Goal: Task Accomplishment & Management: Manage account settings

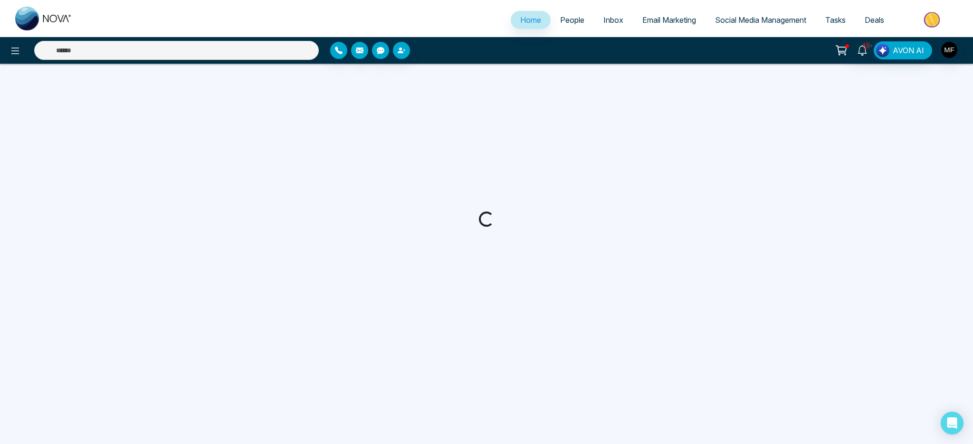
select select "*"
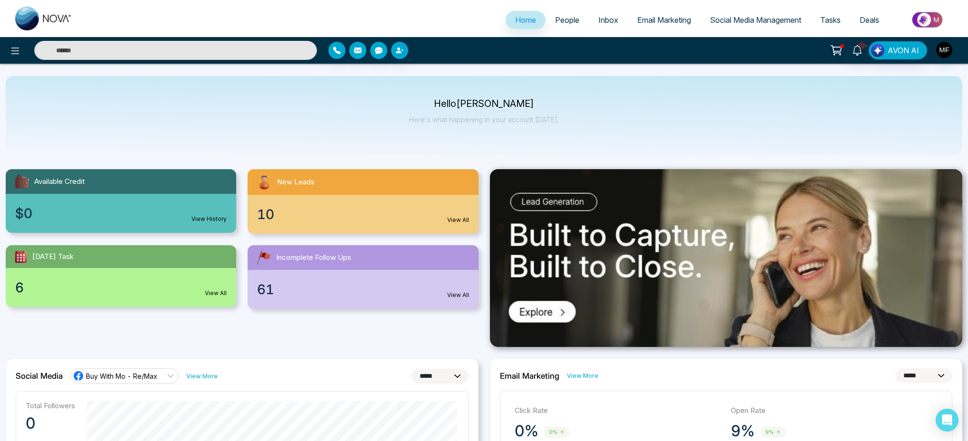
click at [556, 19] on span "People" at bounding box center [567, 20] width 24 height 10
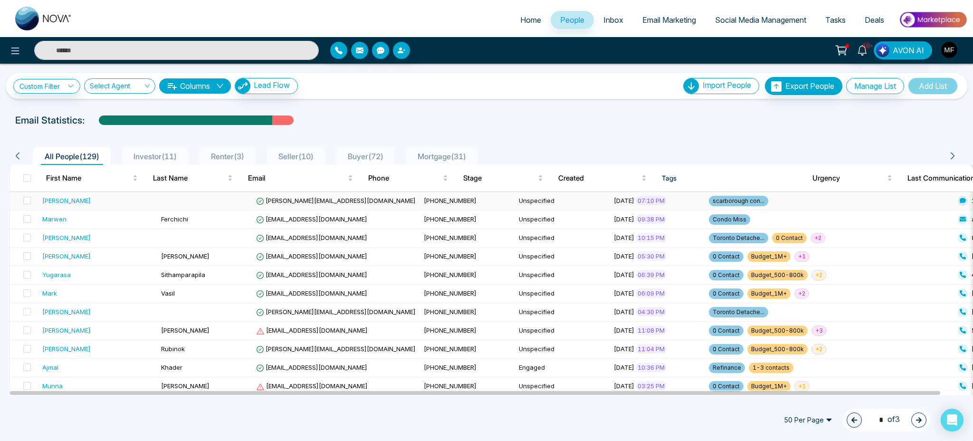
click at [111, 206] on td "[PERSON_NAME]" at bounding box center [97, 201] width 119 height 19
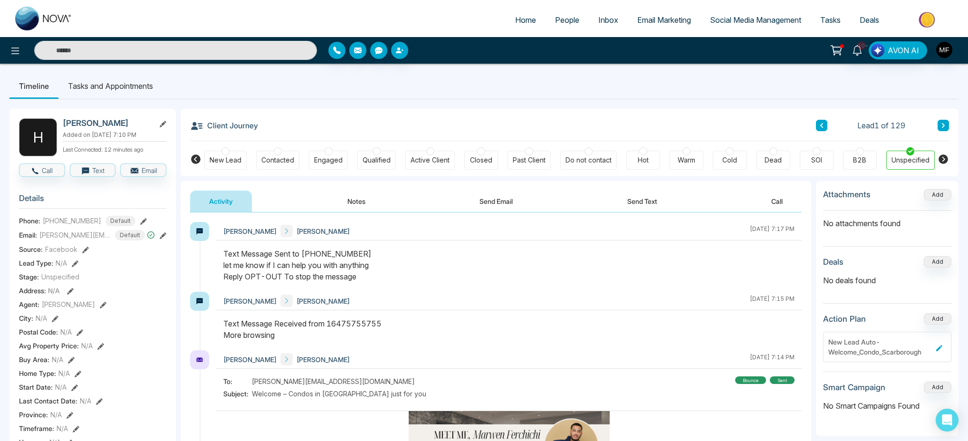
click at [359, 203] on button "Notes" at bounding box center [356, 201] width 56 height 21
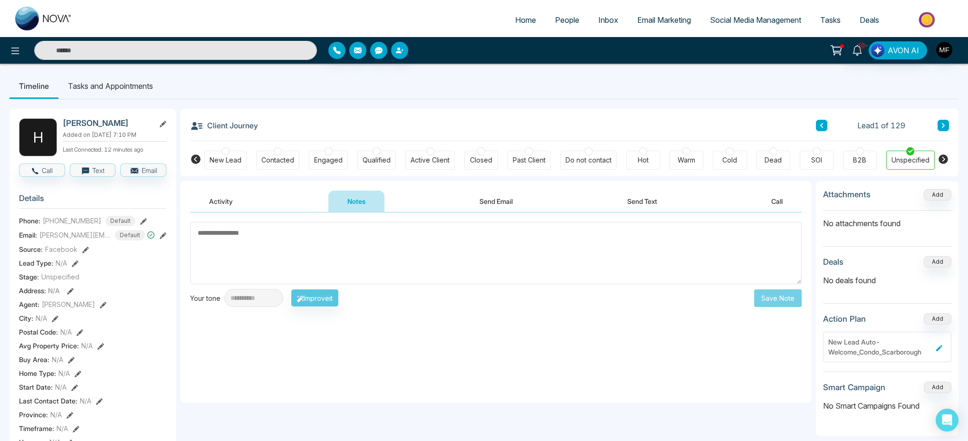
click at [226, 199] on button "Activity" at bounding box center [221, 201] width 62 height 21
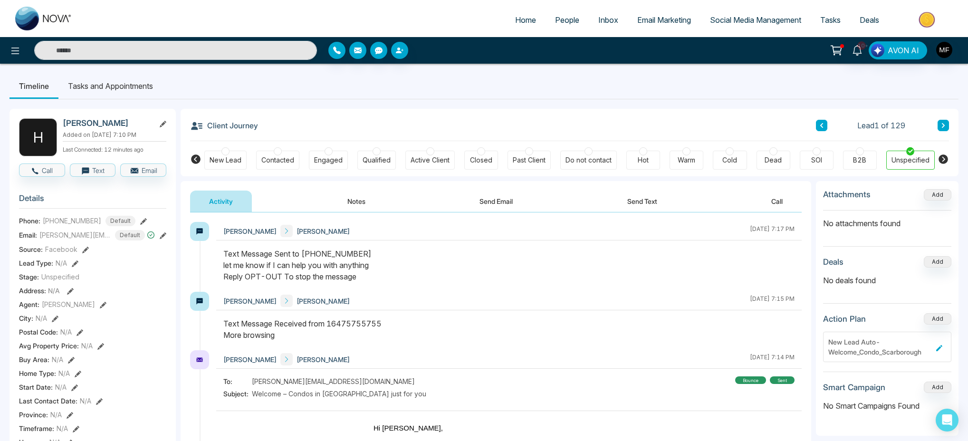
click at [572, 19] on span "People" at bounding box center [567, 20] width 24 height 10
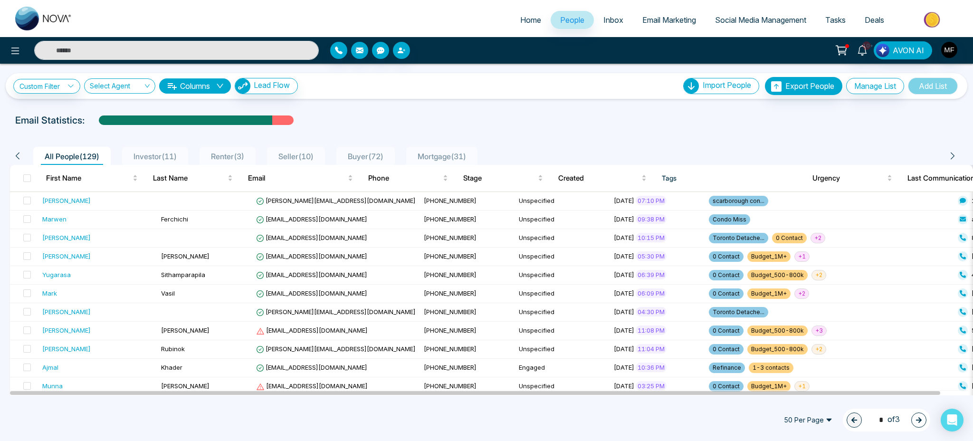
click at [179, 153] on span "Investor ( 11 )" at bounding box center [155, 157] width 51 height 10
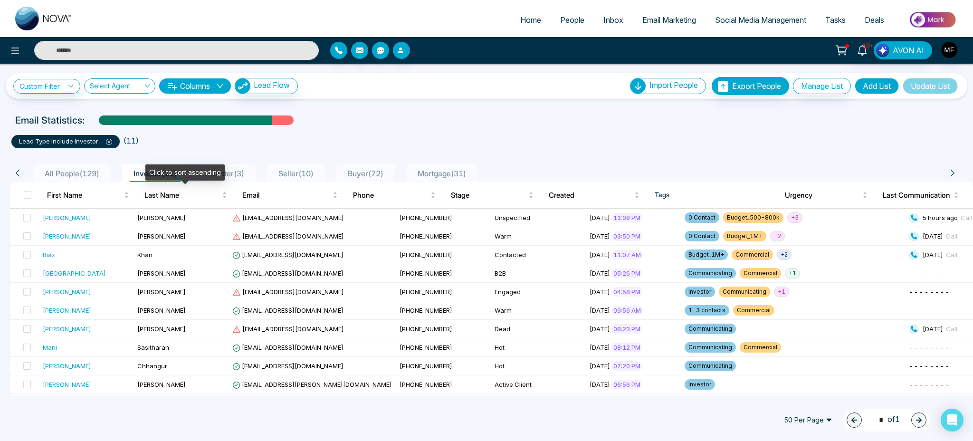
click at [215, 174] on div "Click to sort ascending" at bounding box center [184, 172] width 79 height 16
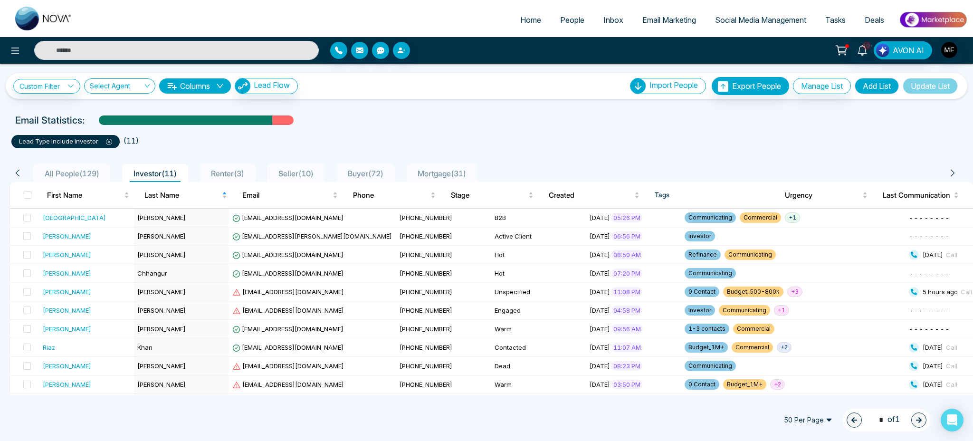
click at [240, 172] on span "Renter ( 3 )" at bounding box center [227, 174] width 41 height 10
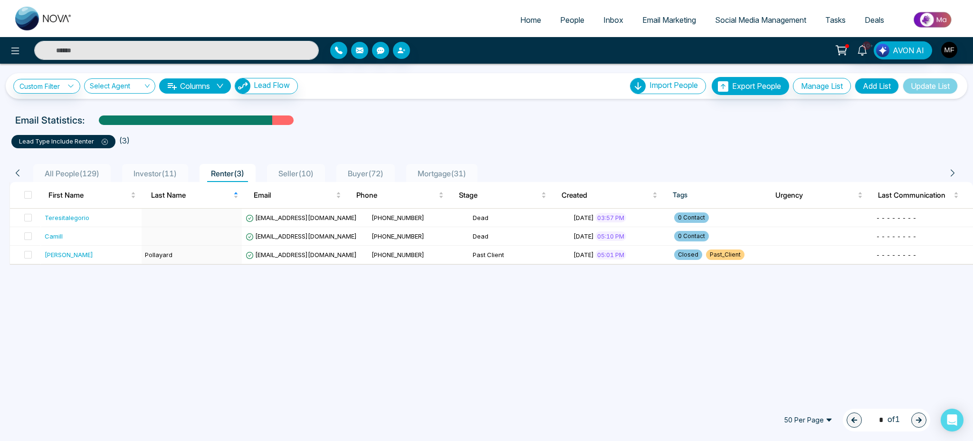
click at [292, 170] on span "Seller ( 10 )" at bounding box center [296, 174] width 43 height 10
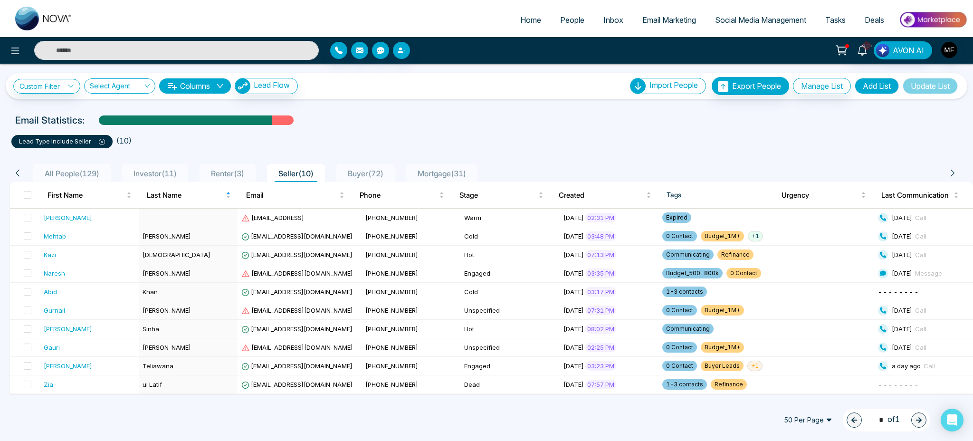
click at [67, 173] on span "All People ( 129 )" at bounding box center [72, 174] width 62 height 10
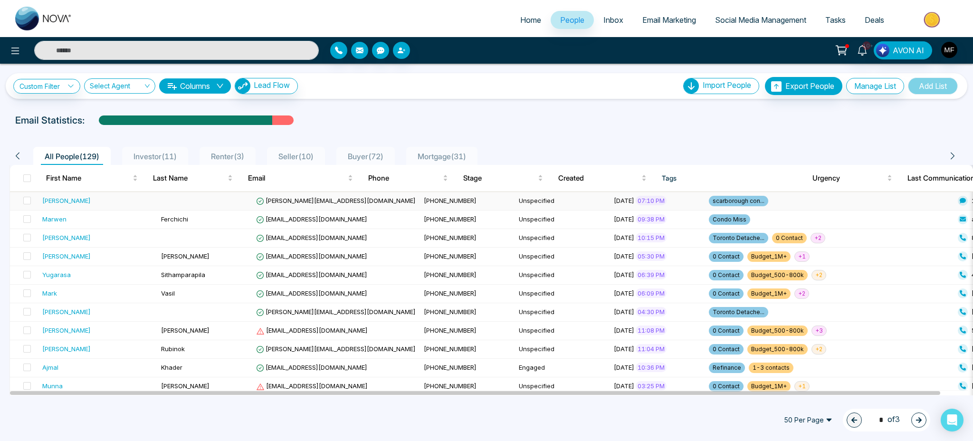
click at [199, 202] on td at bounding box center [204, 201] width 95 height 19
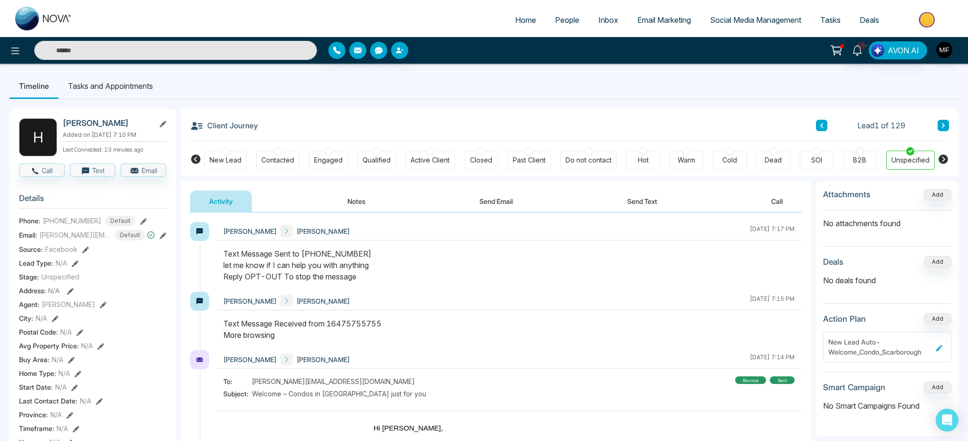
click at [732, 157] on div "Cold" at bounding box center [729, 160] width 15 height 10
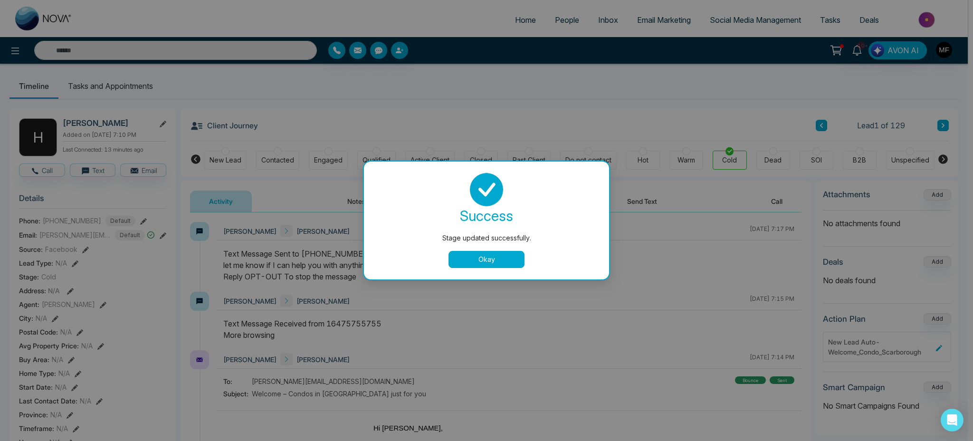
click at [512, 258] on button "Okay" at bounding box center [487, 259] width 76 height 17
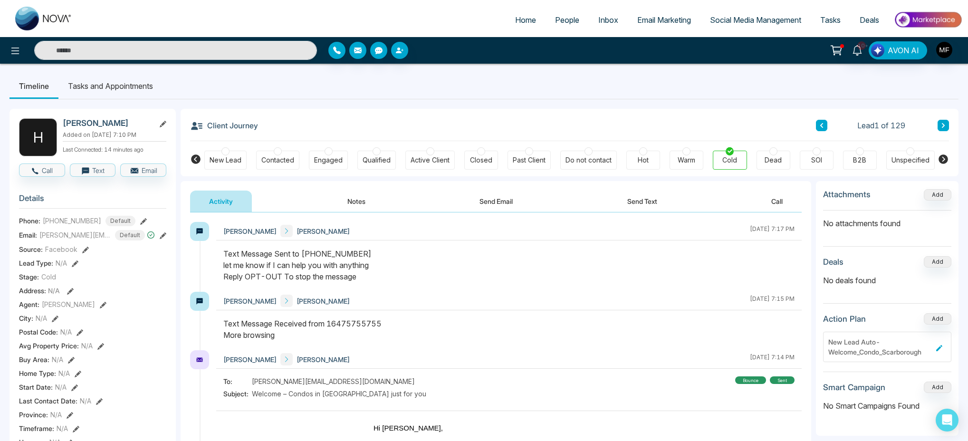
click at [942, 126] on icon at bounding box center [943, 126] width 5 height 6
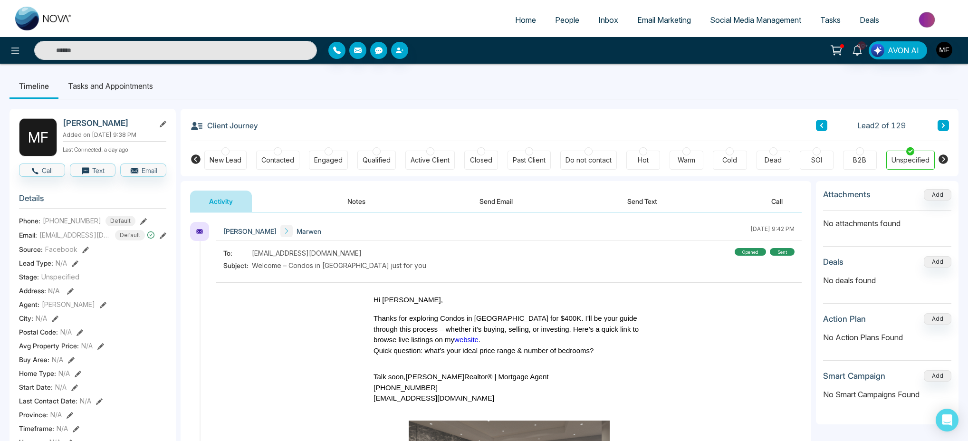
click at [832, 124] on div "Lead 2 of 129" at bounding box center [882, 125] width 133 height 11
click at [820, 124] on icon at bounding box center [821, 126] width 5 height 6
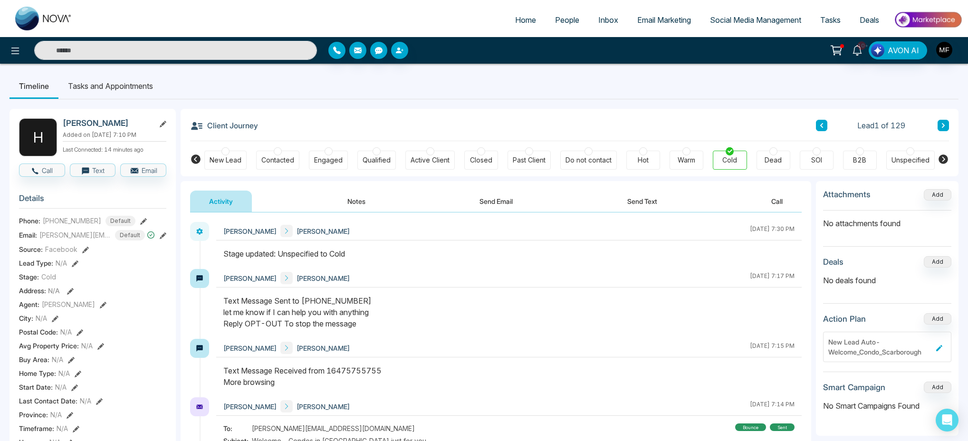
click at [566, 19] on span "People" at bounding box center [567, 20] width 24 height 10
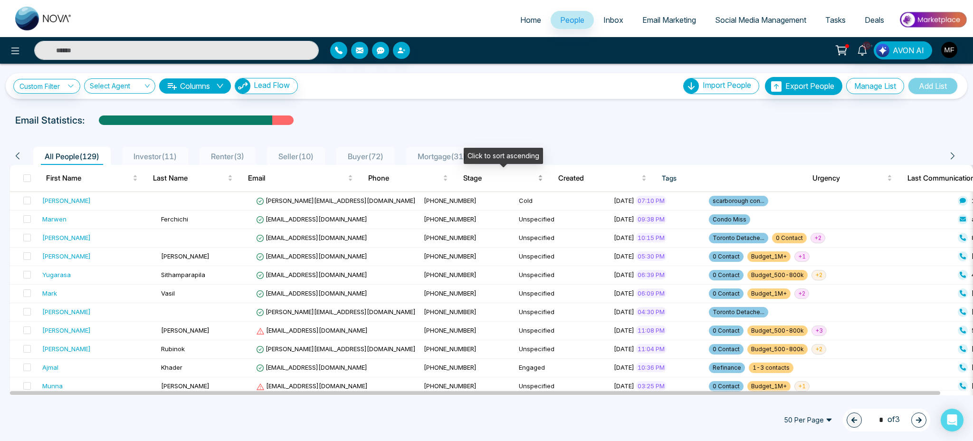
click at [470, 178] on span "Stage" at bounding box center [499, 177] width 73 height 11
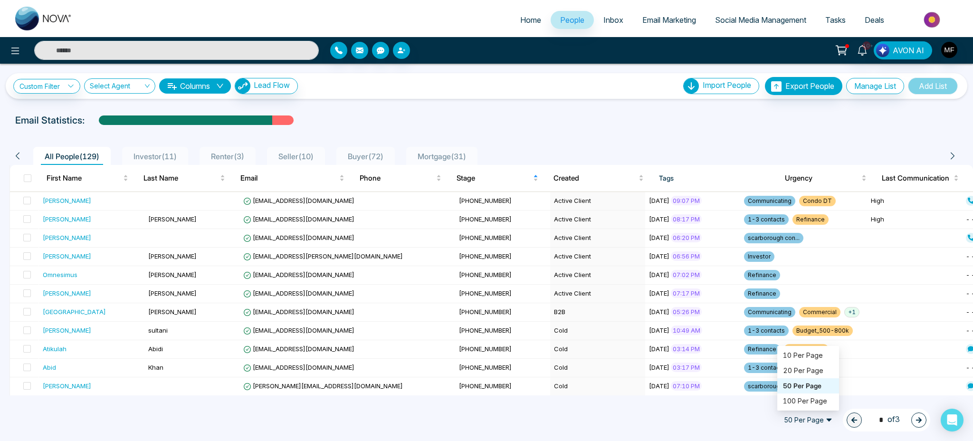
click at [801, 420] on span "50 Per Page" at bounding box center [808, 419] width 62 height 15
click at [805, 399] on div "100 Per Page" at bounding box center [808, 401] width 50 height 10
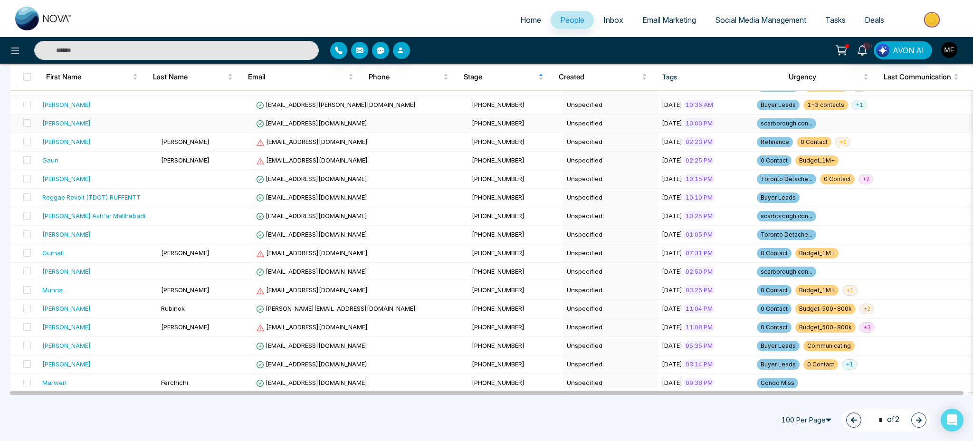
scroll to position [1655, 0]
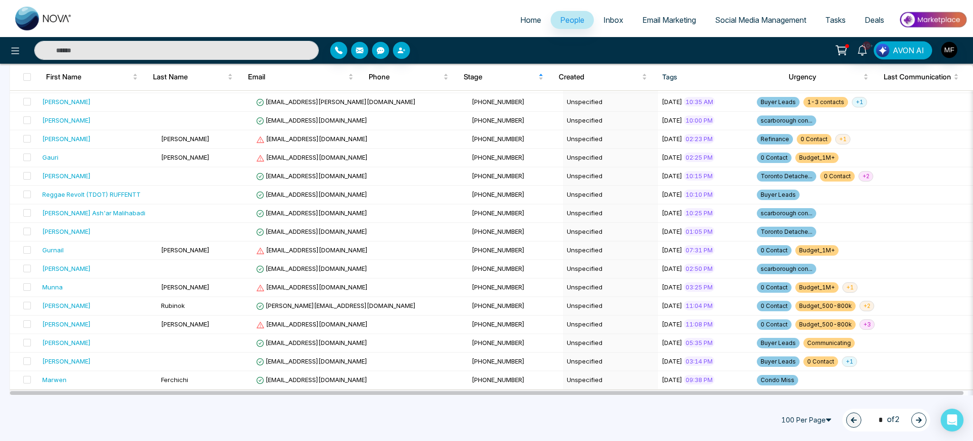
click at [917, 418] on icon "button" at bounding box center [919, 420] width 7 height 7
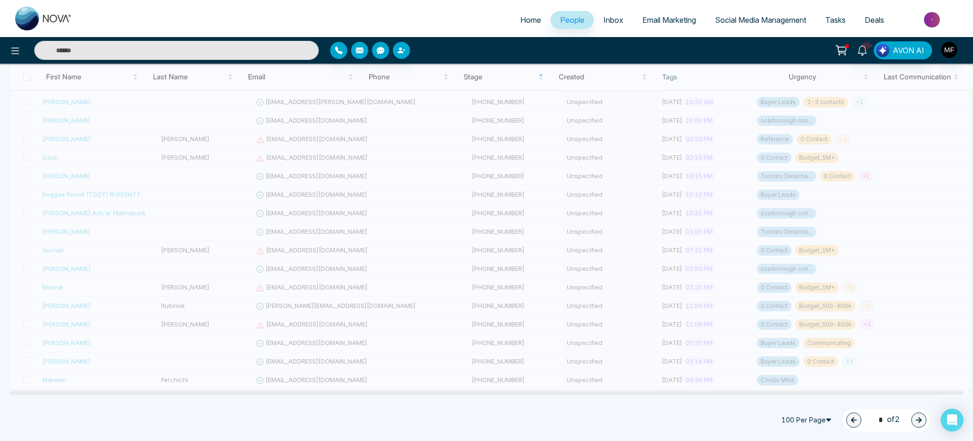
type input "*"
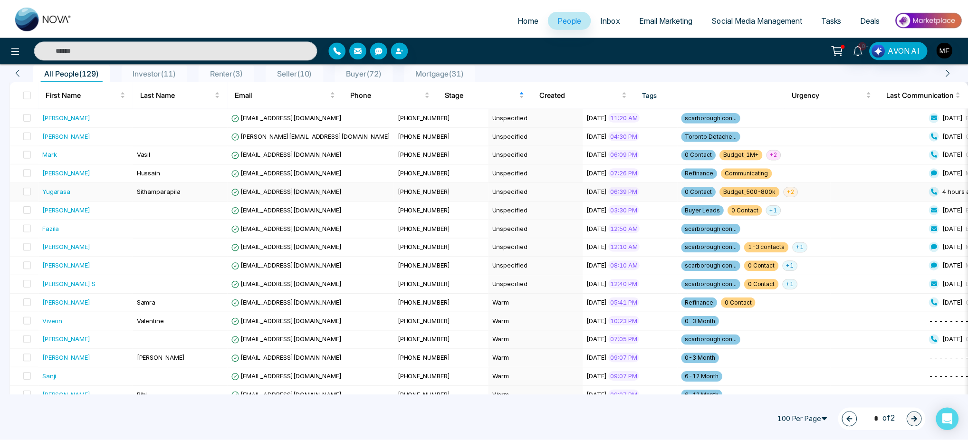
scroll to position [16, 0]
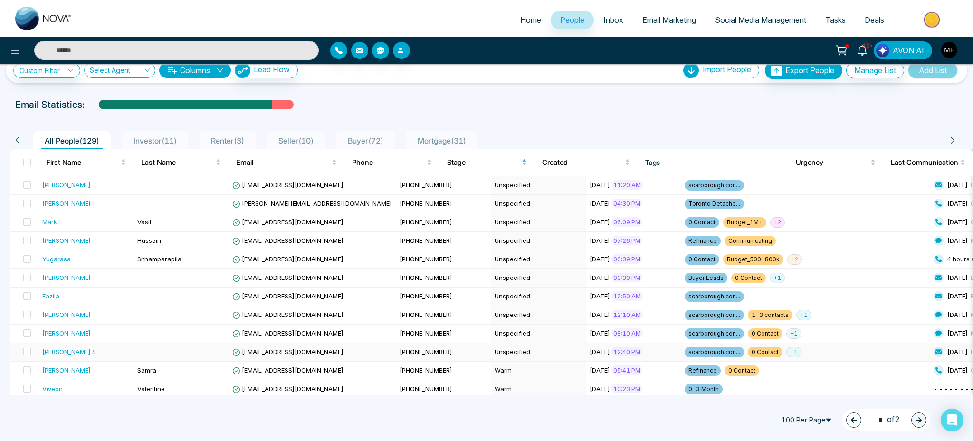
click at [141, 355] on td at bounding box center [181, 352] width 95 height 19
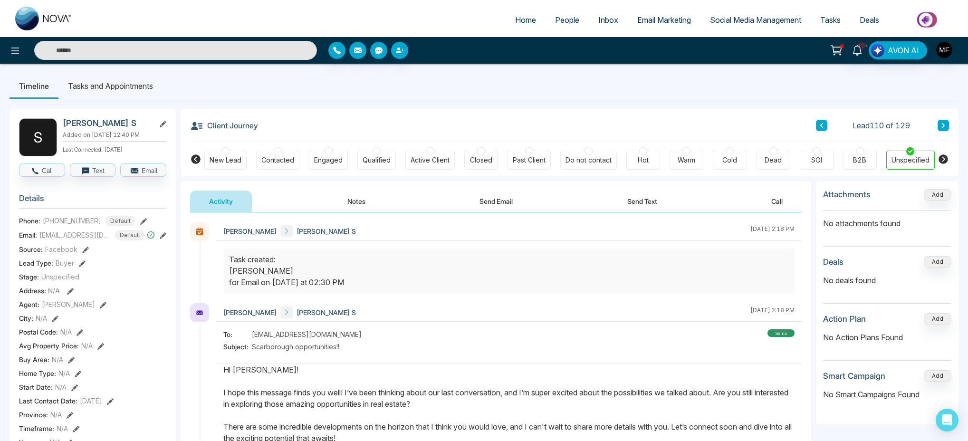
click at [102, 91] on li "Tasks and Appointments" at bounding box center [110, 86] width 104 height 26
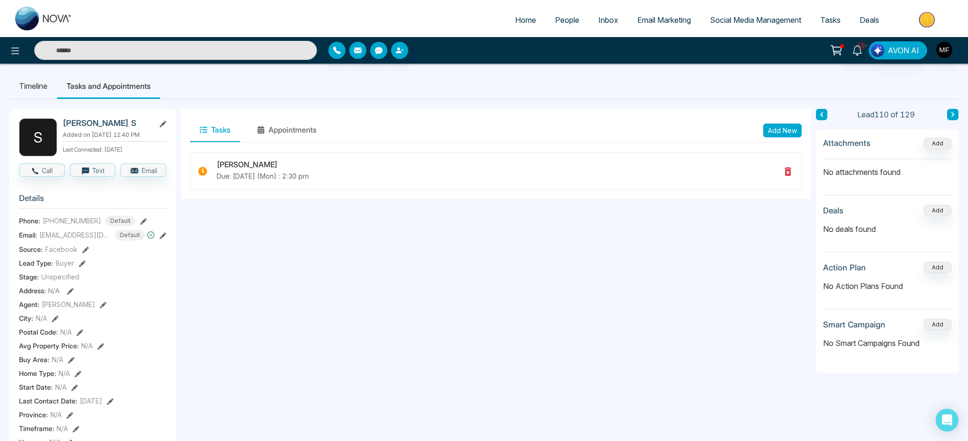
click at [821, 111] on button at bounding box center [821, 114] width 11 height 11
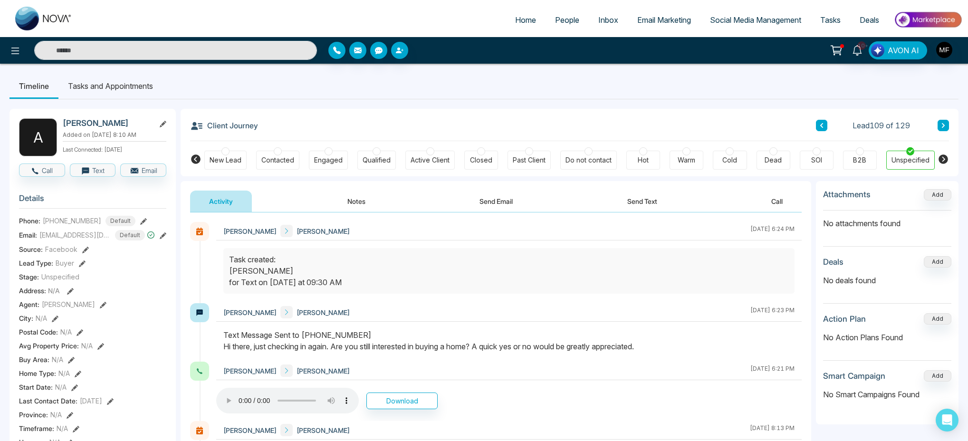
click at [129, 91] on li "Tasks and Appointments" at bounding box center [110, 86] width 104 height 26
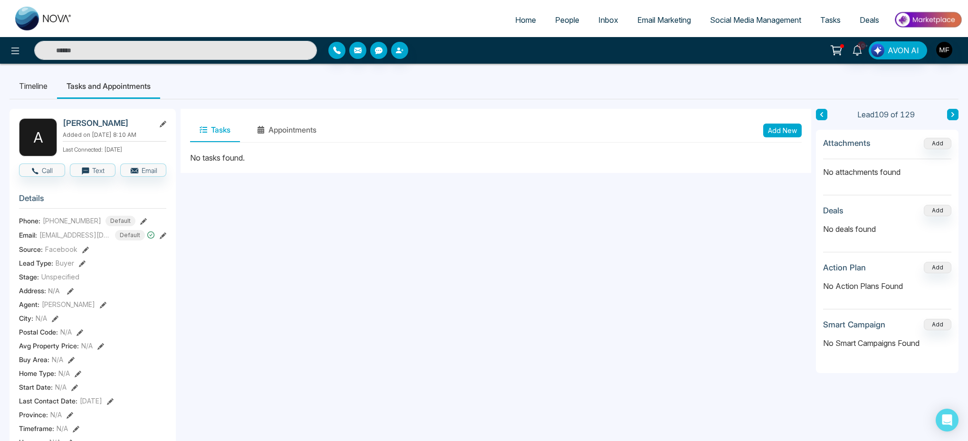
click at [46, 84] on li "Timeline" at bounding box center [34, 86] width 48 height 26
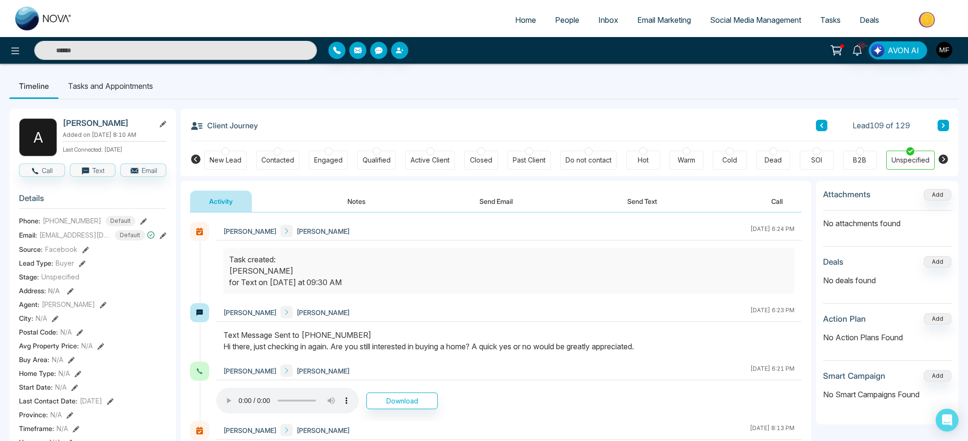
click at [122, 86] on li "Tasks and Appointments" at bounding box center [110, 86] width 104 height 26
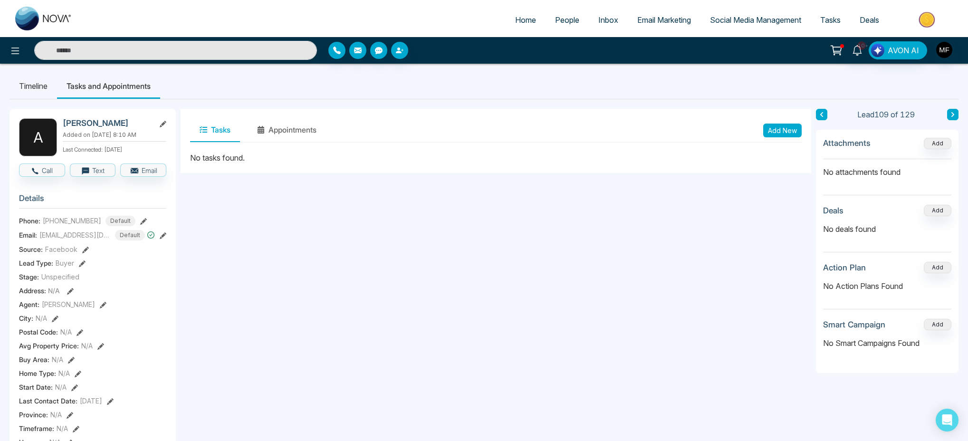
click at [57, 96] on li "Timeline" at bounding box center [34, 86] width 48 height 26
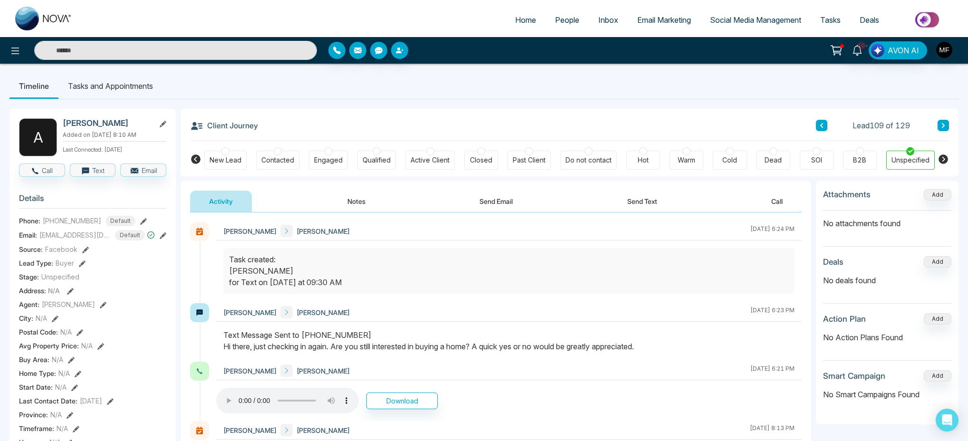
click at [640, 201] on button "Send Text" at bounding box center [642, 201] width 68 height 21
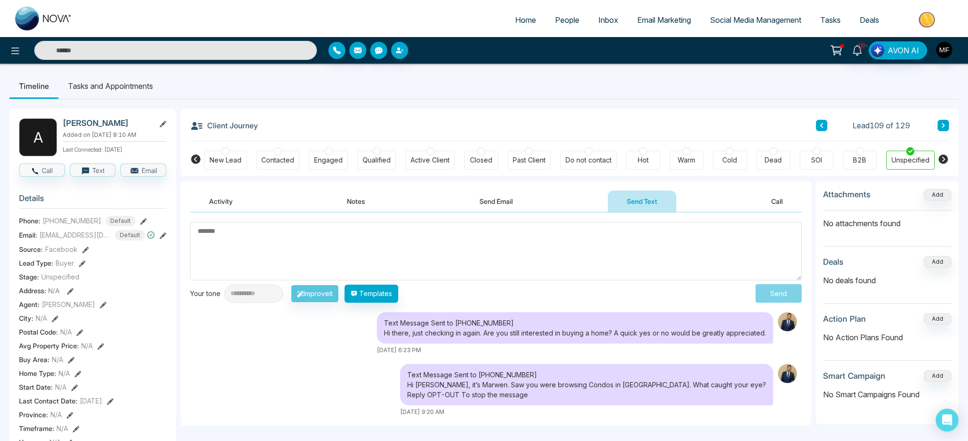
click at [527, 193] on button "Send Email" at bounding box center [495, 201] width 71 height 21
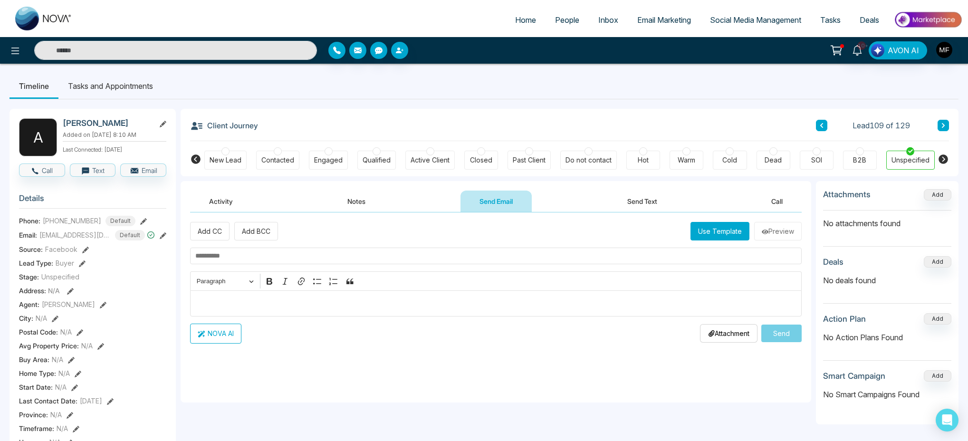
click at [219, 204] on button "Activity" at bounding box center [221, 201] width 62 height 21
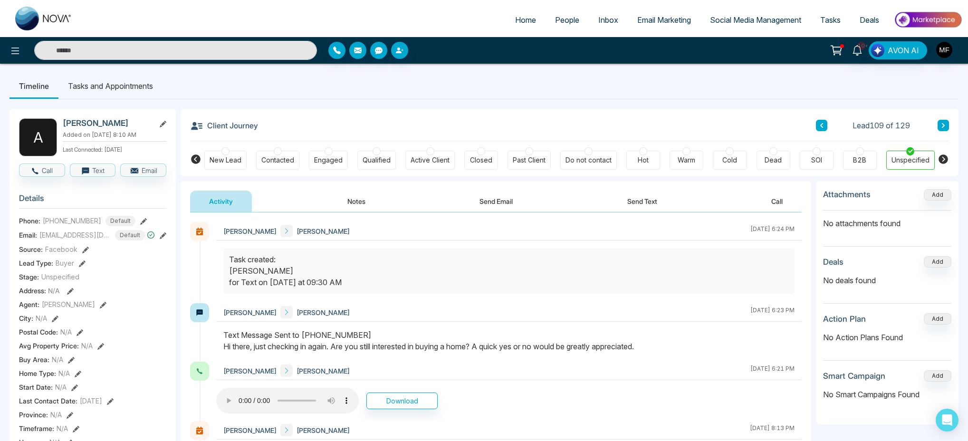
click at [730, 159] on div "Cold" at bounding box center [729, 160] width 15 height 10
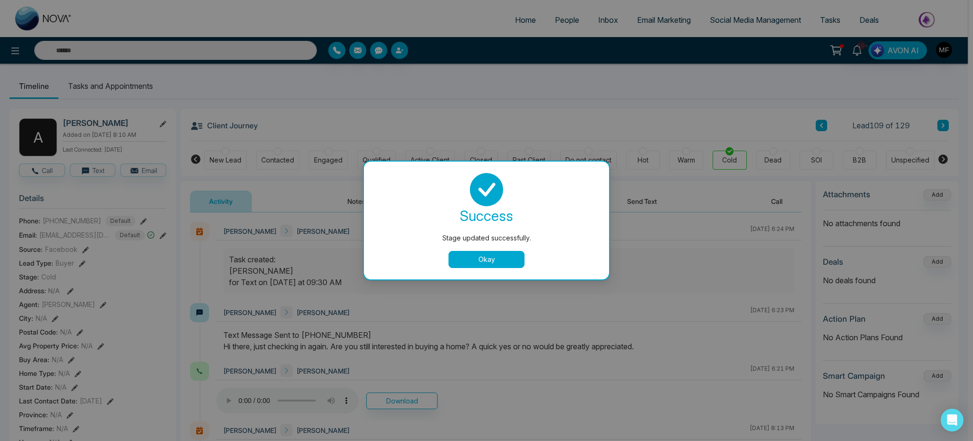
click at [497, 253] on button "Okay" at bounding box center [487, 259] width 76 height 17
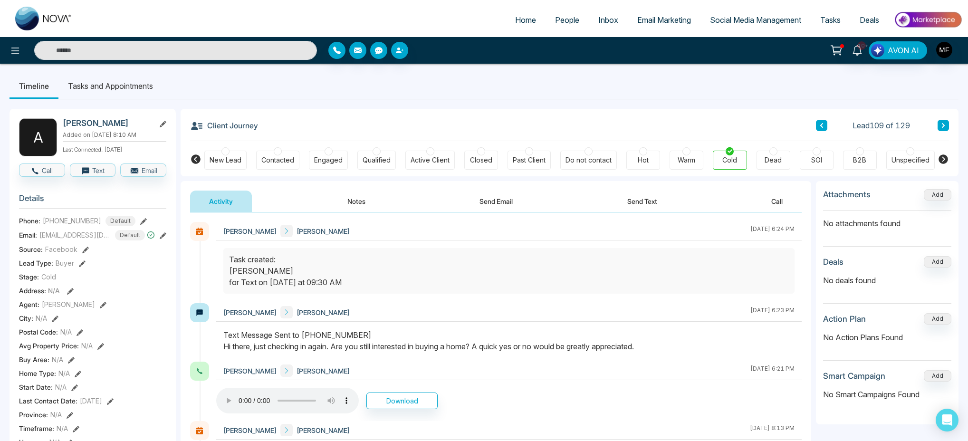
click at [825, 127] on button at bounding box center [821, 125] width 11 height 11
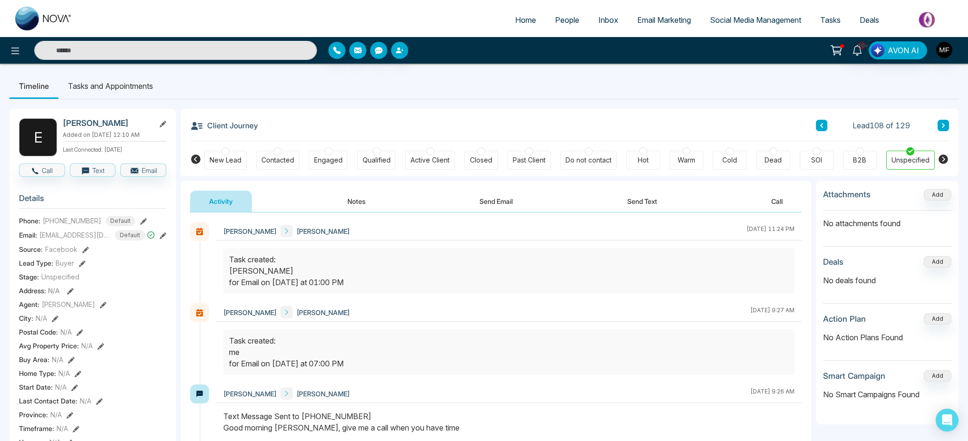
click at [662, 197] on button "Send Text" at bounding box center [642, 201] width 68 height 21
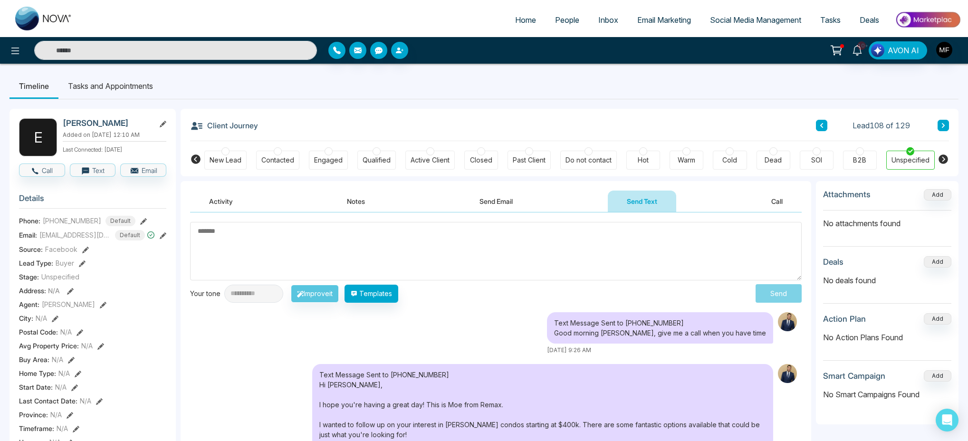
click at [475, 206] on button "Send Email" at bounding box center [495, 201] width 71 height 21
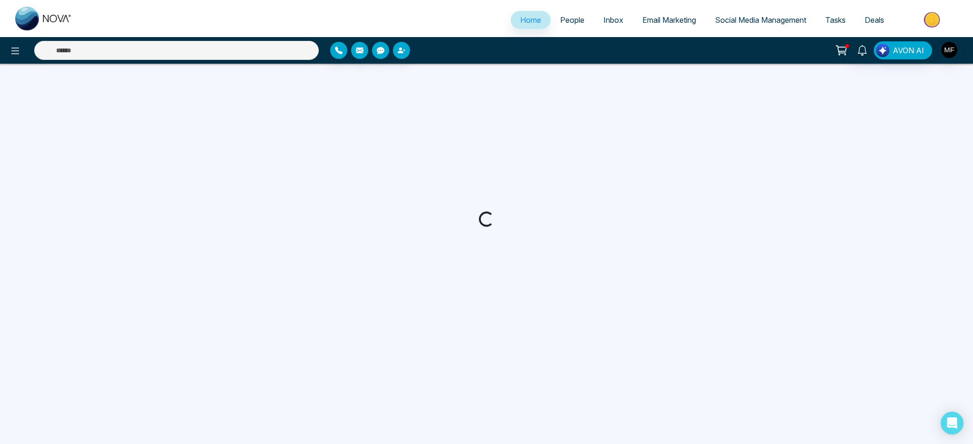
select select "*"
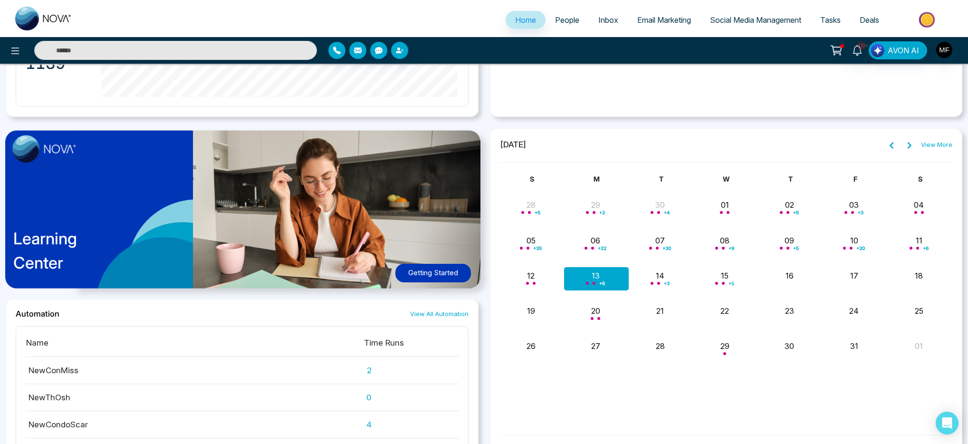
scroll to position [640, 0]
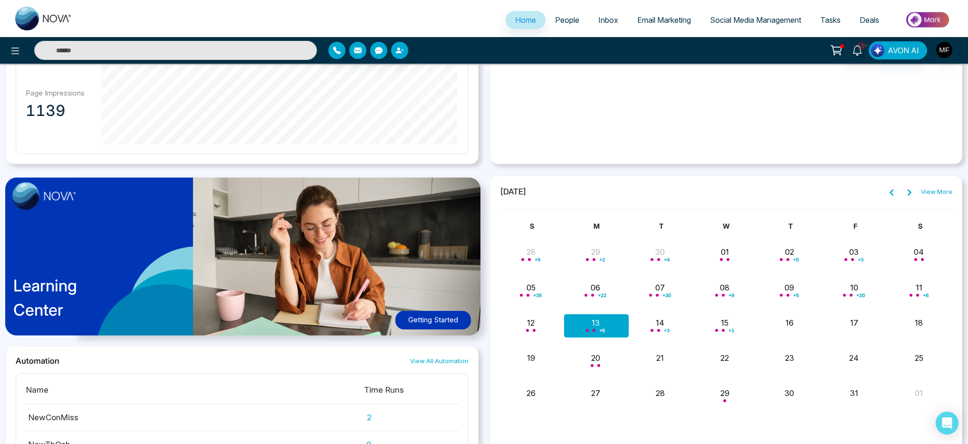
click at [934, 187] on link "View More" at bounding box center [936, 192] width 31 height 10
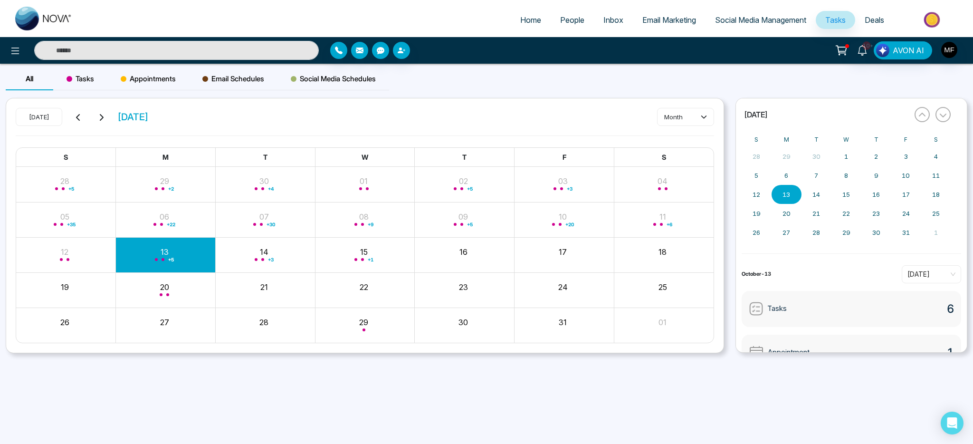
click at [560, 216] on div "+ 20" at bounding box center [565, 219] width 100 height 23
click at [679, 124] on button "month" at bounding box center [685, 117] width 57 height 18
click at [680, 139] on span "day" at bounding box center [685, 137] width 45 height 10
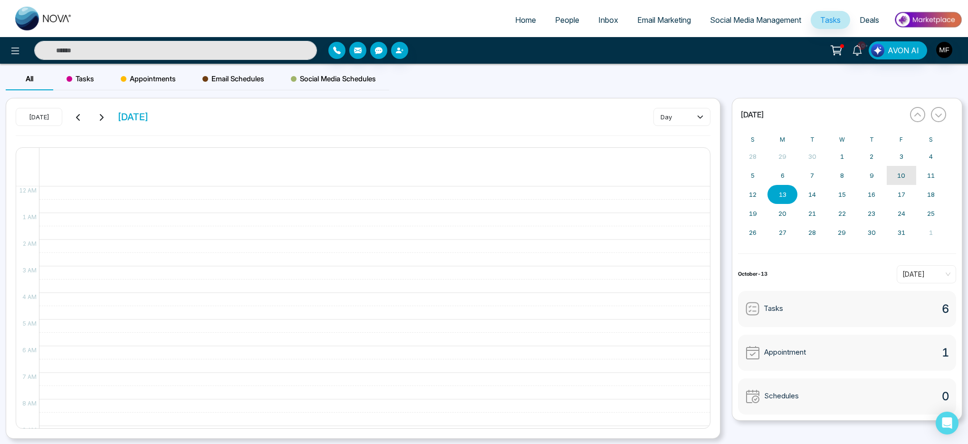
click at [904, 177] on abbr "10" at bounding box center [901, 176] width 8 height 8
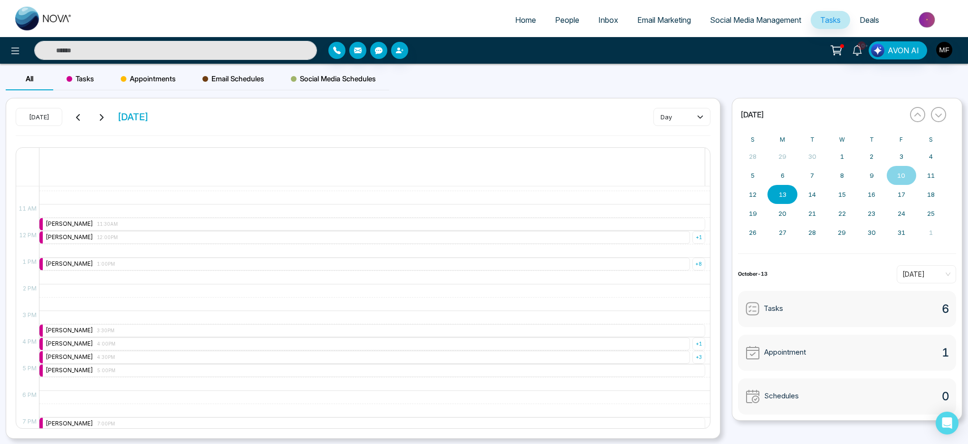
scroll to position [286, 0]
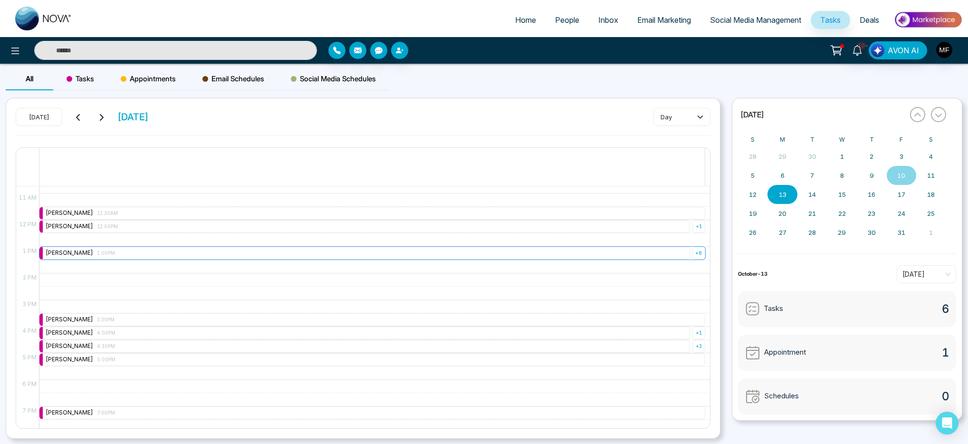
click at [692, 254] on div "+ 8" at bounding box center [698, 253] width 13 height 13
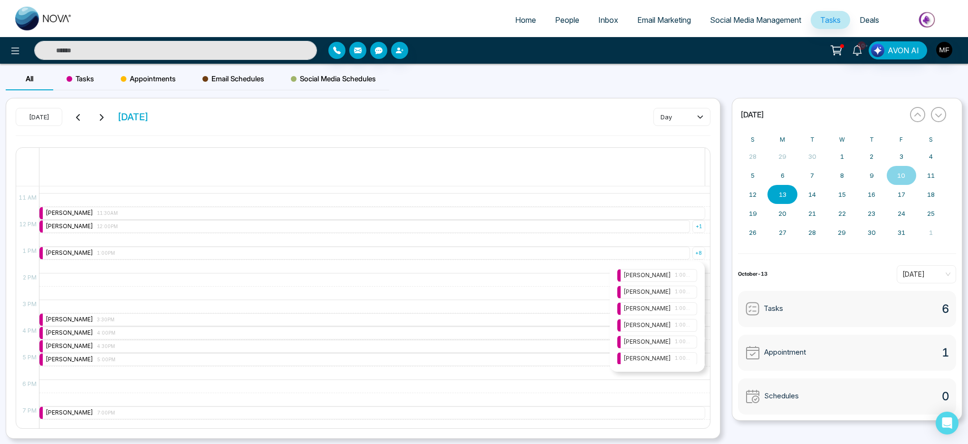
click at [674, 277] on div "Marwen Ferchichi 1:00PM" at bounding box center [656, 275] width 67 height 9
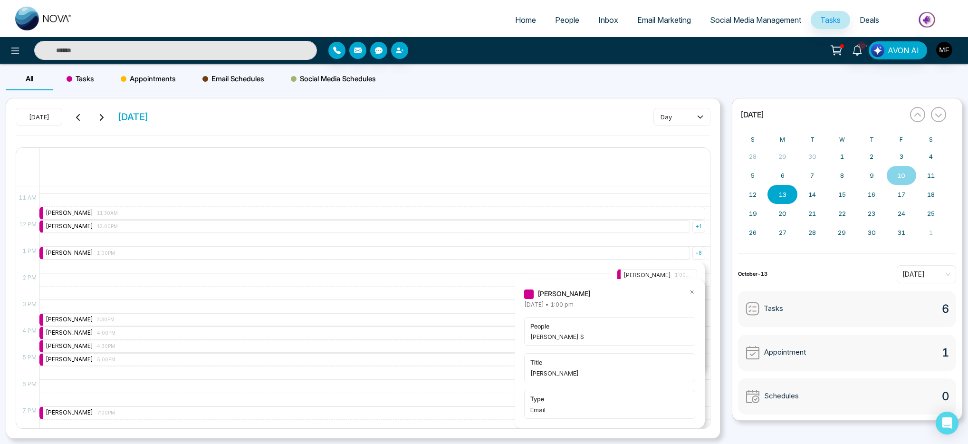
click at [692, 292] on icon at bounding box center [691, 291] width 3 height 3
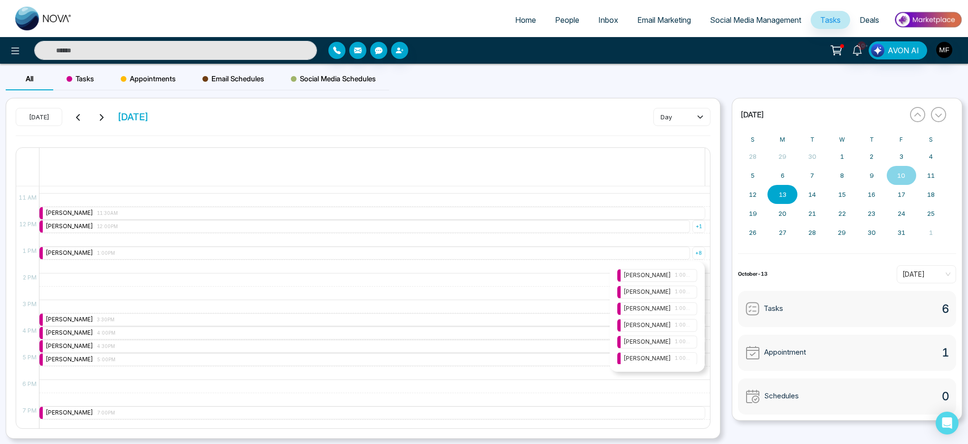
click at [671, 289] on div "Marwen Ferchichi 1:00PM" at bounding box center [656, 291] width 67 height 9
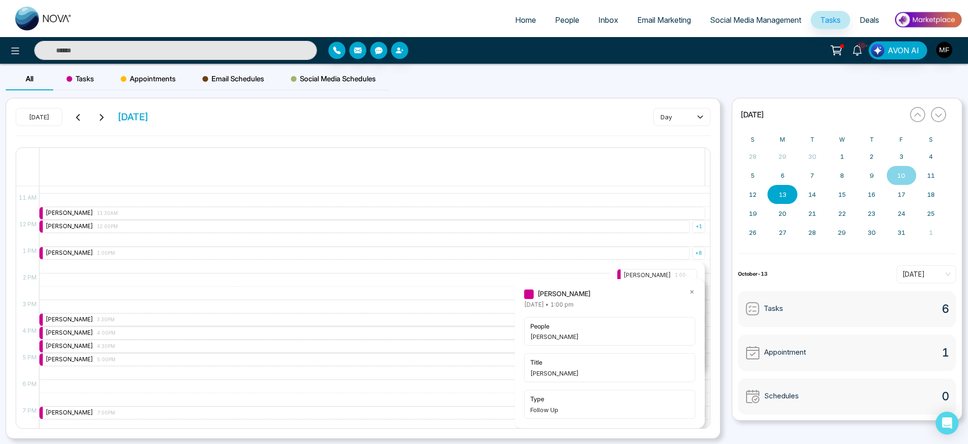
click at [694, 291] on icon at bounding box center [691, 291] width 7 height 7
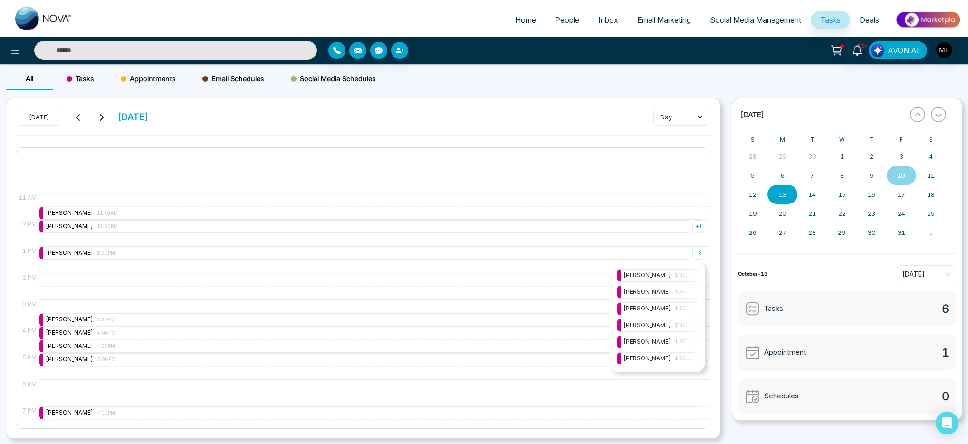
click at [635, 306] on div "Marwen Ferchichi 1:00PM" at bounding box center [656, 308] width 67 height 9
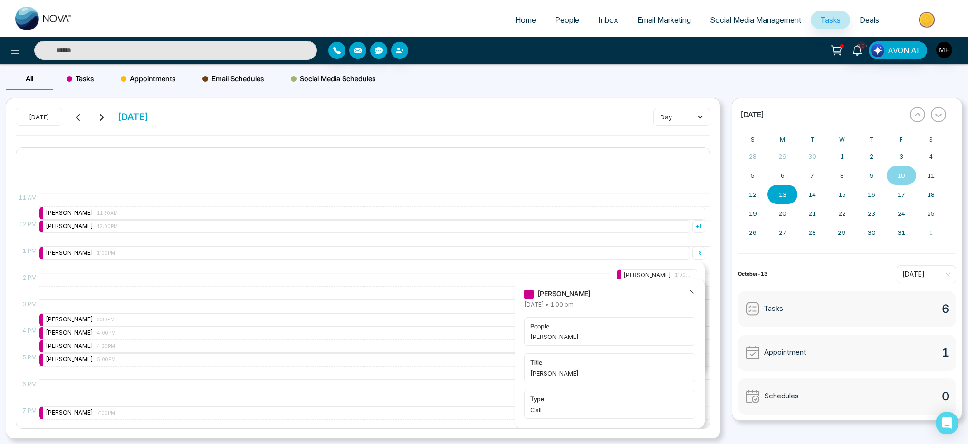
click at [692, 293] on icon at bounding box center [691, 291] width 7 height 7
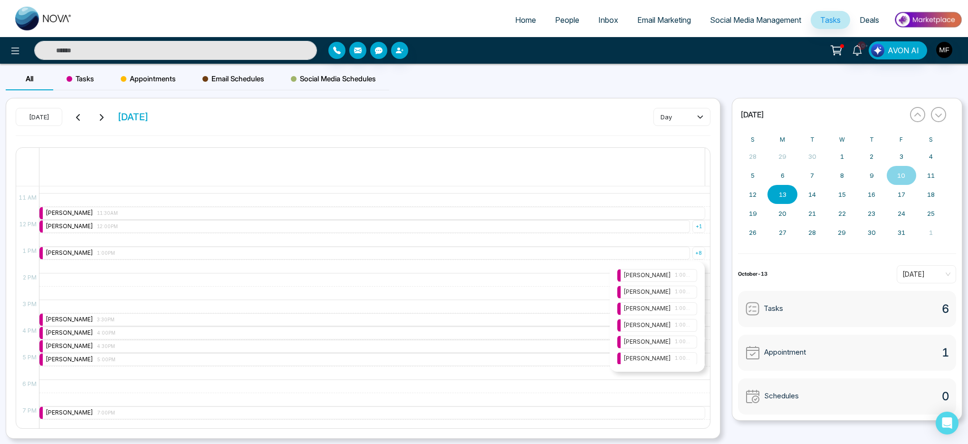
click at [652, 323] on div "Marwen Ferchichi 1:00PM" at bounding box center [656, 325] width 67 height 9
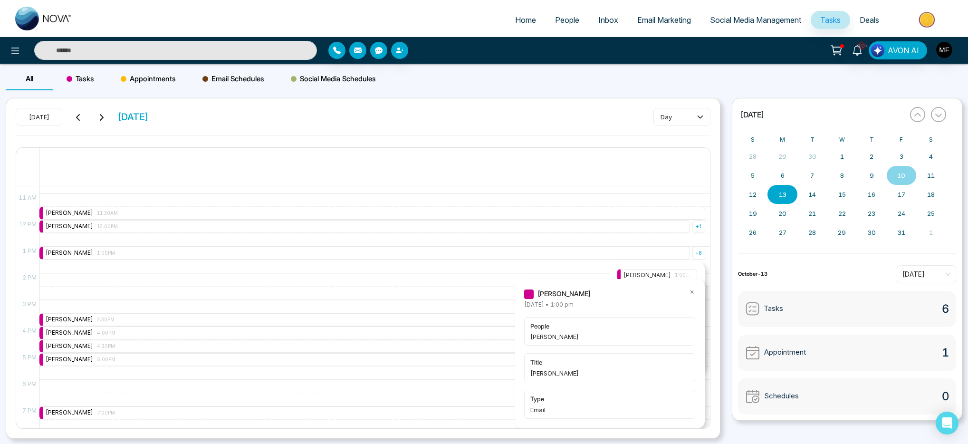
click at [693, 292] on icon at bounding box center [691, 291] width 3 height 3
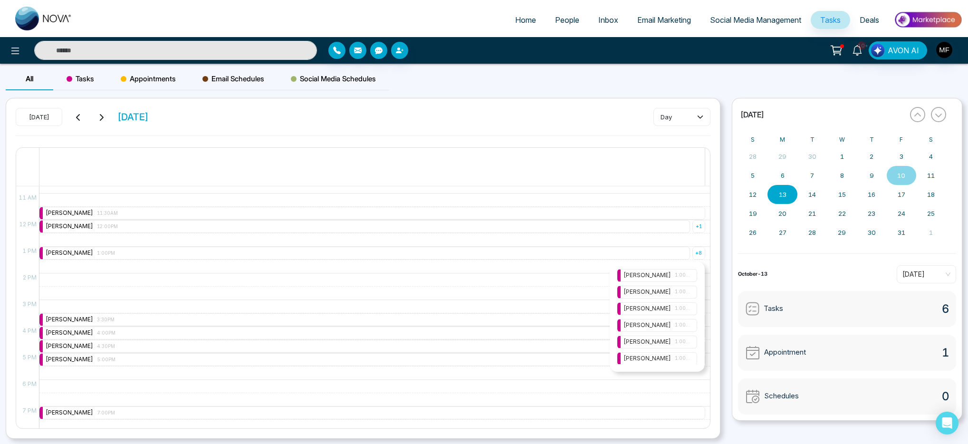
click at [674, 324] on div "Marwen Ferchichi 1:00PM" at bounding box center [656, 325] width 67 height 9
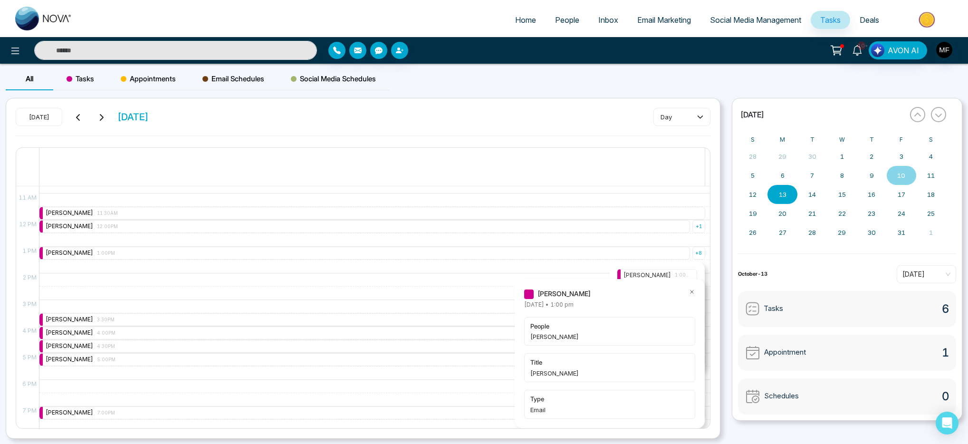
click at [691, 293] on icon at bounding box center [691, 291] width 7 height 7
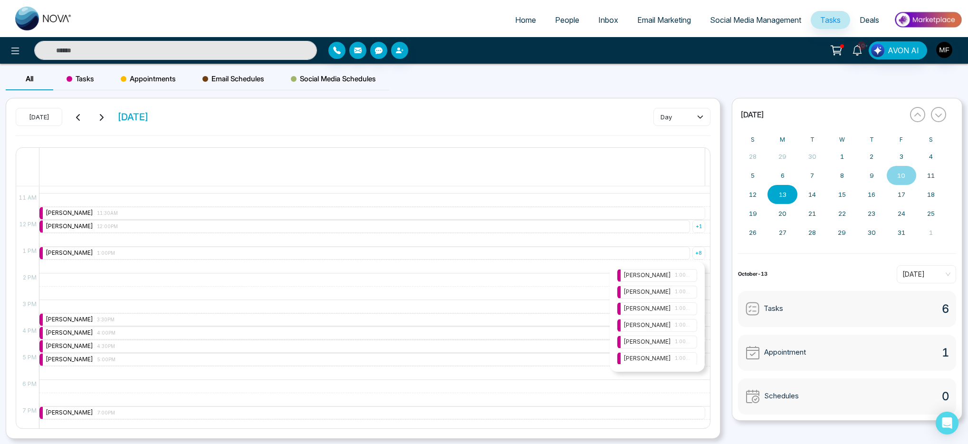
click at [661, 346] on div "Marwen Ferchichi 1:00PM" at bounding box center [657, 341] width 80 height 13
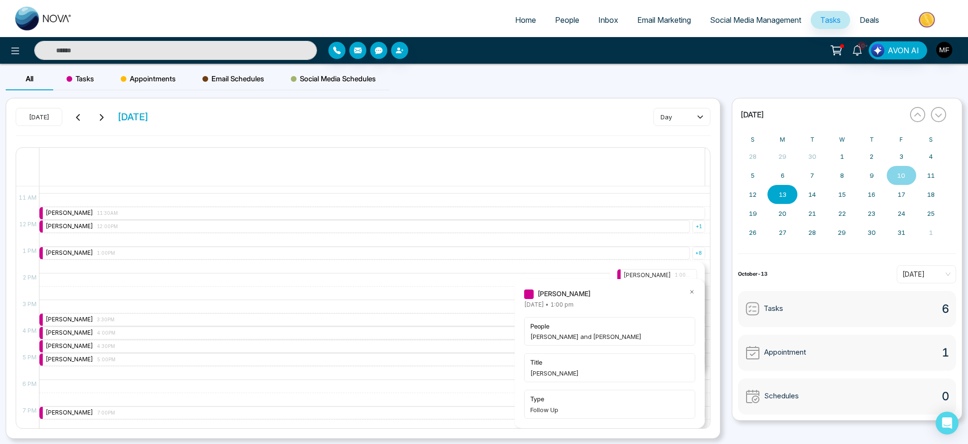
click at [692, 291] on icon at bounding box center [691, 291] width 7 height 7
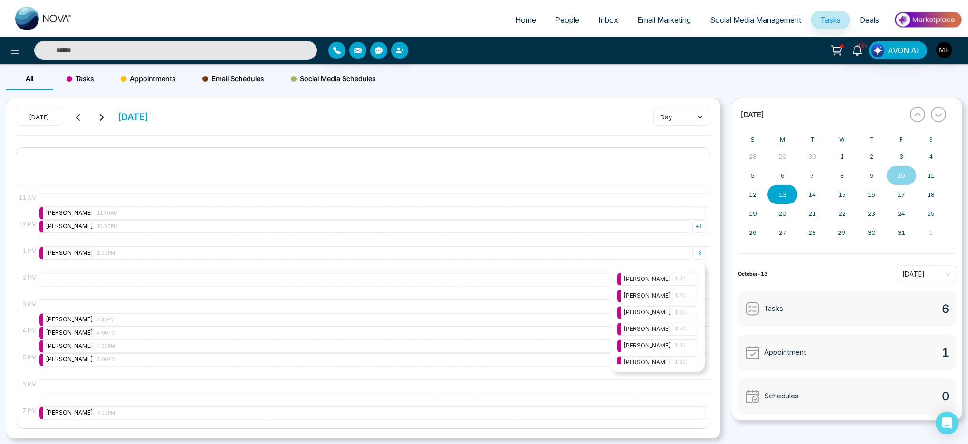
scroll to position [30, 0]
click at [666, 344] on div "Marwen Ferchichi 1:00PM" at bounding box center [656, 344] width 67 height 9
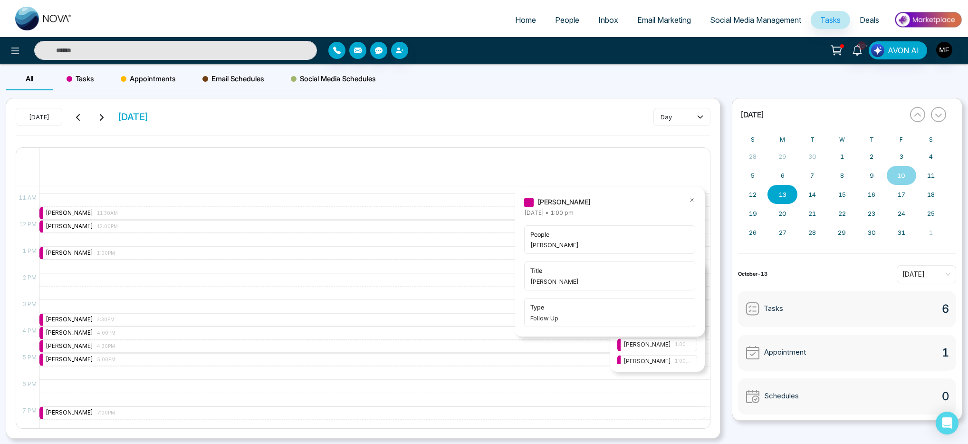
click at [691, 201] on icon at bounding box center [691, 200] width 7 height 7
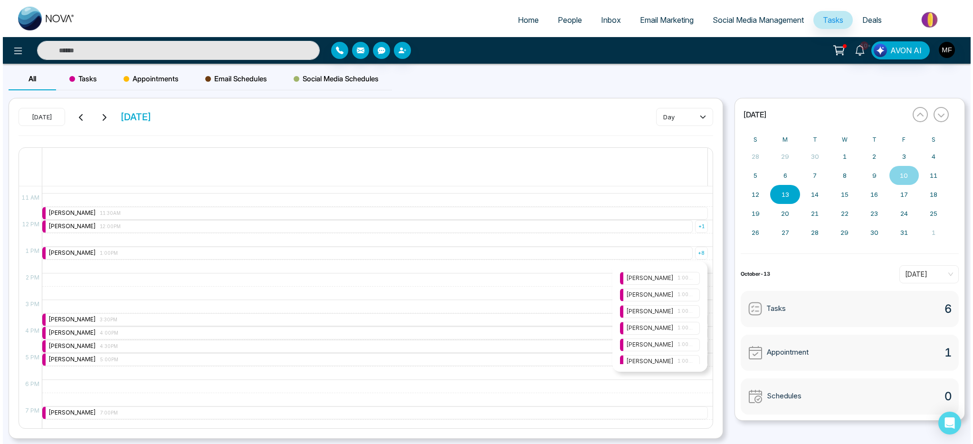
scroll to position [34, 0]
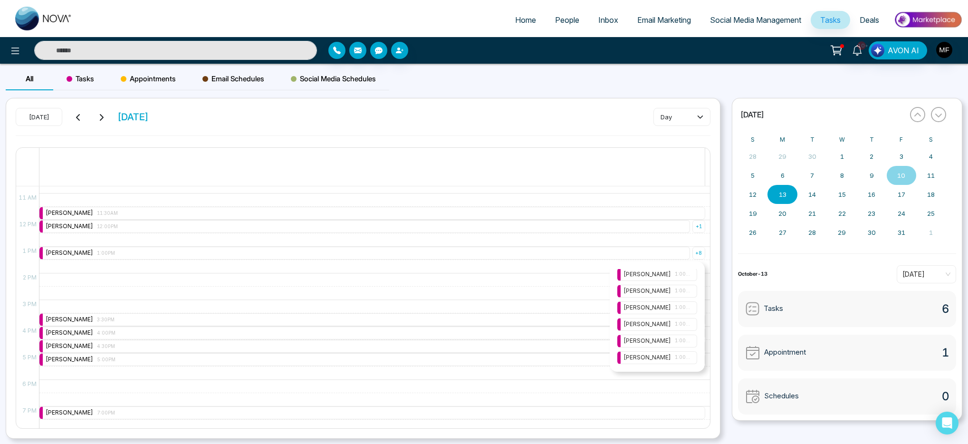
click at [661, 359] on div "Marwen Ferchichi 1:00PM" at bounding box center [656, 357] width 67 height 9
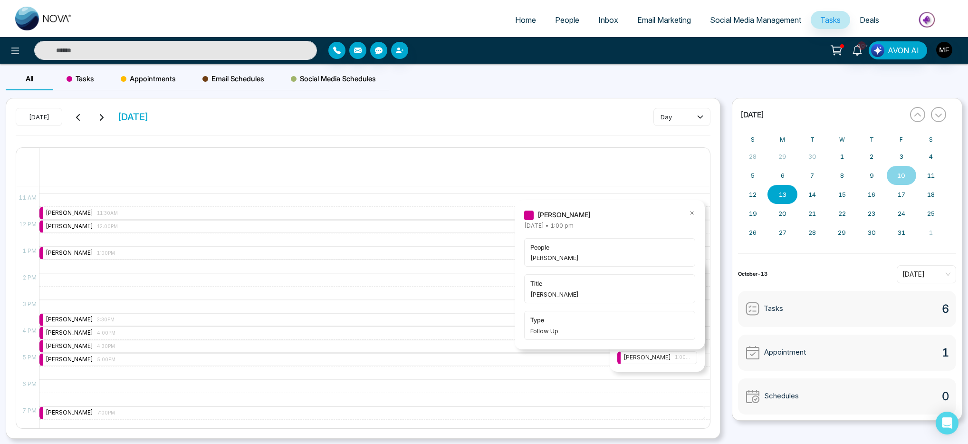
click at [692, 214] on icon at bounding box center [691, 213] width 7 height 7
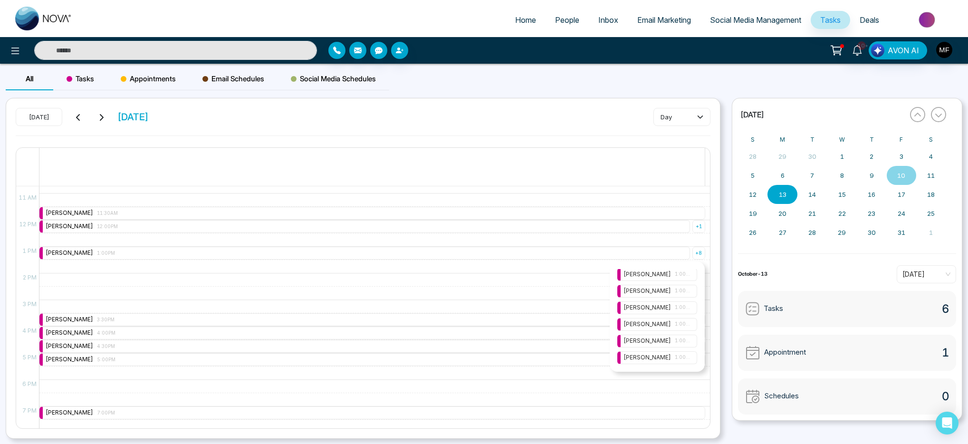
click at [555, 19] on span "People" at bounding box center [567, 20] width 24 height 10
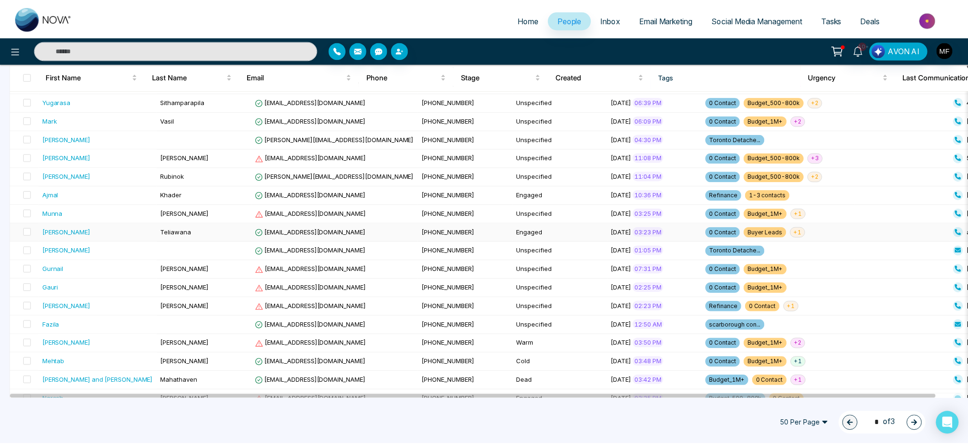
scroll to position [185, 0]
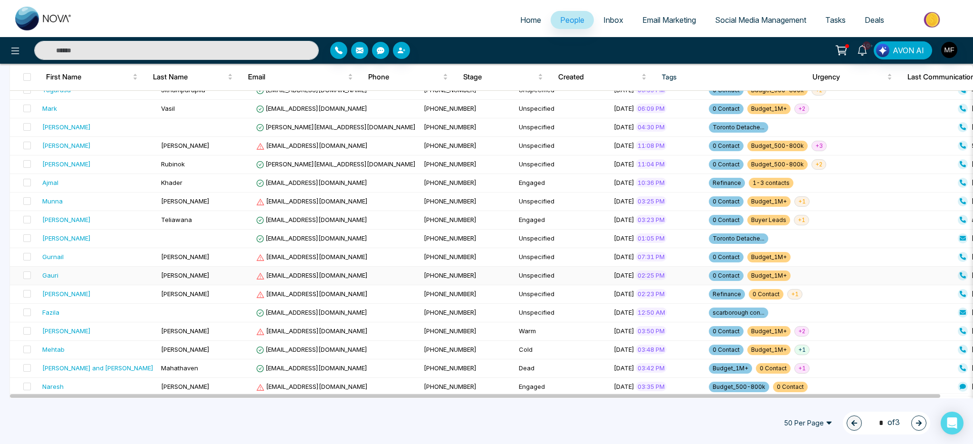
click at [112, 275] on div "Gauri" at bounding box center [97, 275] width 111 height 10
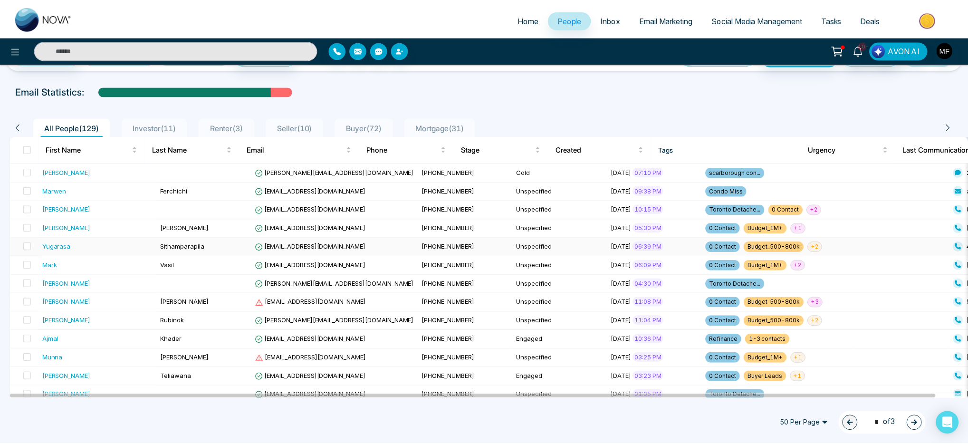
scroll to position [39, 0]
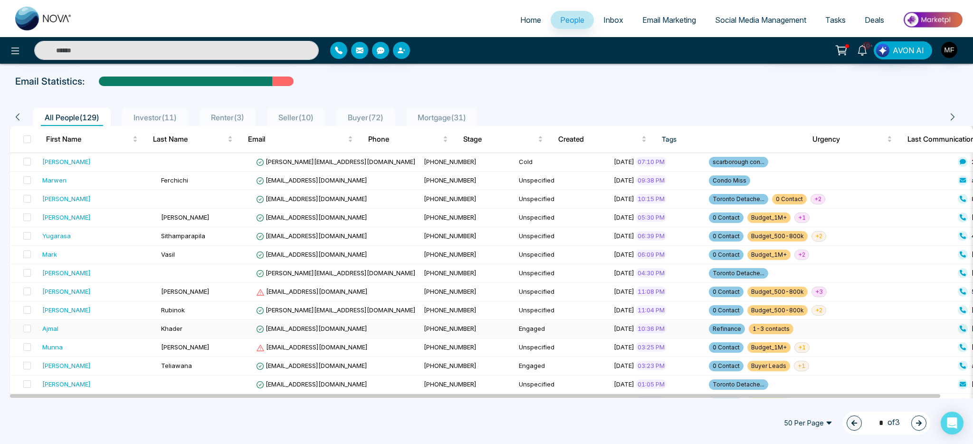
click at [115, 332] on div "Ajmal" at bounding box center [97, 329] width 111 height 10
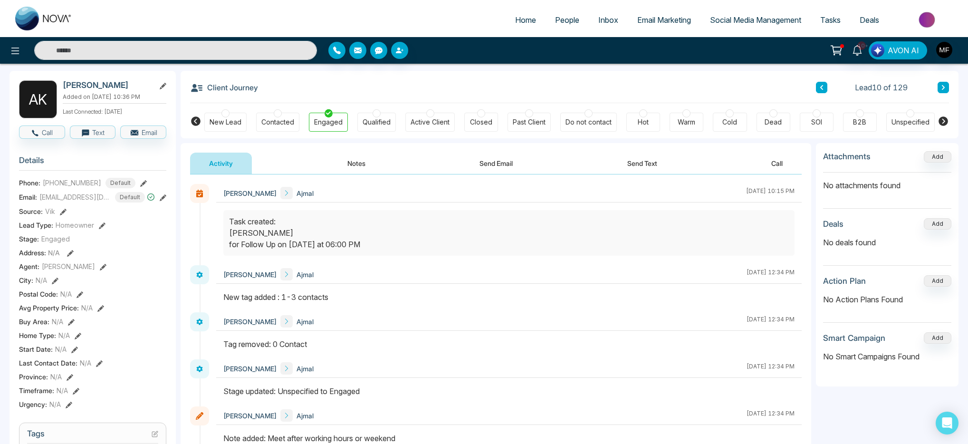
scroll to position [34, 0]
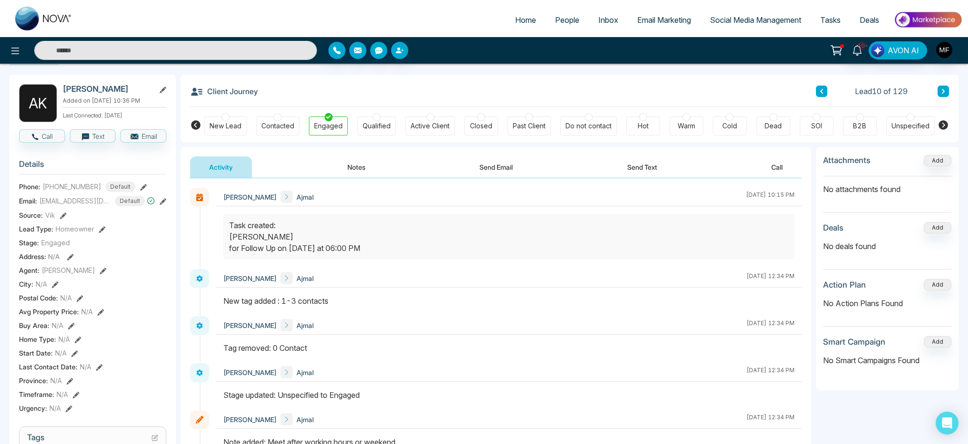
click at [617, 169] on button "Send Text" at bounding box center [642, 166] width 68 height 21
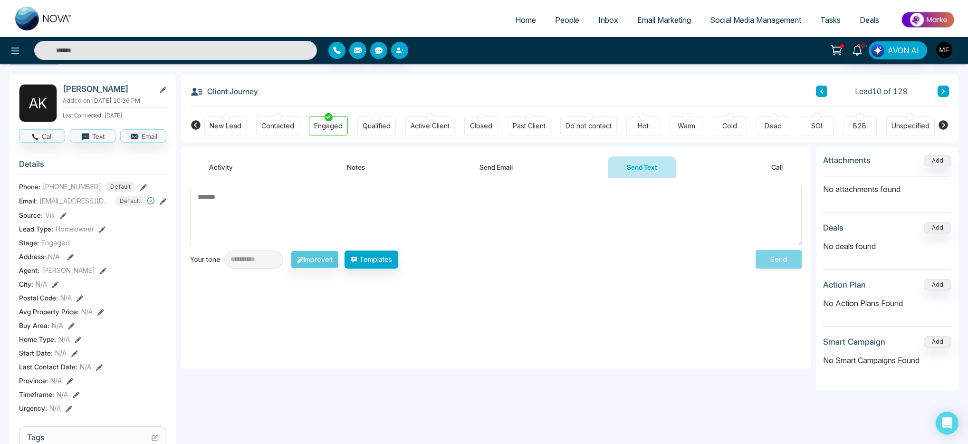
click at [507, 164] on button "Send Email" at bounding box center [495, 166] width 71 height 21
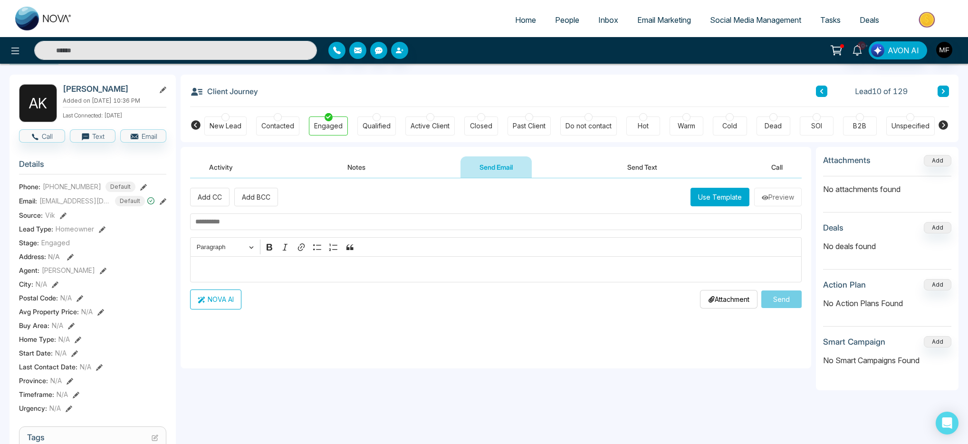
click at [362, 165] on button "Notes" at bounding box center [356, 166] width 56 height 21
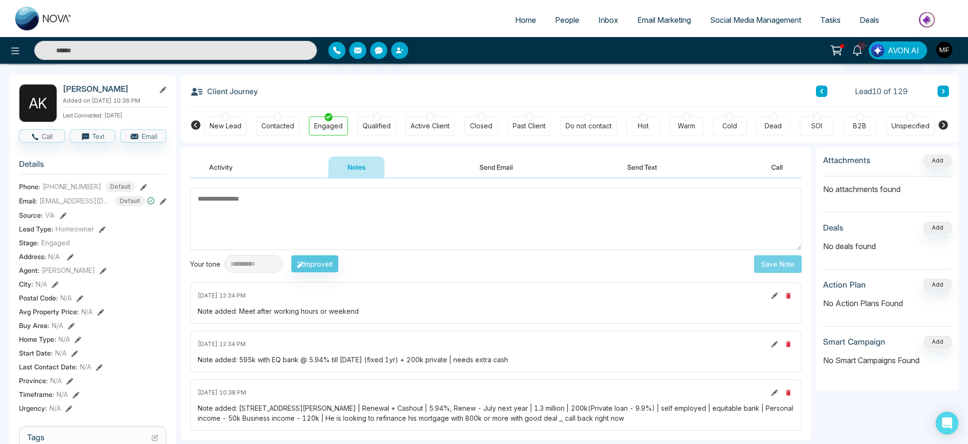
click at [220, 166] on button "Activity" at bounding box center [221, 166] width 62 height 21
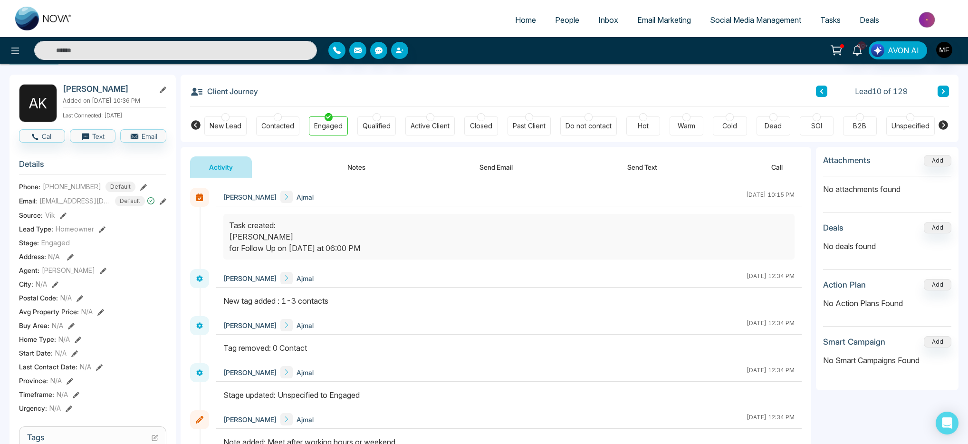
click at [421, 201] on div "Marwen Ferchichi Ajmal October 12 2025 | 10:15 PM" at bounding box center [508, 197] width 585 height 19
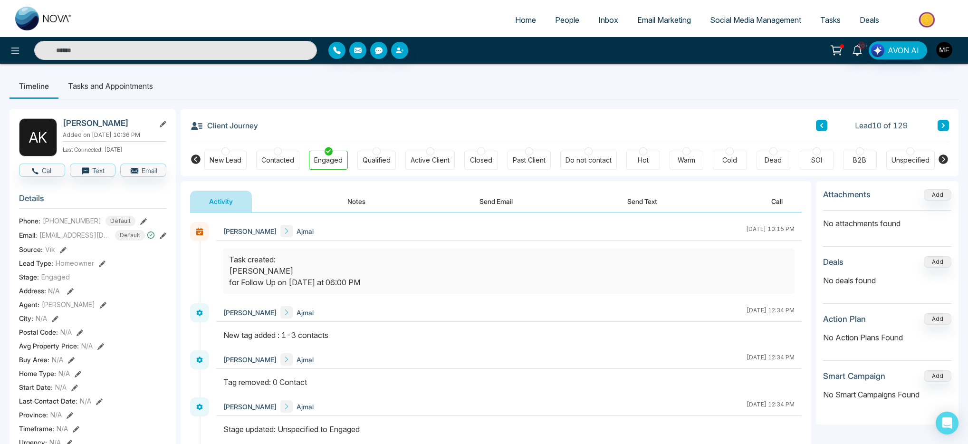
click at [112, 87] on li "Tasks and Appointments" at bounding box center [110, 86] width 104 height 26
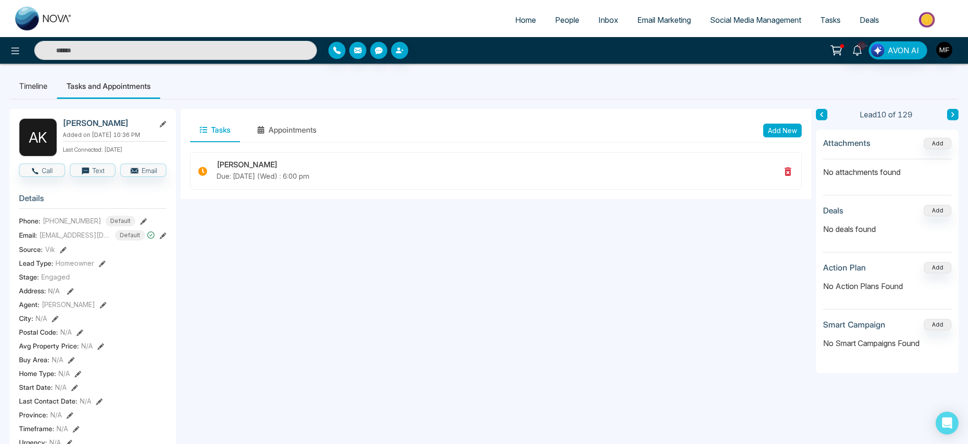
click at [34, 86] on li "Timeline" at bounding box center [34, 86] width 48 height 26
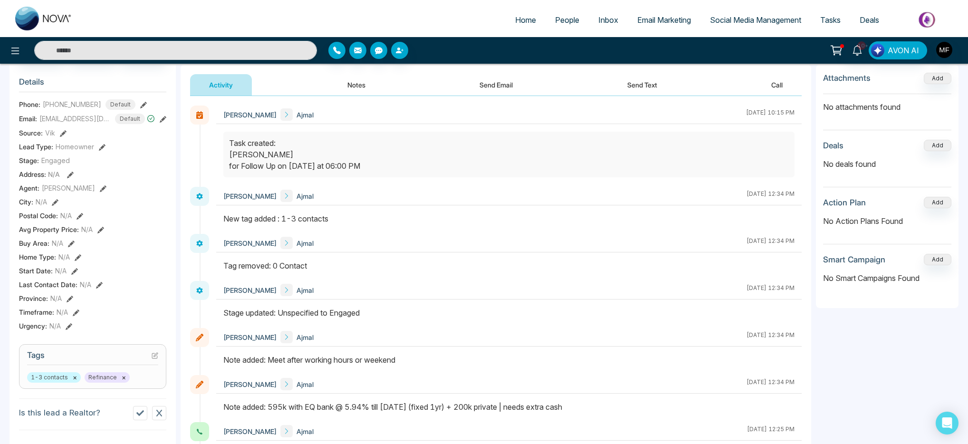
scroll to position [23, 0]
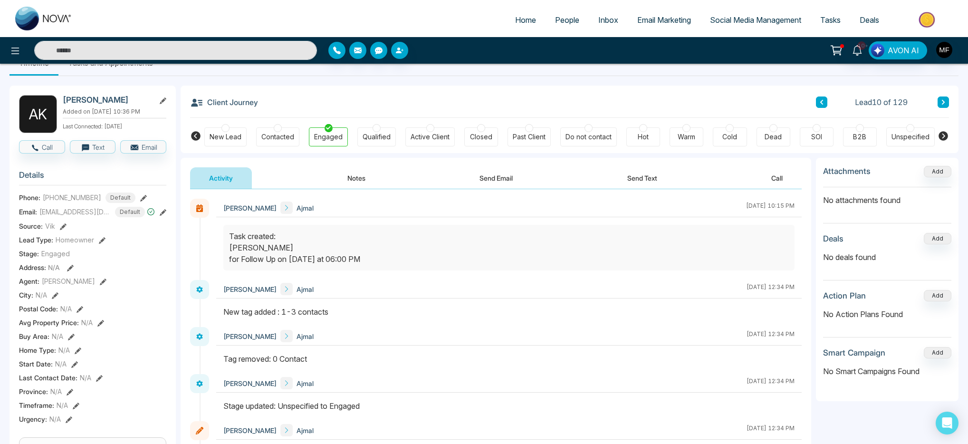
click at [944, 104] on icon at bounding box center [943, 102] width 5 height 6
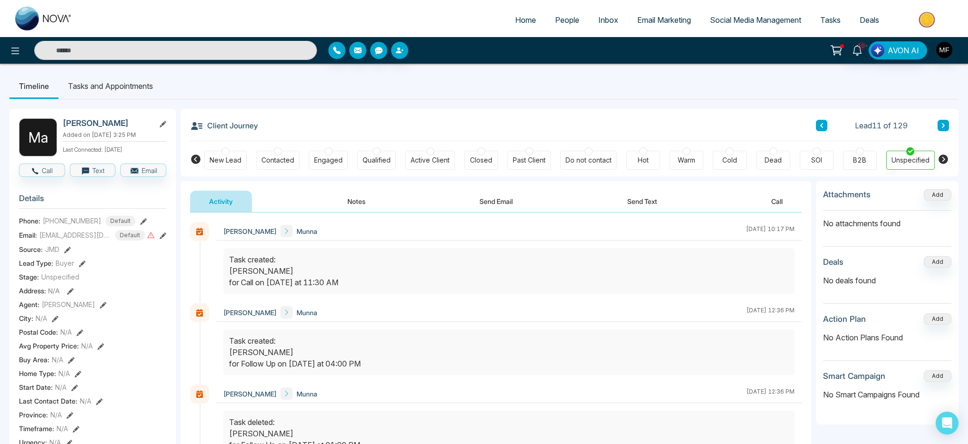
click at [117, 92] on li "Tasks and Appointments" at bounding box center [110, 86] width 104 height 26
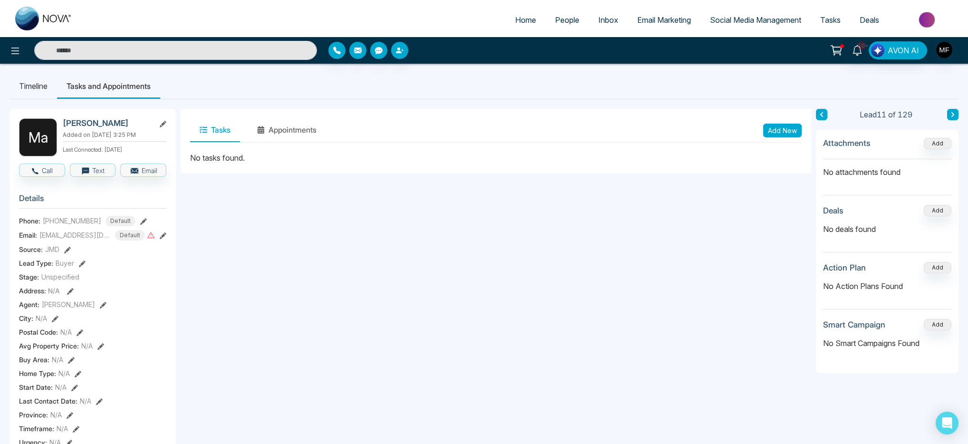
click at [783, 143] on div "Tasks Appointments Add New" at bounding box center [496, 130] width 631 height 43
click at [785, 135] on button "Add New" at bounding box center [782, 131] width 38 height 14
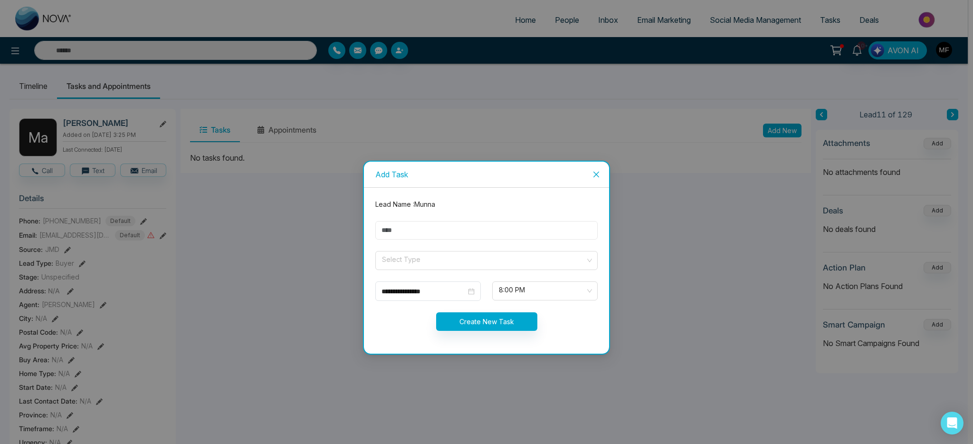
click at [461, 234] on input "text" at bounding box center [486, 230] width 222 height 19
type input "**********"
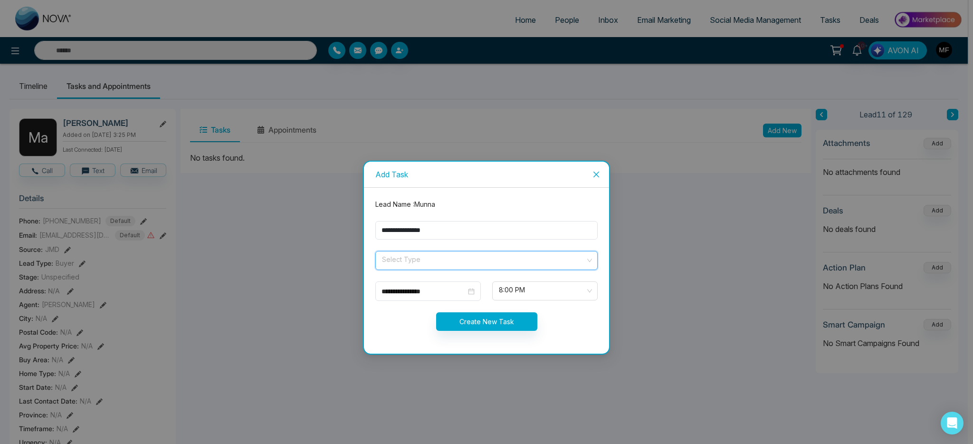
click at [430, 262] on input "search" at bounding box center [483, 258] width 204 height 14
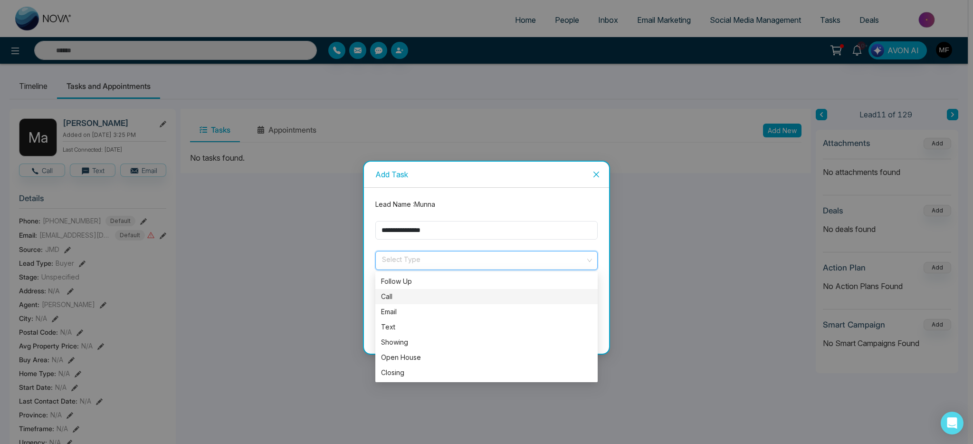
click at [407, 296] on div "Call" at bounding box center [486, 296] width 211 height 10
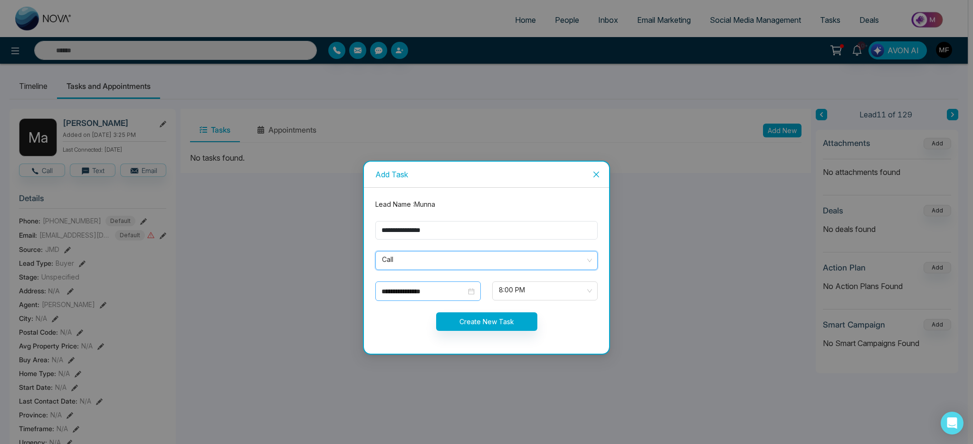
click at [432, 297] on div "**********" at bounding box center [427, 290] width 105 height 19
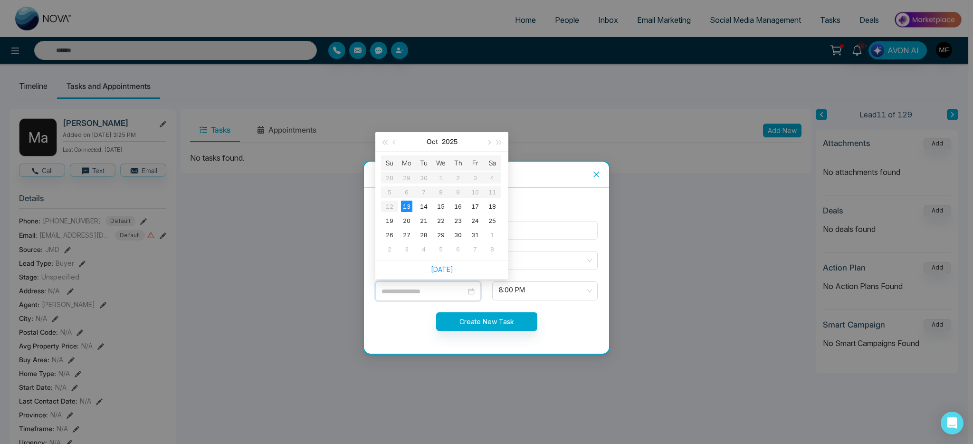
type input "**********"
click at [409, 209] on div "13" at bounding box center [406, 206] width 11 height 11
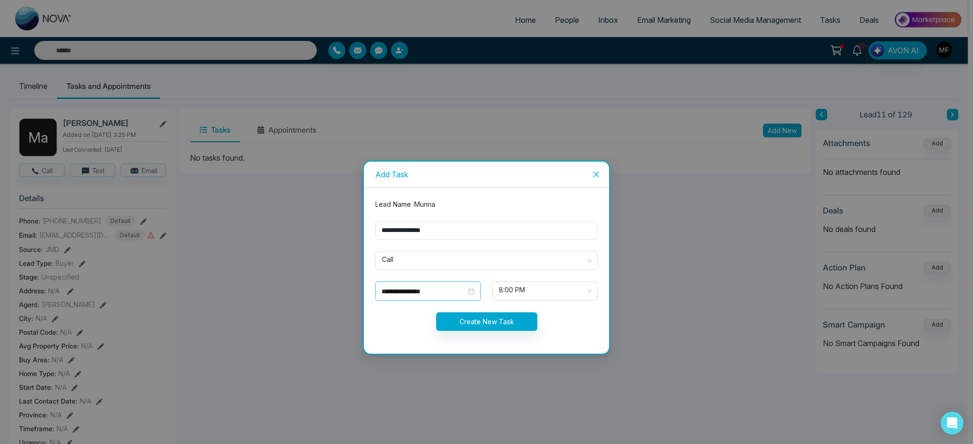
click at [449, 289] on input "**********" at bounding box center [424, 291] width 85 height 10
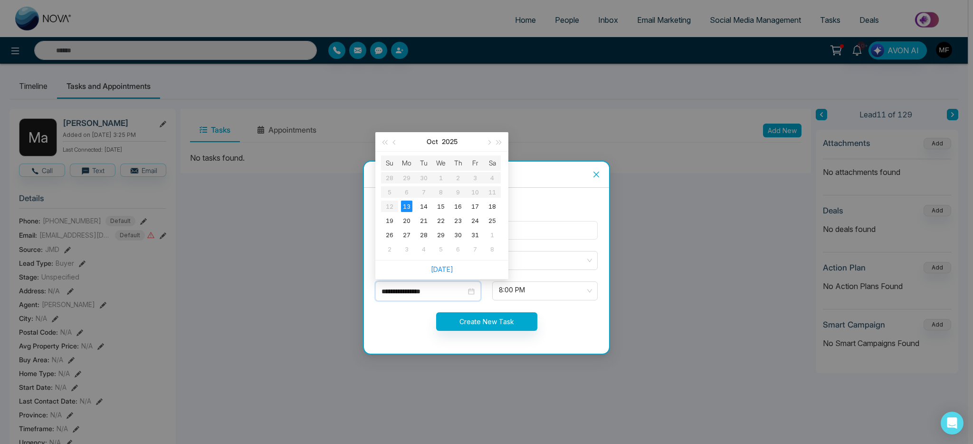
type input "**********"
click at [405, 203] on div "13" at bounding box center [406, 206] width 11 height 11
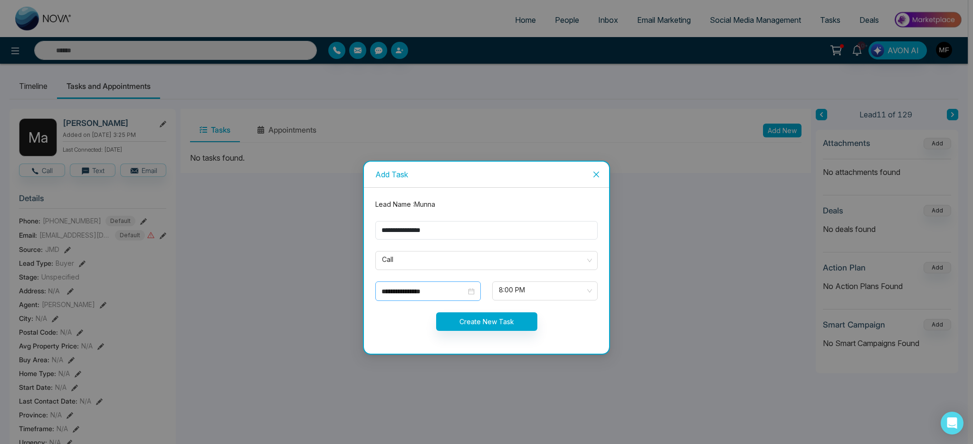
click at [432, 294] on input "**********" at bounding box center [424, 291] width 85 height 10
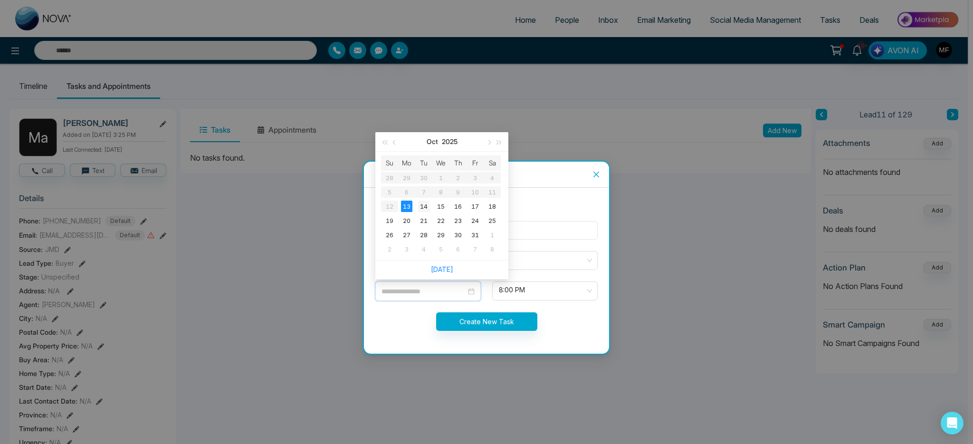
type input "**********"
click at [423, 209] on div "14" at bounding box center [423, 206] width 11 height 11
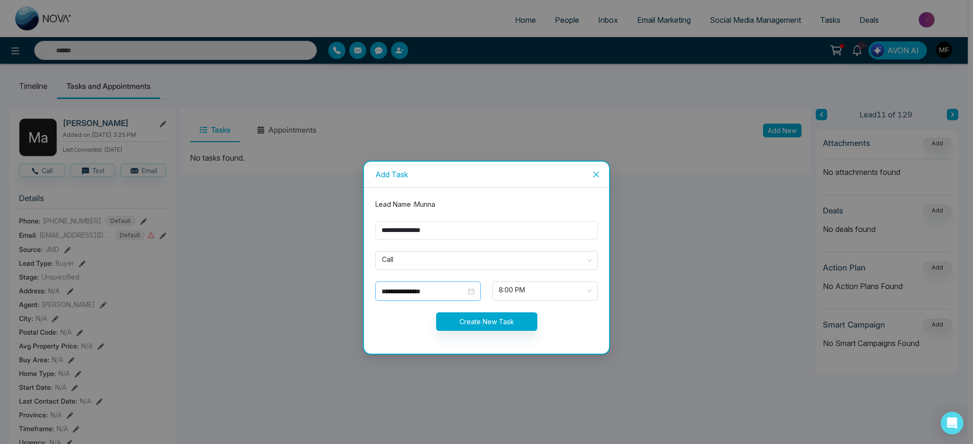
click at [473, 293] on div "**********" at bounding box center [428, 291] width 93 height 10
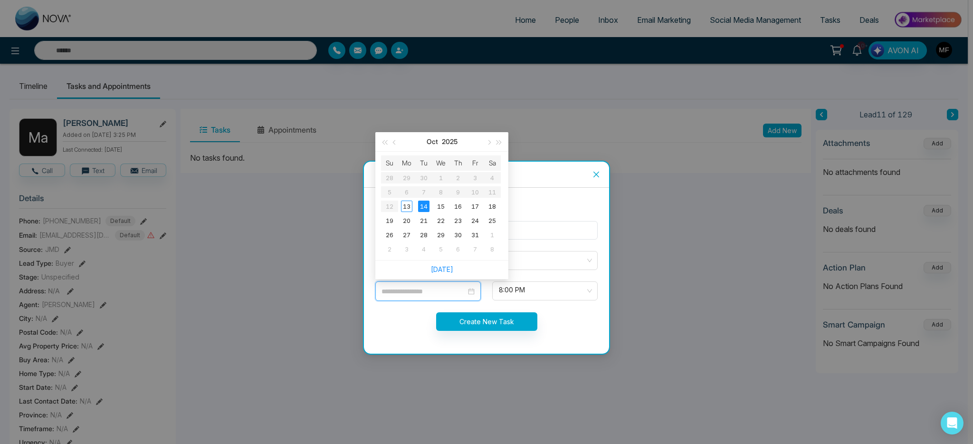
type input "**********"
click at [472, 297] on div "**********" at bounding box center [427, 290] width 105 height 19
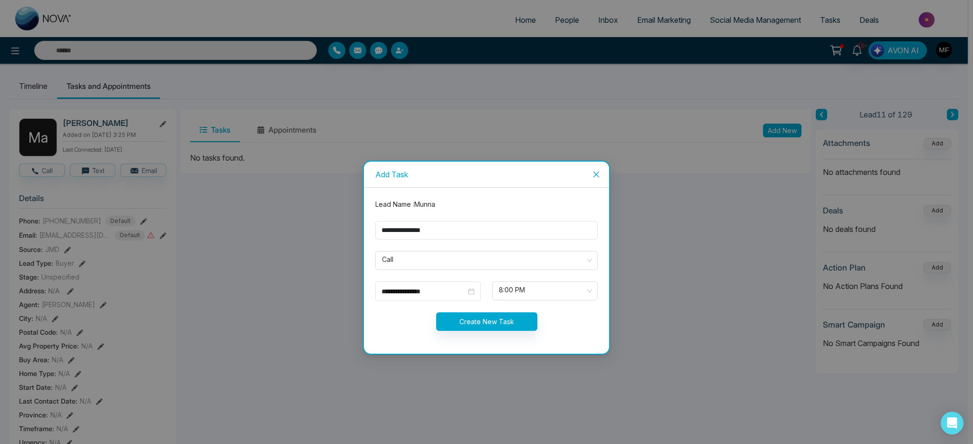
click at [404, 317] on div "Create New Task" at bounding box center [487, 321] width 234 height 19
click at [472, 291] on div "**********" at bounding box center [428, 291] width 93 height 10
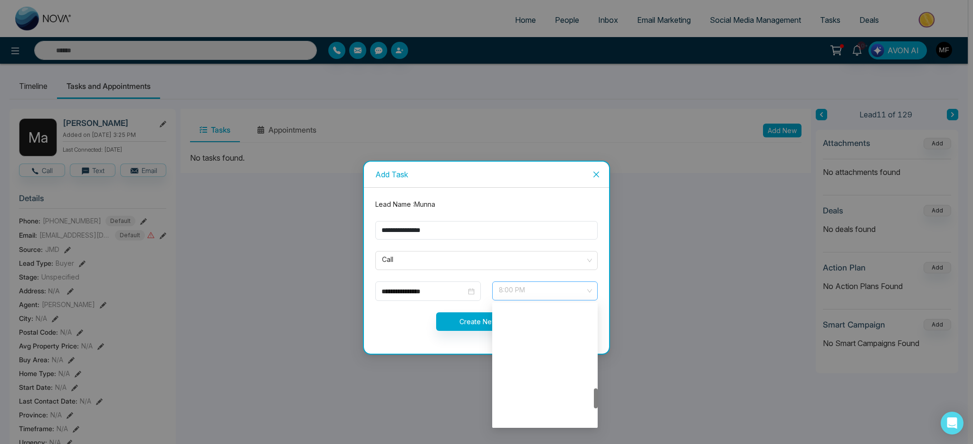
click at [532, 291] on span "8:00 PM" at bounding box center [545, 291] width 92 height 16
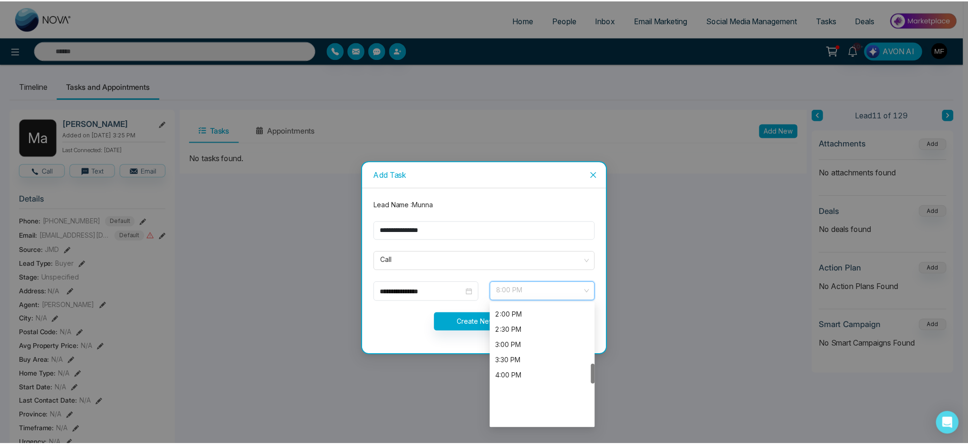
scroll to position [305, 0]
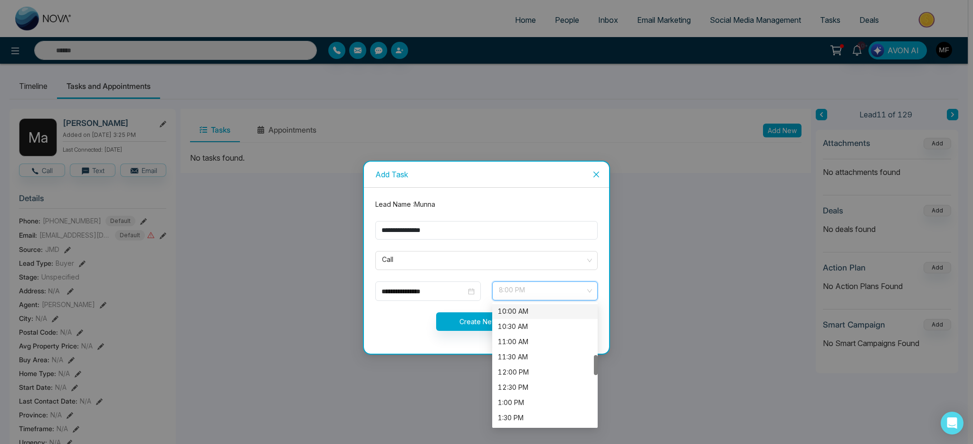
click at [537, 313] on div "10:00 AM" at bounding box center [545, 311] width 94 height 10
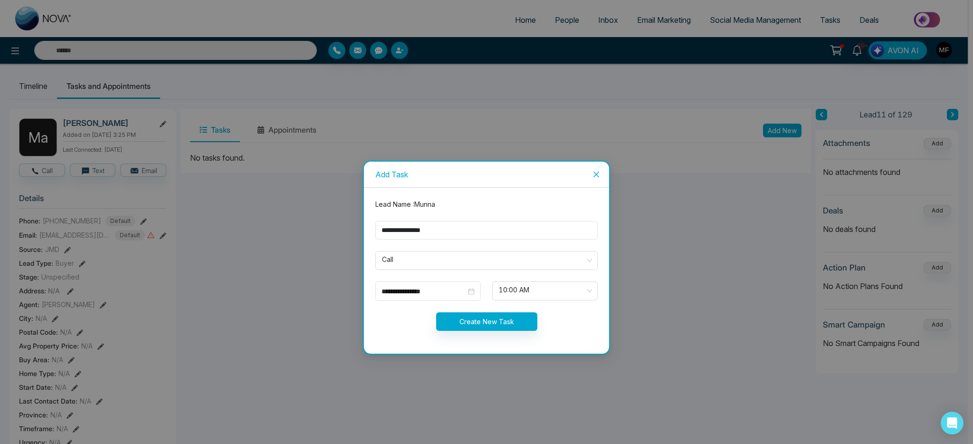
click at [391, 320] on div "Create New Task" at bounding box center [487, 321] width 234 height 19
click at [476, 329] on button "Create New Task" at bounding box center [486, 321] width 101 height 19
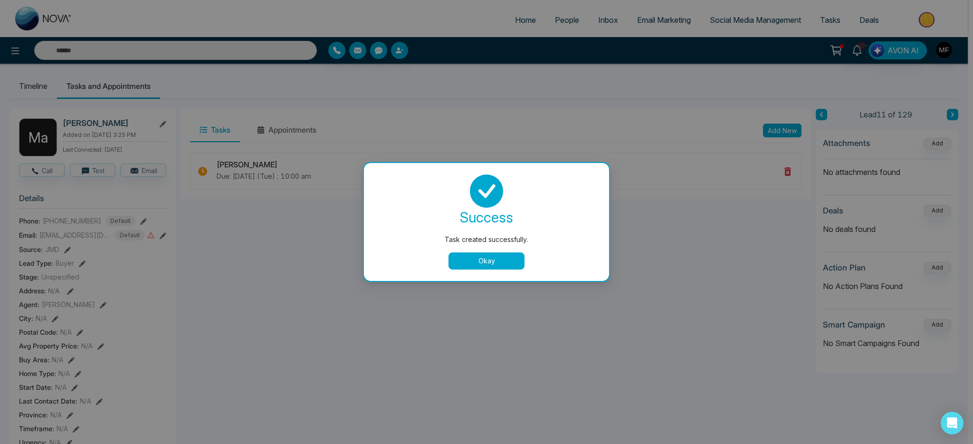
click at [489, 257] on button "Okay" at bounding box center [487, 260] width 76 height 17
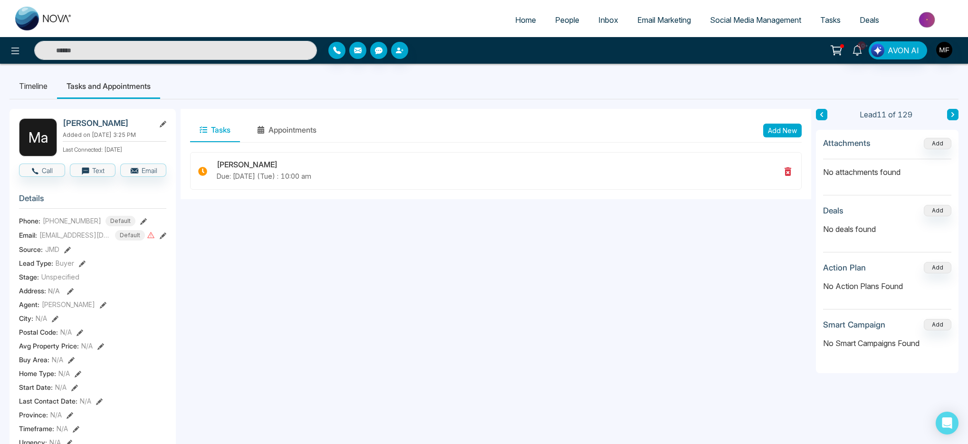
click at [953, 115] on icon at bounding box center [952, 115] width 5 height 6
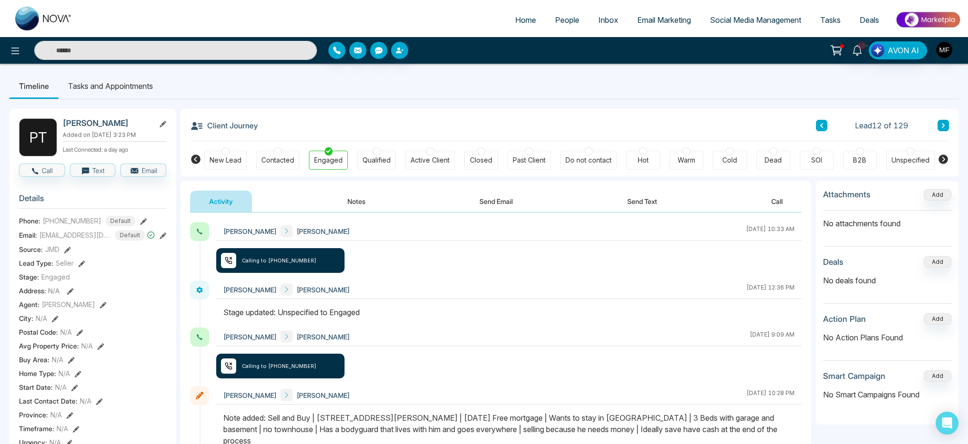
click at [944, 124] on icon at bounding box center [943, 126] width 5 height 6
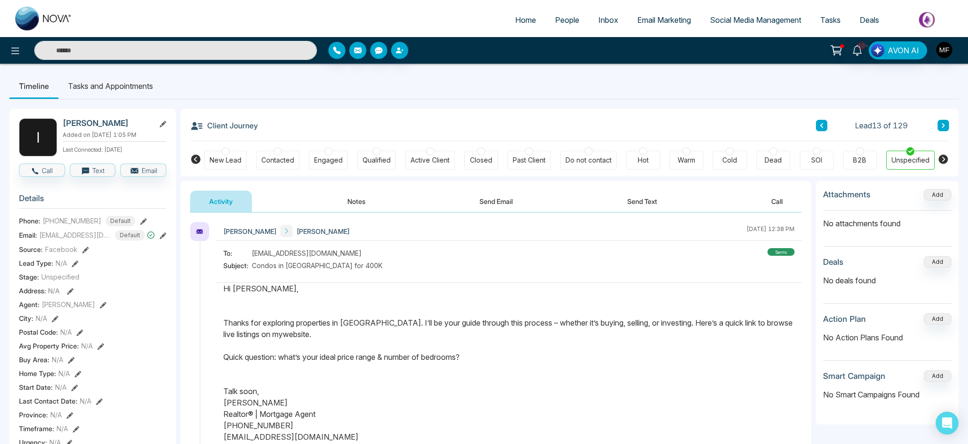
click at [628, 207] on button "Send Text" at bounding box center [642, 201] width 68 height 21
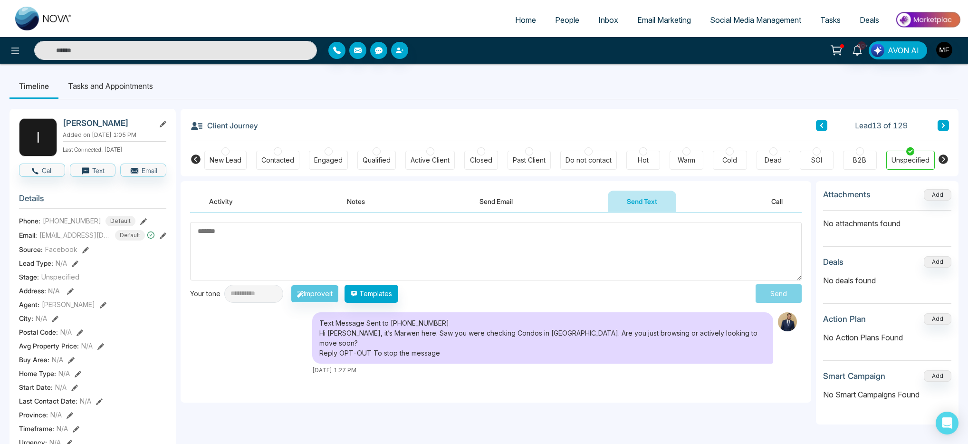
click at [125, 94] on li "Tasks and Appointments" at bounding box center [110, 86] width 104 height 26
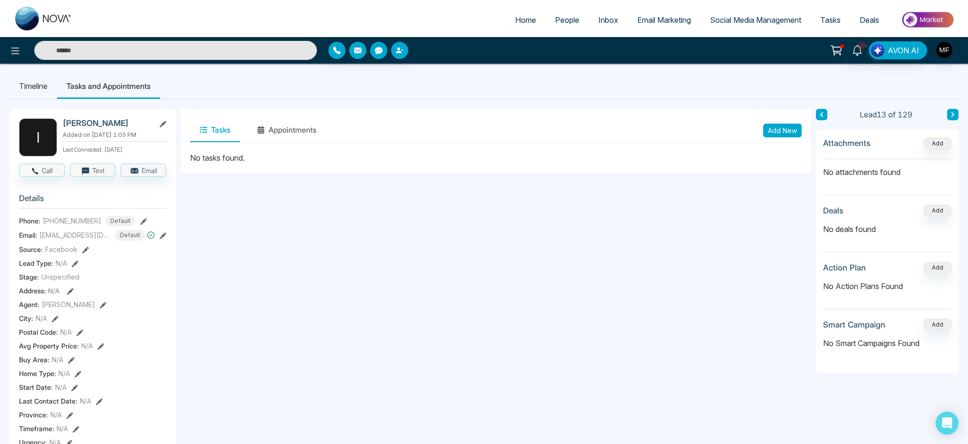
click at [772, 129] on button "Add New" at bounding box center [782, 131] width 38 height 14
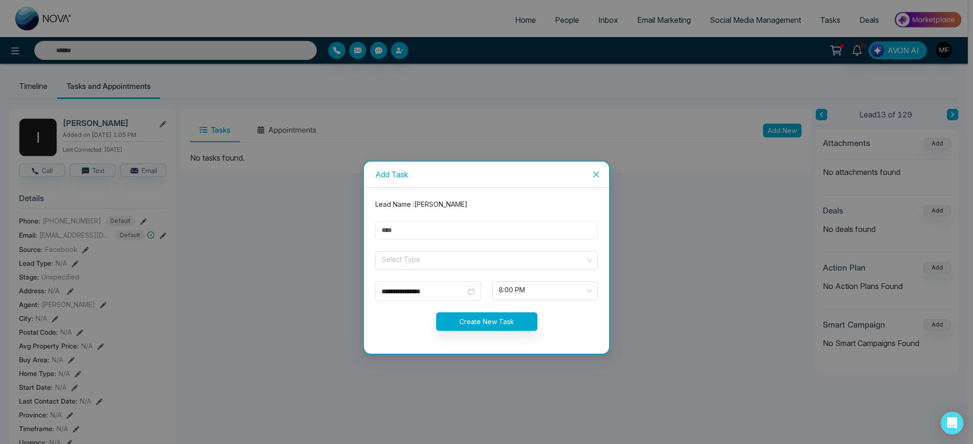
click at [454, 226] on input "text" at bounding box center [486, 230] width 222 height 19
type input "**********"
click at [426, 259] on input "search" at bounding box center [483, 258] width 204 height 14
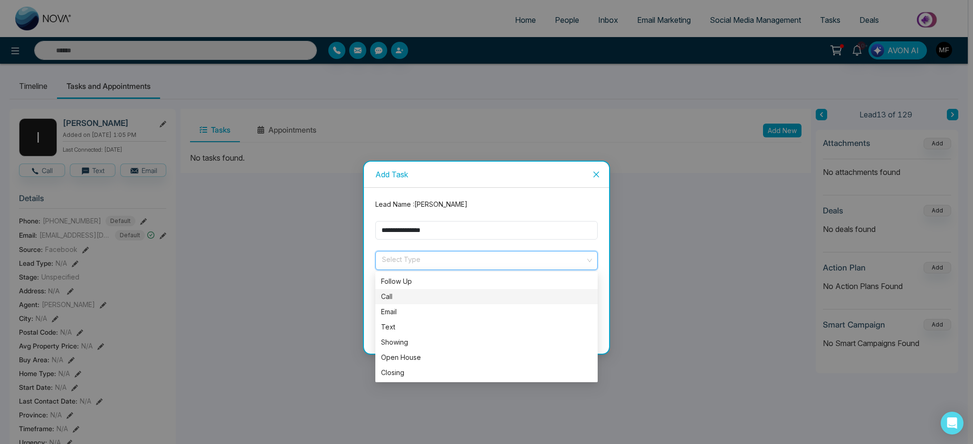
click at [407, 294] on div "Call" at bounding box center [486, 296] width 211 height 10
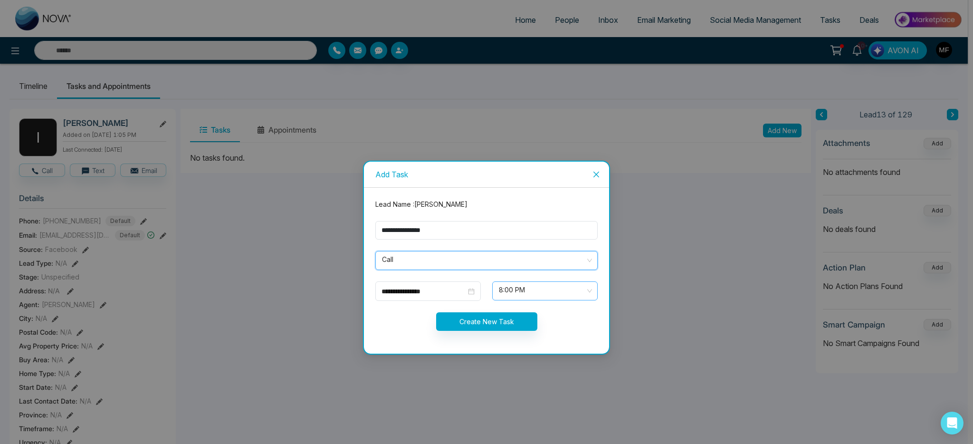
click at [535, 296] on span "8:00 PM" at bounding box center [545, 291] width 92 height 16
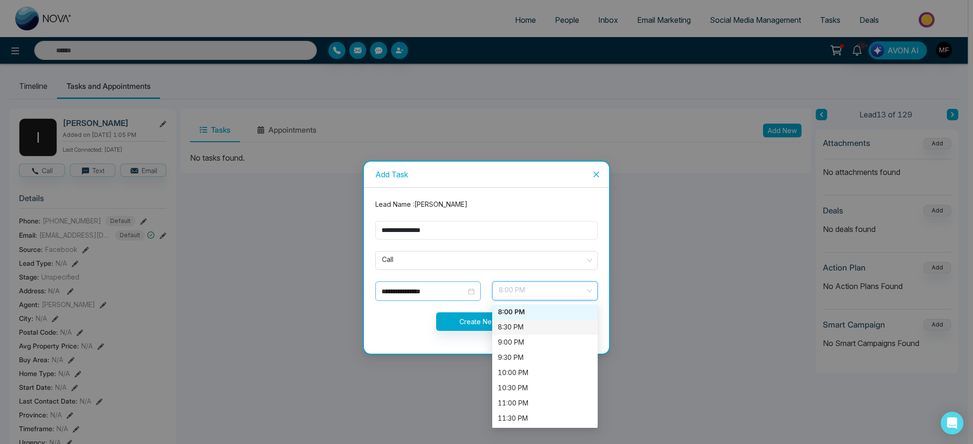
click at [447, 291] on input "**********" at bounding box center [424, 291] width 85 height 10
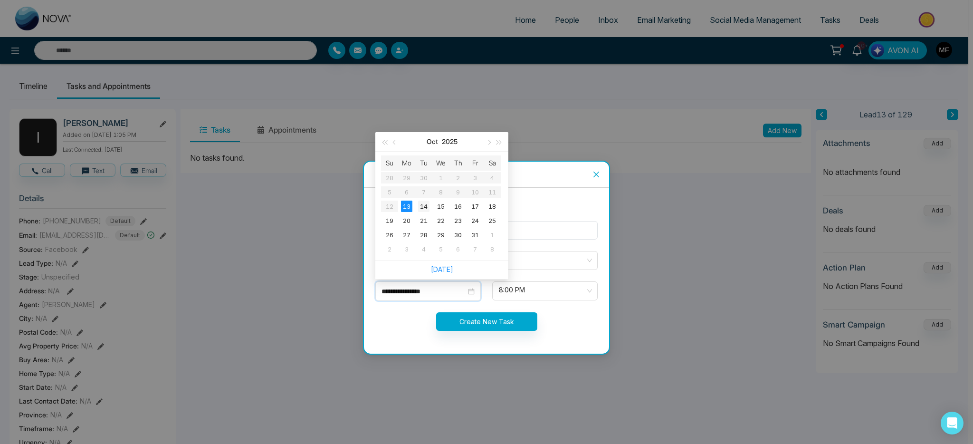
type input "**********"
click at [423, 206] on div "14" at bounding box center [423, 206] width 11 height 11
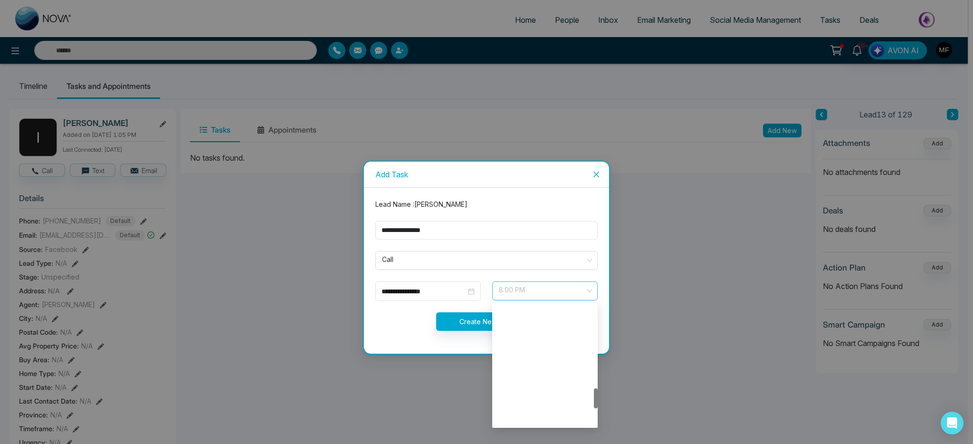
click at [520, 294] on span "8:00 PM" at bounding box center [545, 291] width 92 height 16
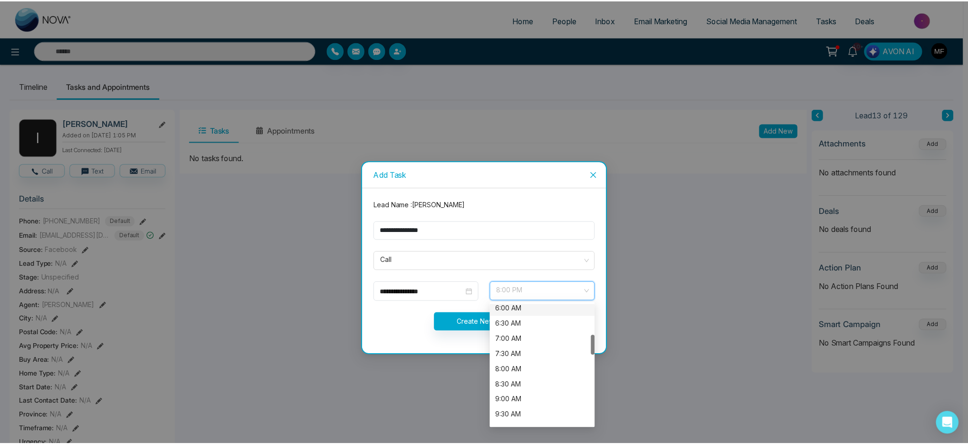
scroll to position [249, 0]
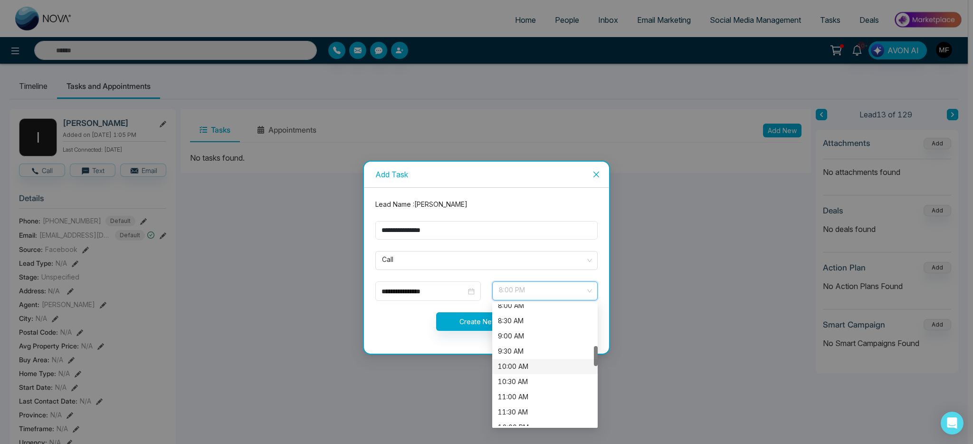
click at [525, 364] on div "10:00 AM" at bounding box center [545, 366] width 94 height 10
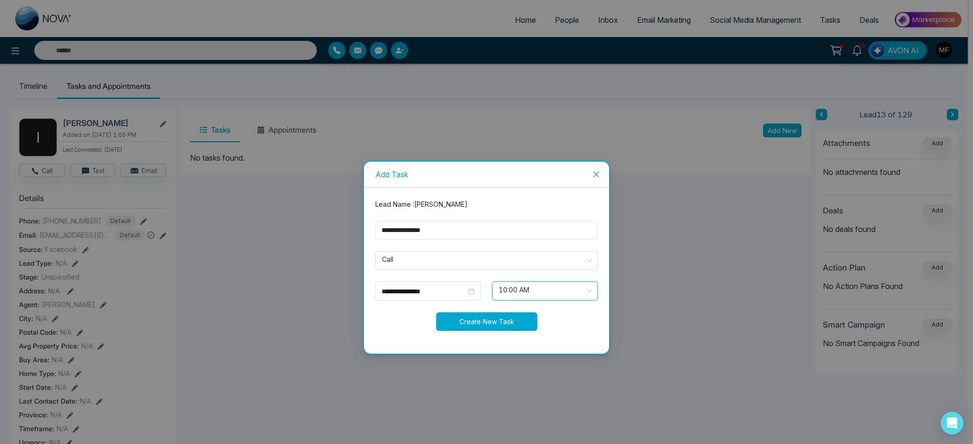
click at [463, 326] on button "Create New Task" at bounding box center [486, 321] width 101 height 19
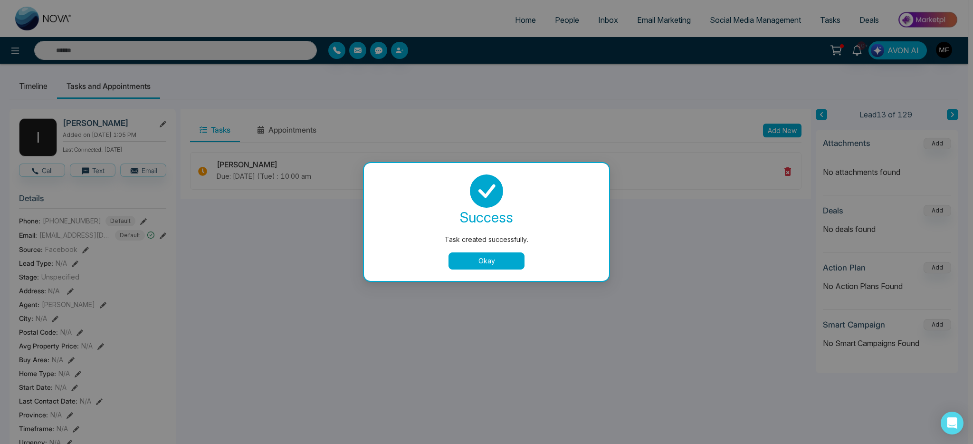
click at [497, 259] on button "Okay" at bounding box center [487, 260] width 76 height 17
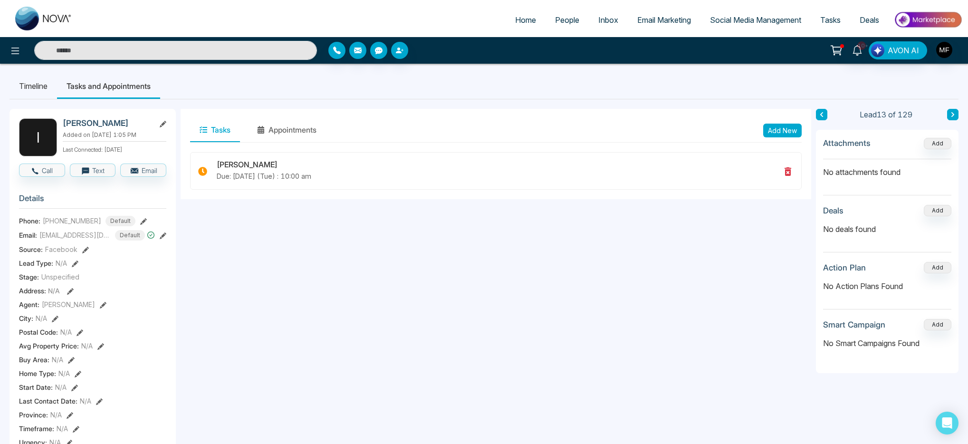
click at [951, 114] on icon at bounding box center [952, 115] width 5 height 6
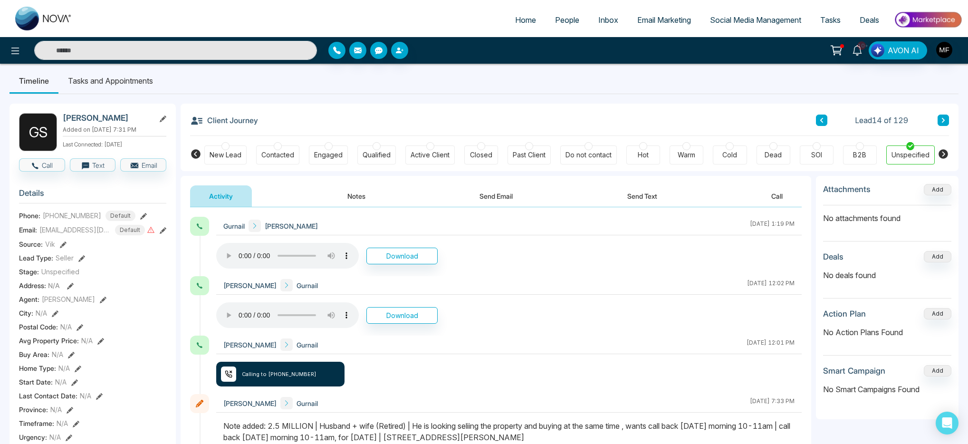
scroll to position [4, 0]
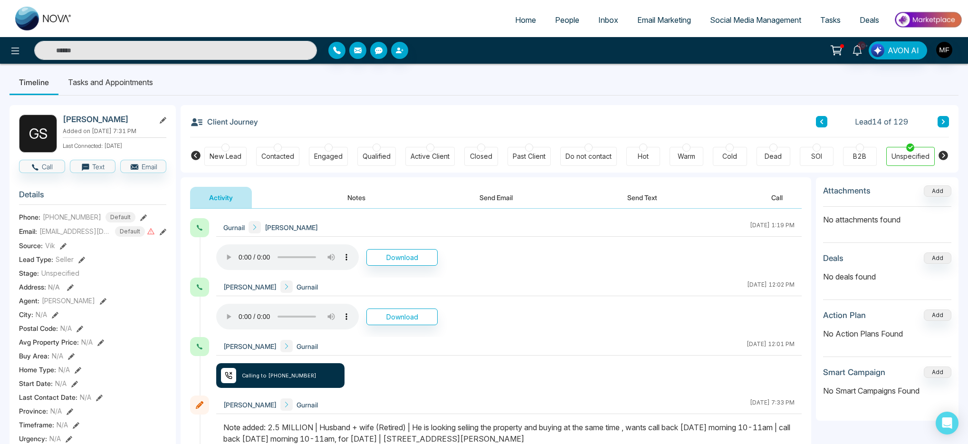
click at [944, 125] on button at bounding box center [942, 121] width 11 height 11
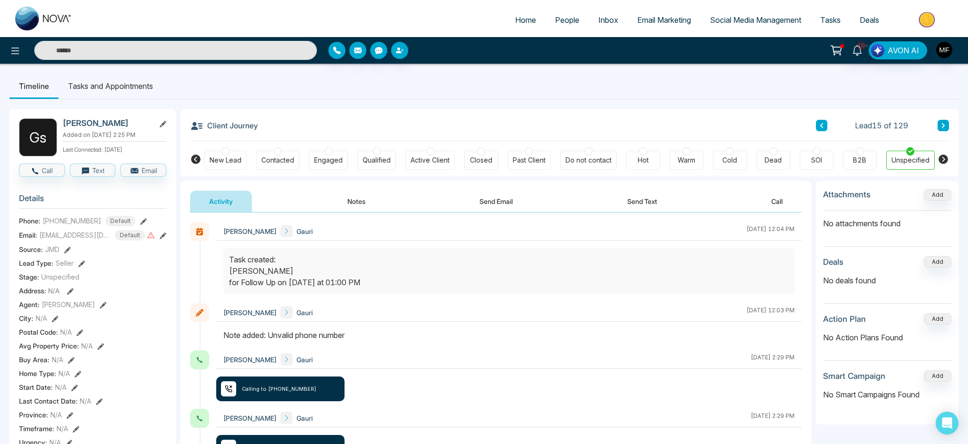
click at [141, 100] on div "G s Gauri sivagurunathan Added on October 8 2025 | 2:25 PM Last Connected: 5 da…" at bounding box center [484, 438] width 949 height 679
click at [140, 90] on li "Tasks and Appointments" at bounding box center [110, 86] width 104 height 26
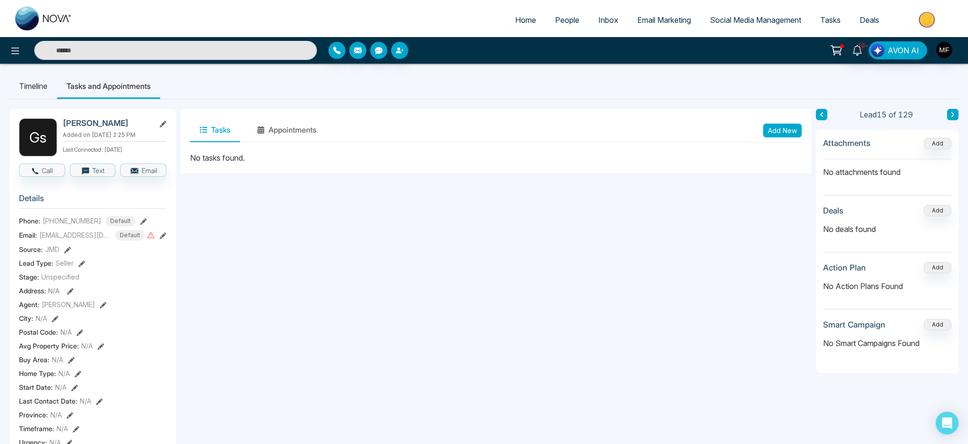
click at [25, 86] on li "Timeline" at bounding box center [34, 86] width 48 height 26
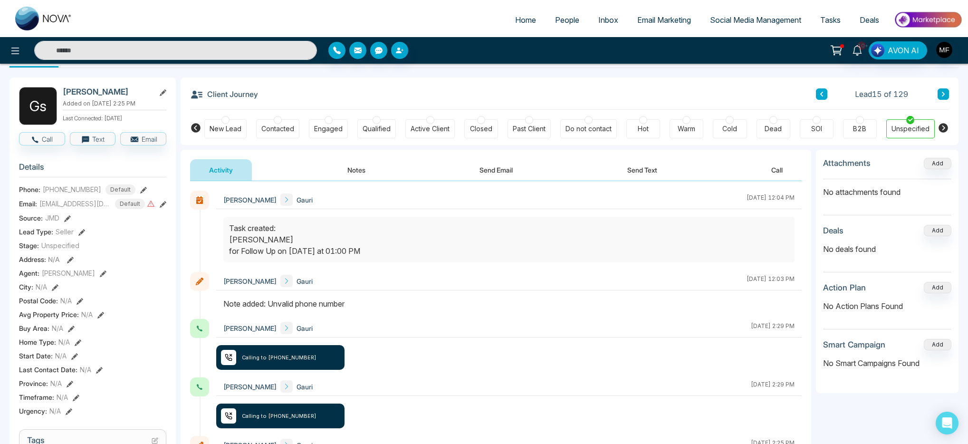
scroll to position [29, 0]
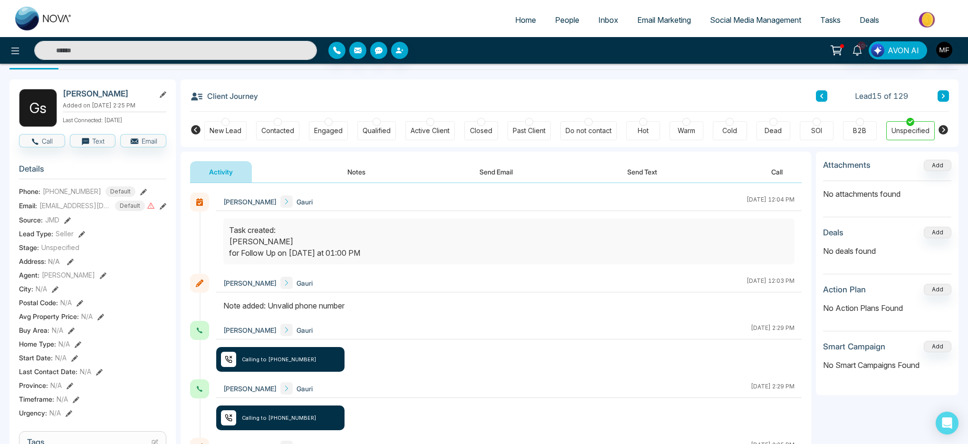
click at [334, 176] on button "Notes" at bounding box center [356, 171] width 56 height 21
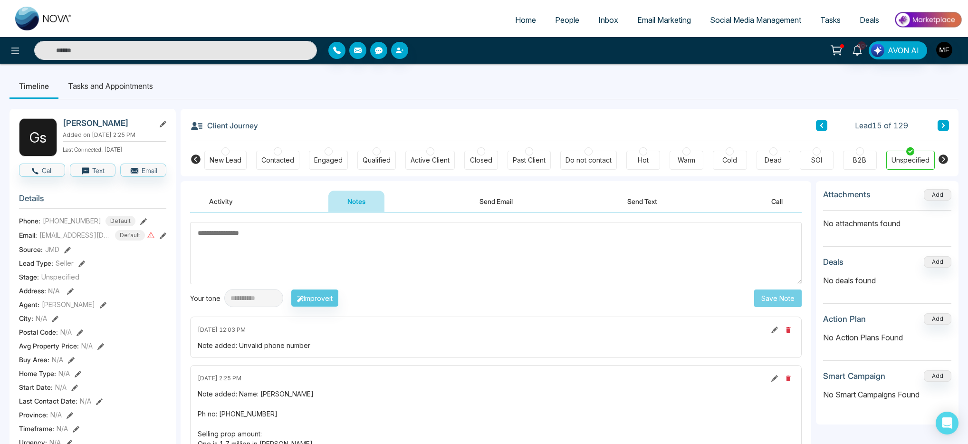
click at [943, 125] on icon at bounding box center [943, 126] width 5 height 6
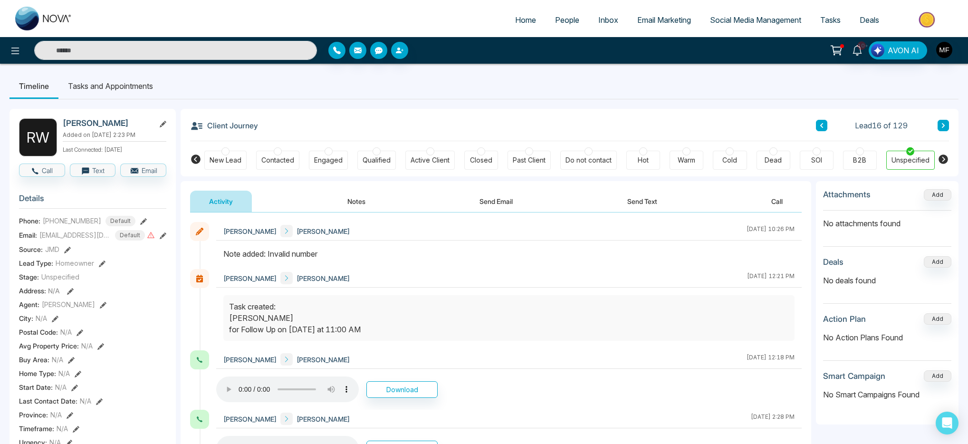
click at [356, 198] on button "Notes" at bounding box center [356, 201] width 56 height 21
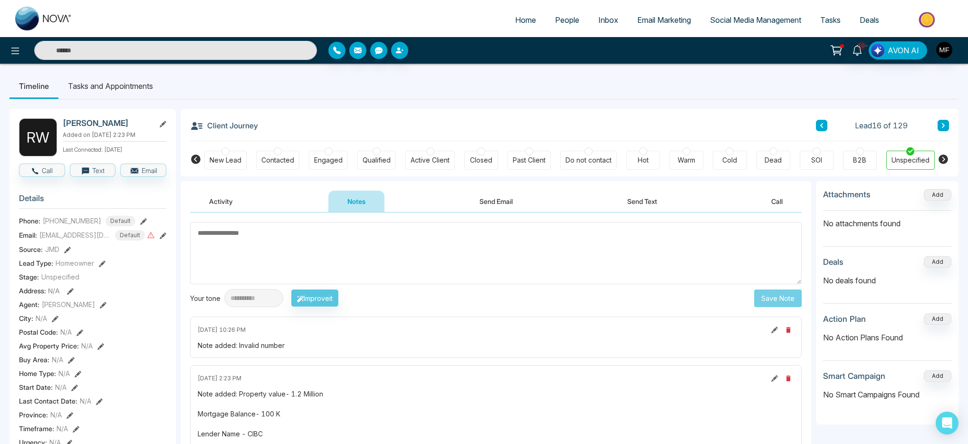
click at [944, 126] on icon at bounding box center [943, 126] width 5 height 6
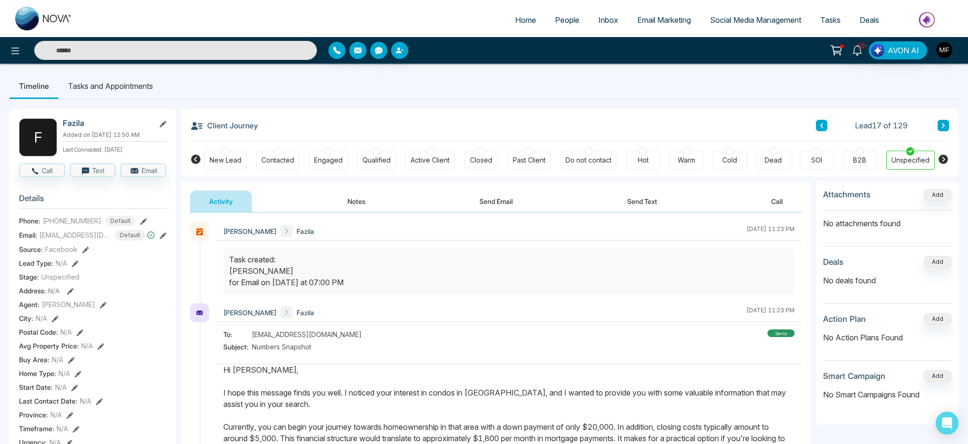
click at [358, 209] on button "Notes" at bounding box center [356, 201] width 56 height 21
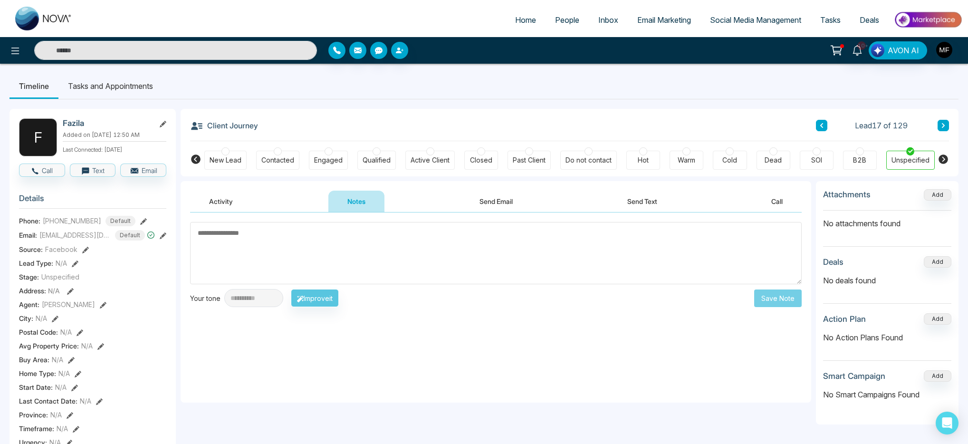
click at [211, 201] on button "Activity" at bounding box center [221, 201] width 62 height 21
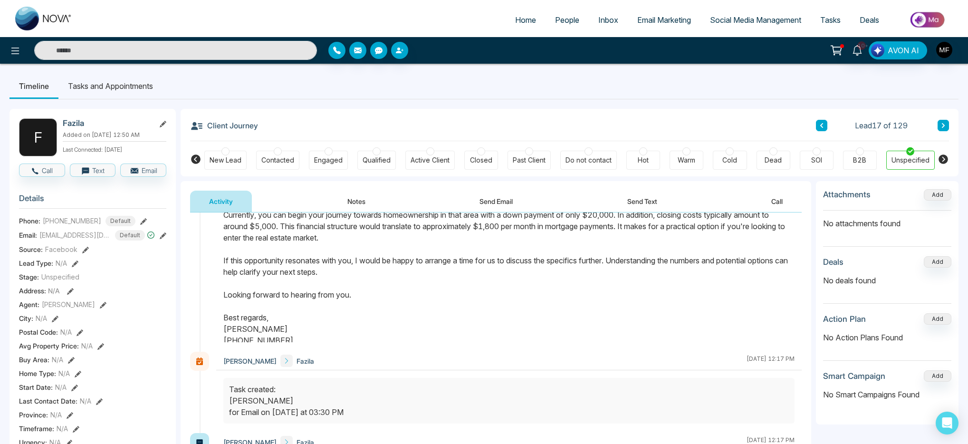
click at [135, 91] on li "Tasks and Appointments" at bounding box center [110, 86] width 104 height 26
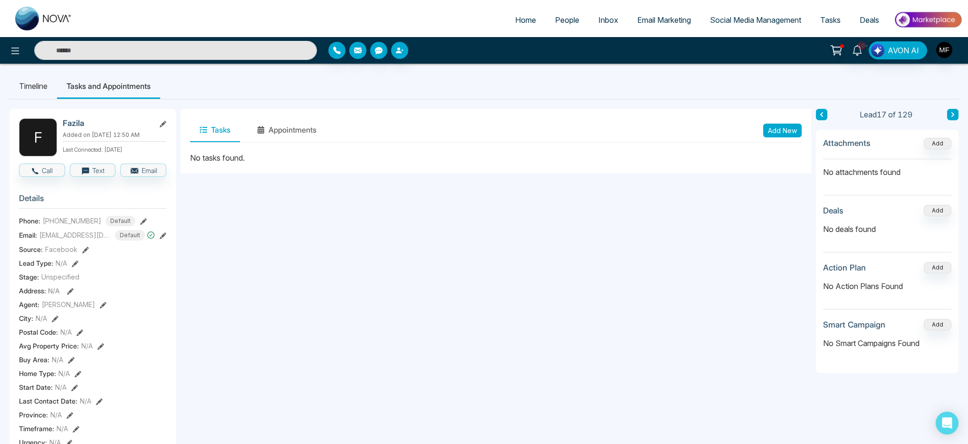
click at [955, 118] on button at bounding box center [952, 114] width 11 height 11
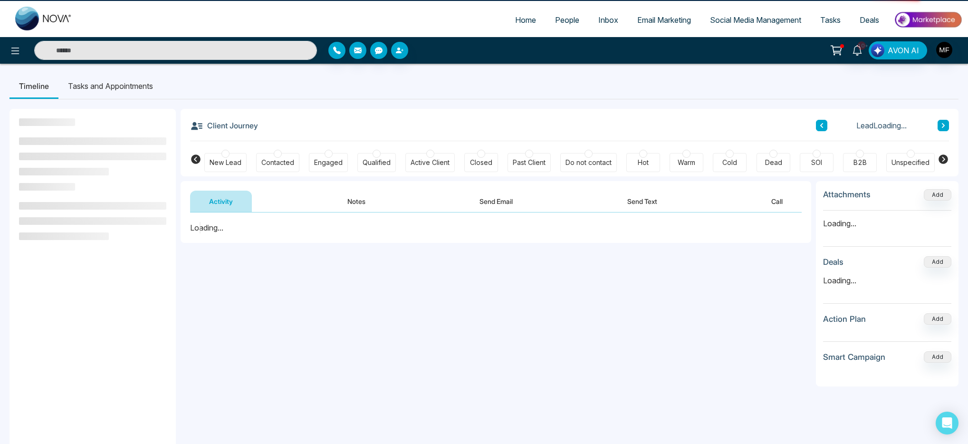
click at [955, 118] on div "Client Journey Lead Loading... New Lead Contacted Engaged Qualified Active Clie…" at bounding box center [570, 142] width 778 height 67
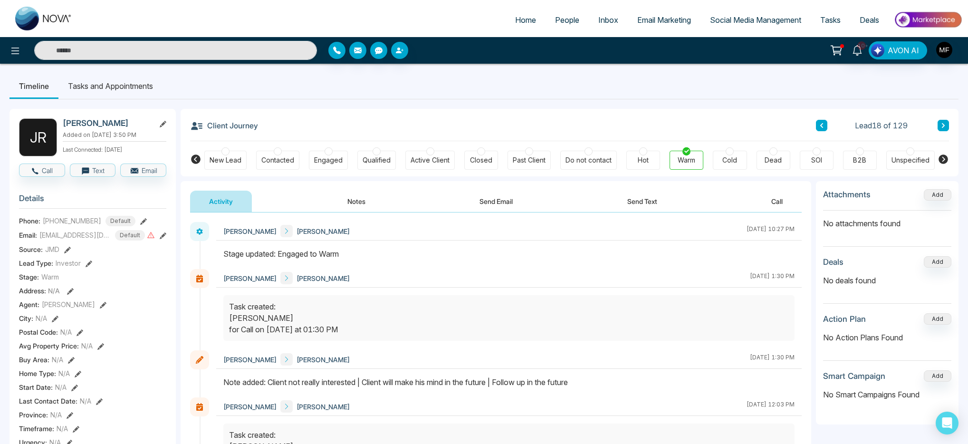
click at [106, 84] on li "Tasks and Appointments" at bounding box center [110, 86] width 104 height 26
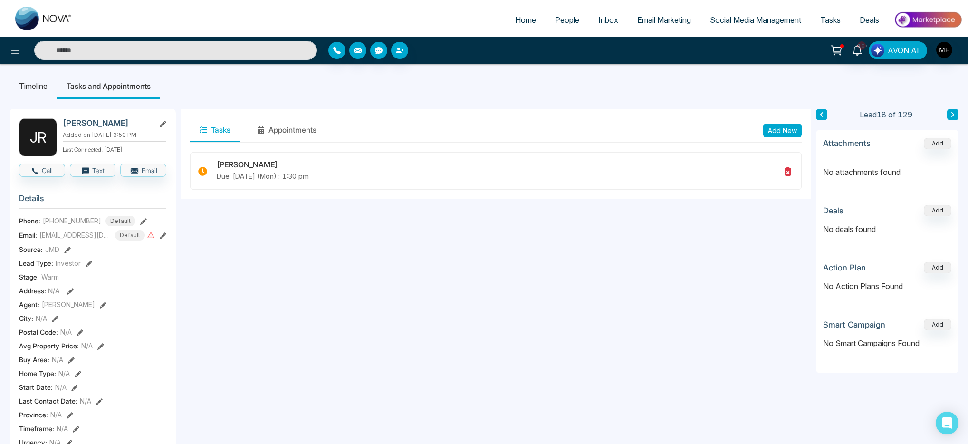
click at [52, 87] on li "Timeline" at bounding box center [34, 86] width 48 height 26
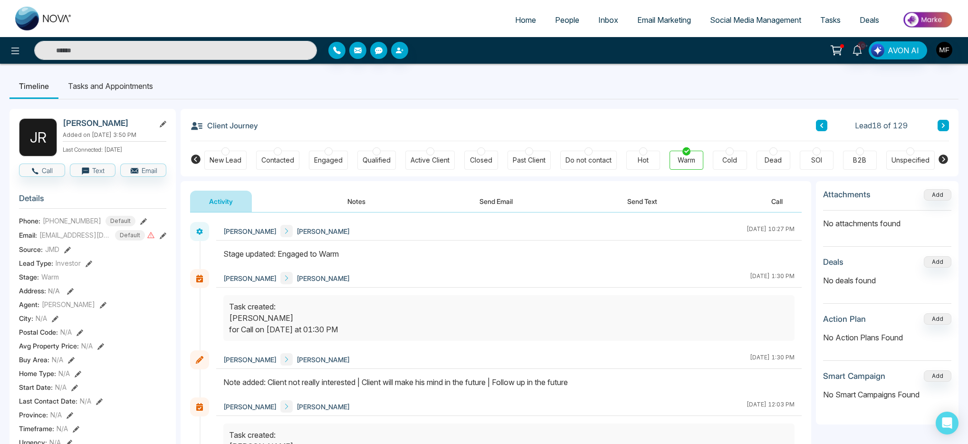
click at [945, 127] on icon at bounding box center [943, 126] width 5 height 6
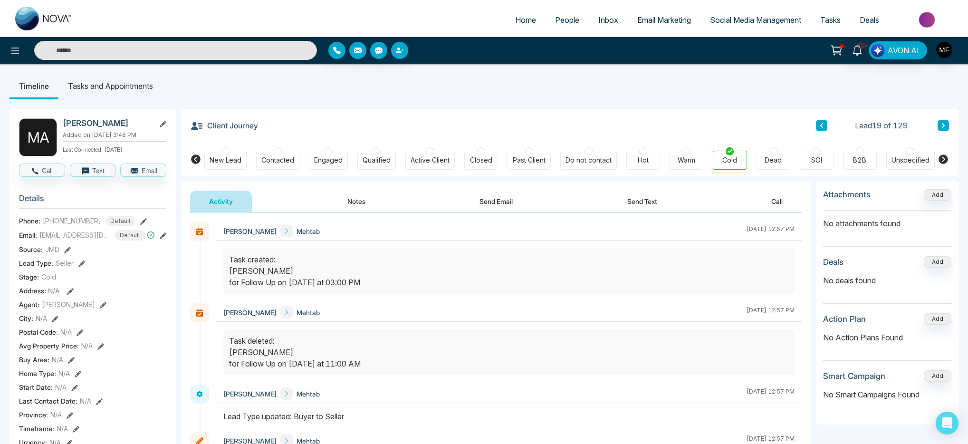
click at [96, 87] on li "Tasks and Appointments" at bounding box center [110, 86] width 104 height 26
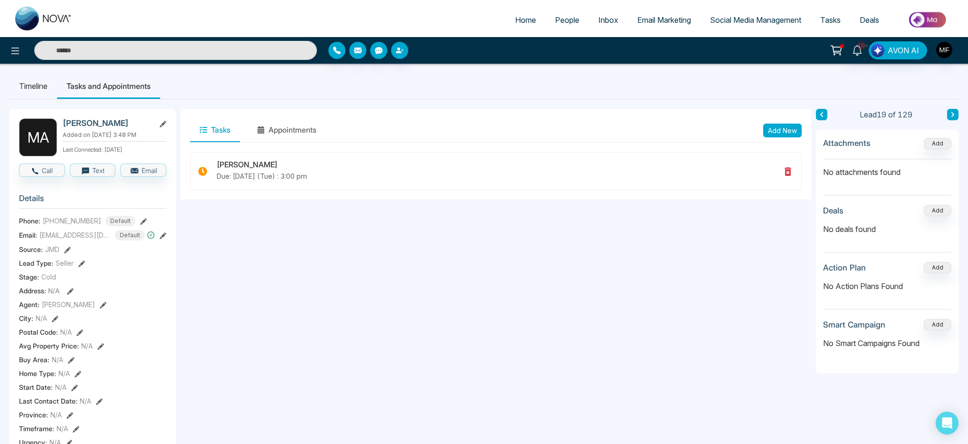
click at [952, 118] on button at bounding box center [952, 114] width 11 height 11
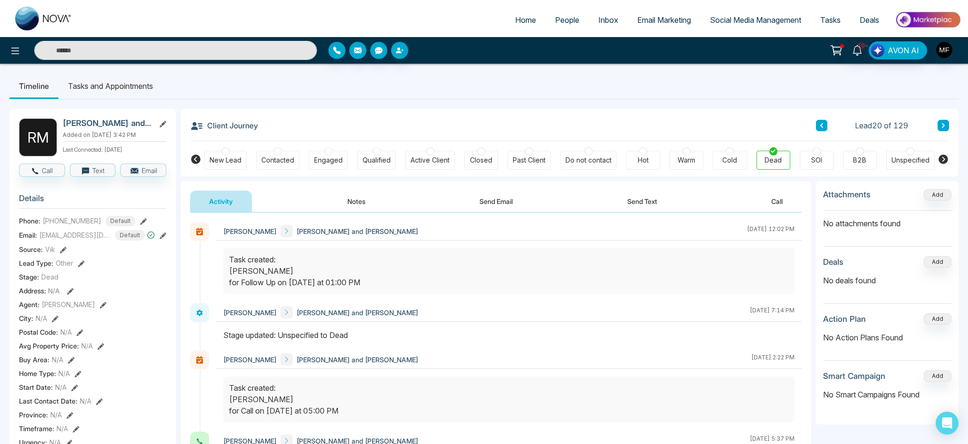
click at [359, 209] on button "Notes" at bounding box center [356, 201] width 56 height 21
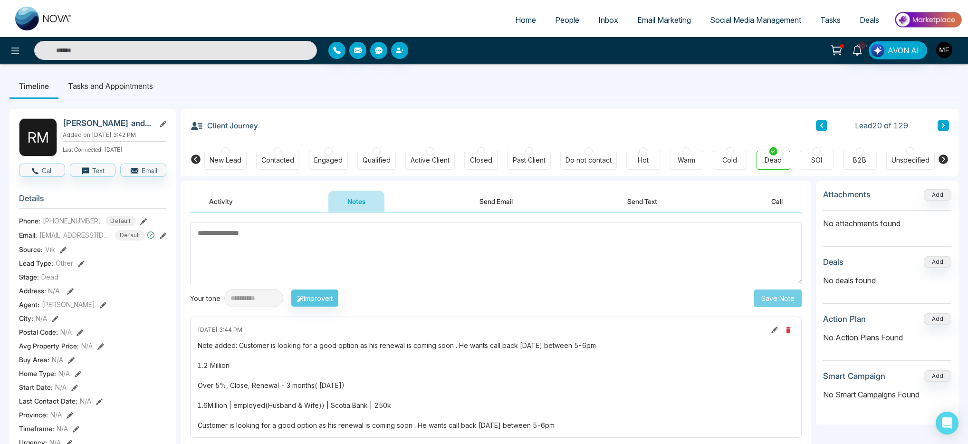
click at [133, 95] on li "Tasks and Appointments" at bounding box center [110, 86] width 104 height 26
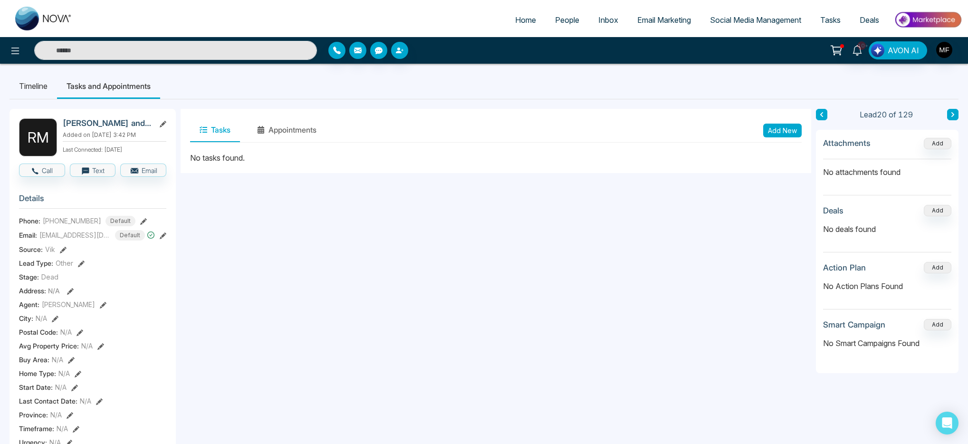
click at [33, 86] on li "Timeline" at bounding box center [34, 86] width 48 height 26
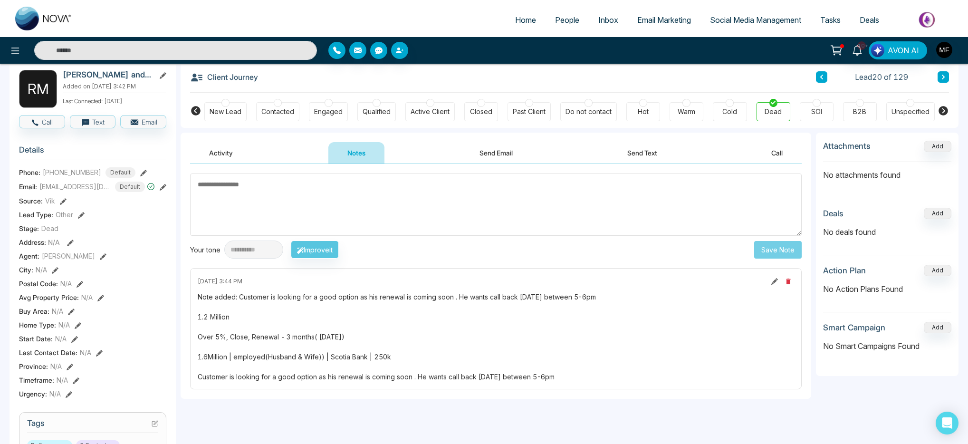
scroll to position [36, 0]
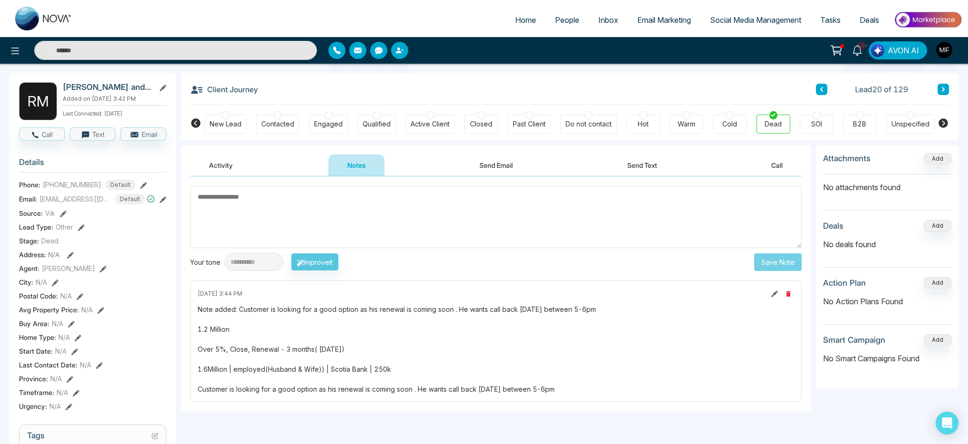
click at [231, 153] on div "Activity Notes Send Email Send Text Call" at bounding box center [496, 160] width 631 height 31
click at [223, 163] on button "Activity" at bounding box center [221, 164] width 62 height 21
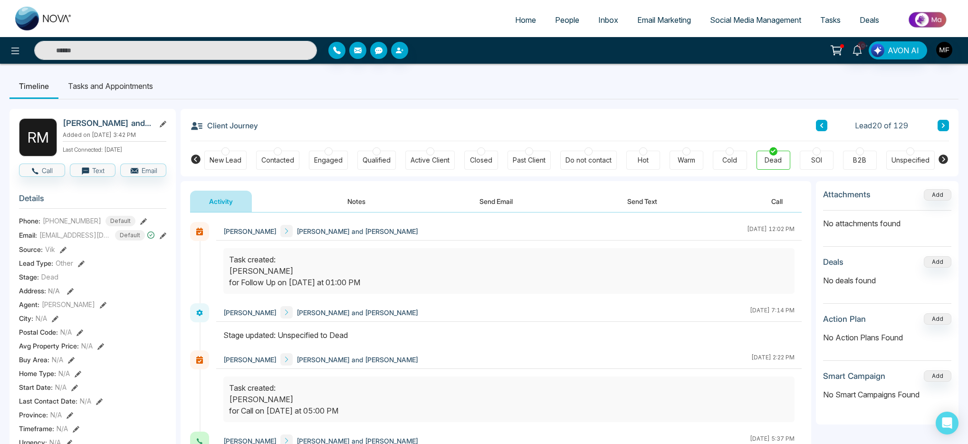
click at [943, 128] on icon at bounding box center [943, 126] width 5 height 6
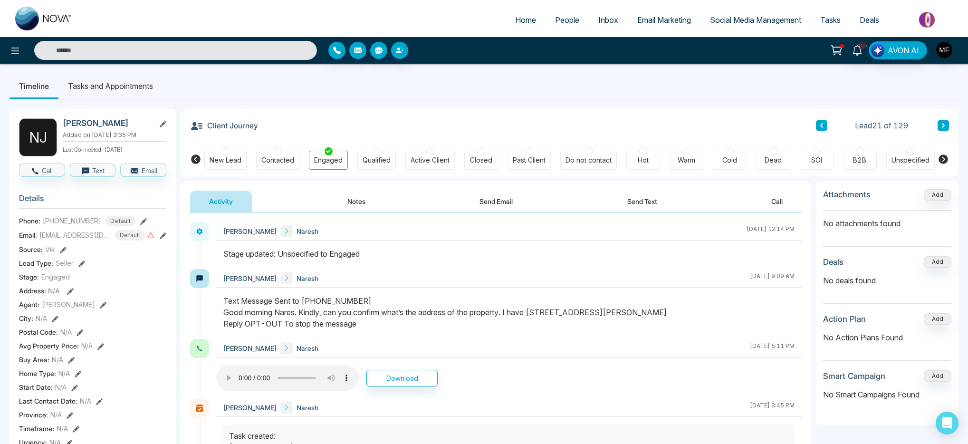
click at [943, 125] on icon at bounding box center [943, 126] width 5 height 6
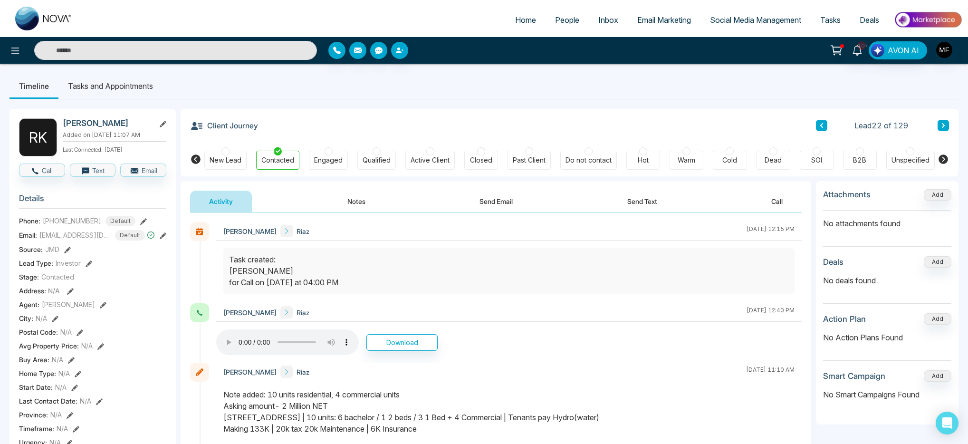
click at [177, 303] on div "R K Riaz Khan Added on October 7 2025 | 11:07 AM Last Connected: 5 days ago Cal…" at bounding box center [484, 445] width 949 height 693
click at [941, 127] on icon at bounding box center [943, 126] width 5 height 6
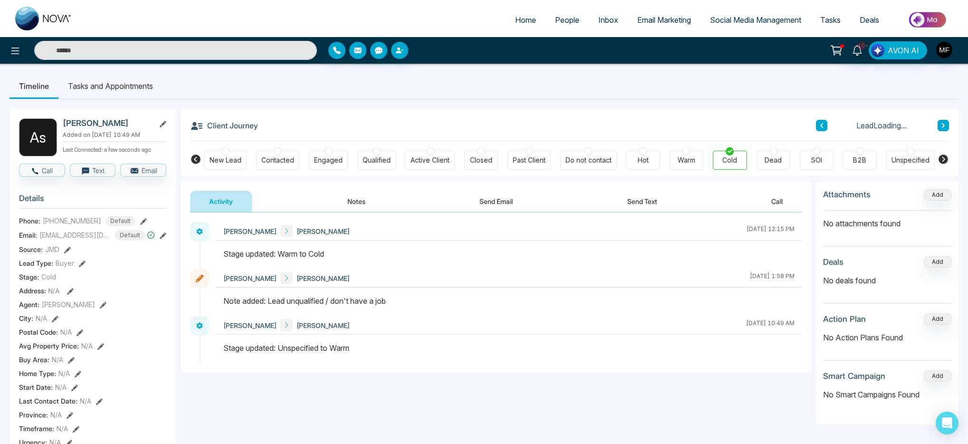
click at [941, 127] on icon at bounding box center [943, 126] width 5 height 6
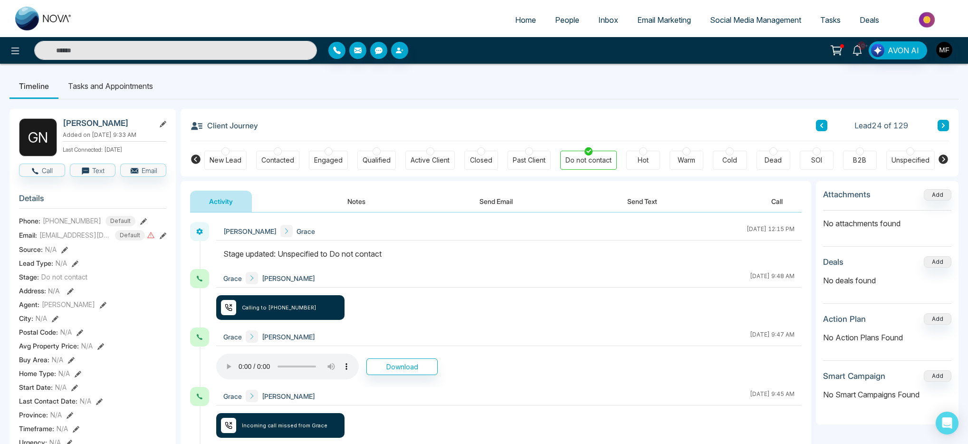
click at [823, 124] on icon at bounding box center [821, 126] width 5 height 6
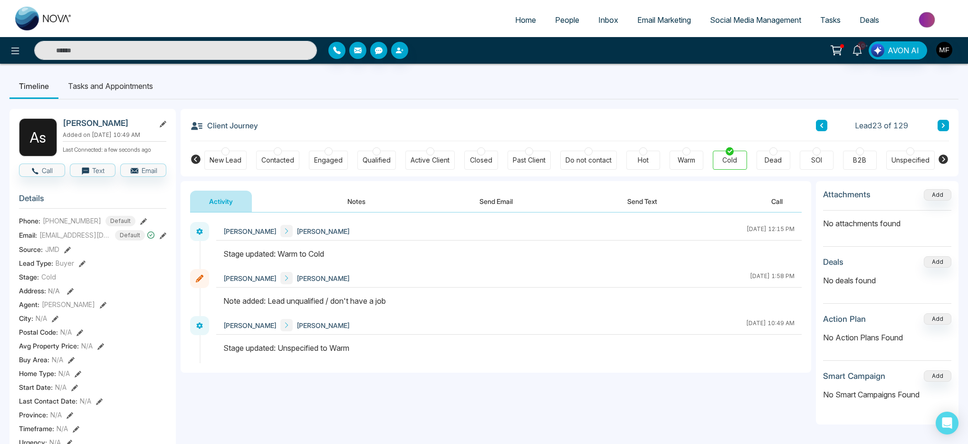
click at [824, 126] on button at bounding box center [821, 125] width 11 height 11
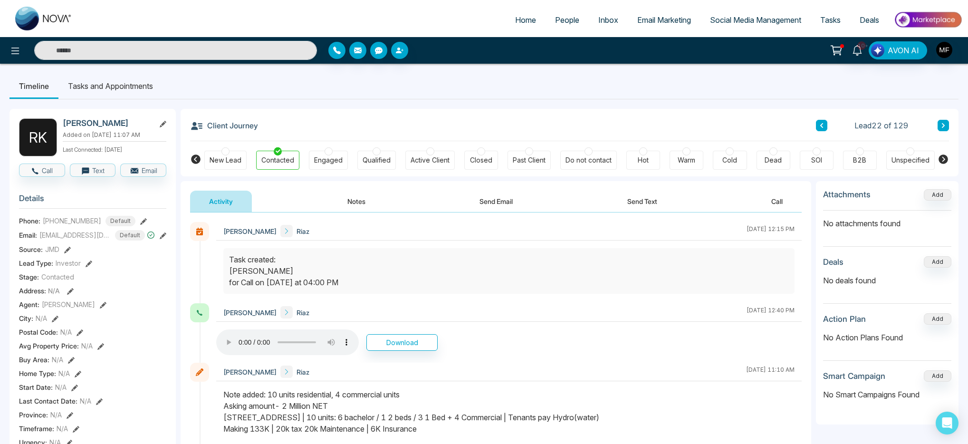
click at [824, 126] on button at bounding box center [821, 125] width 11 height 11
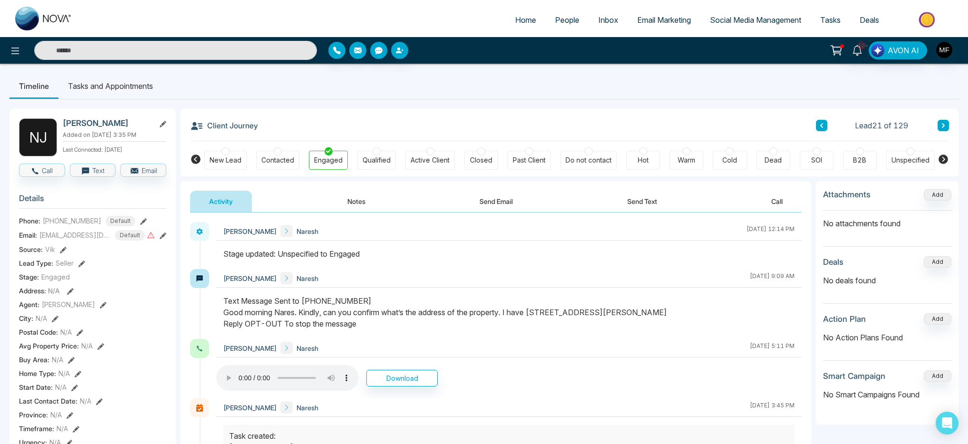
click at [824, 126] on button at bounding box center [821, 125] width 11 height 11
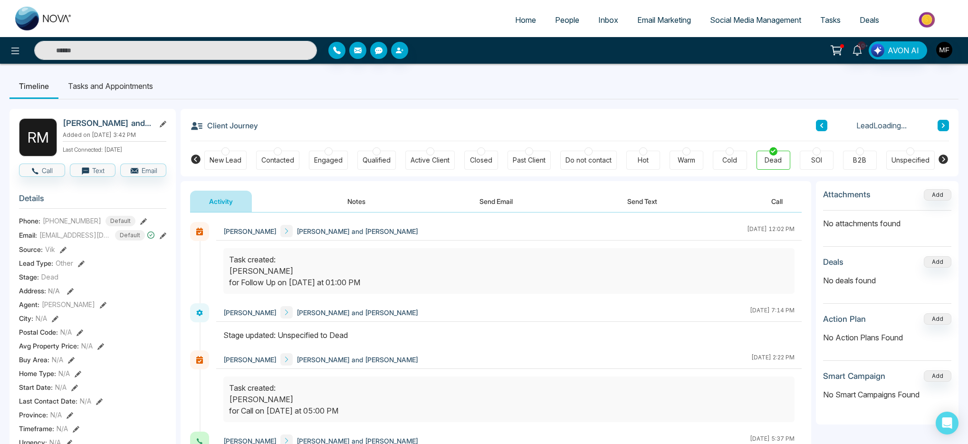
click at [824, 126] on button at bounding box center [821, 125] width 11 height 11
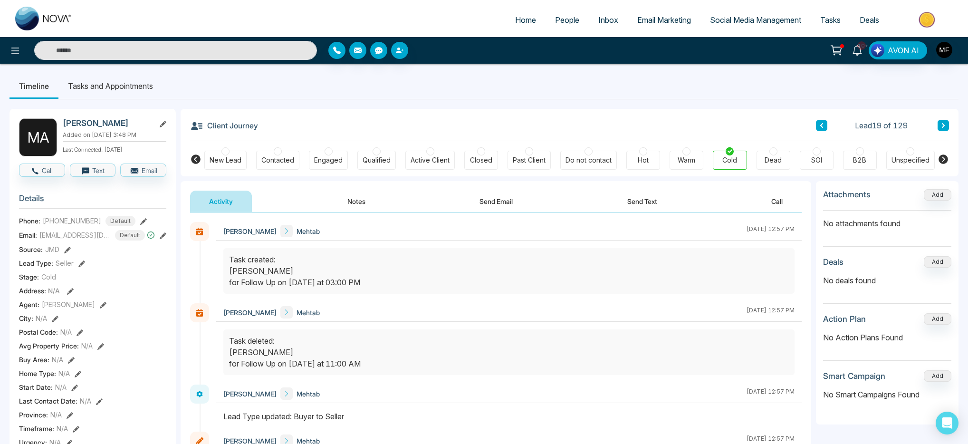
click at [824, 126] on button at bounding box center [821, 125] width 11 height 11
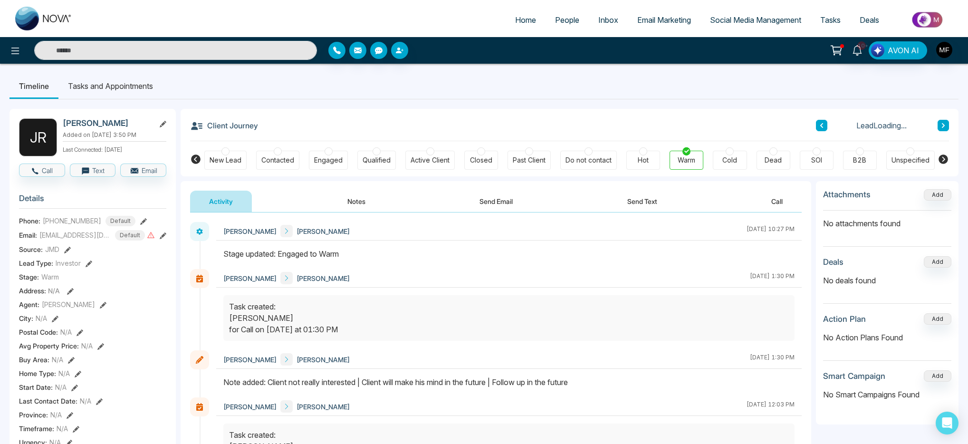
click at [824, 126] on button at bounding box center [821, 125] width 11 height 11
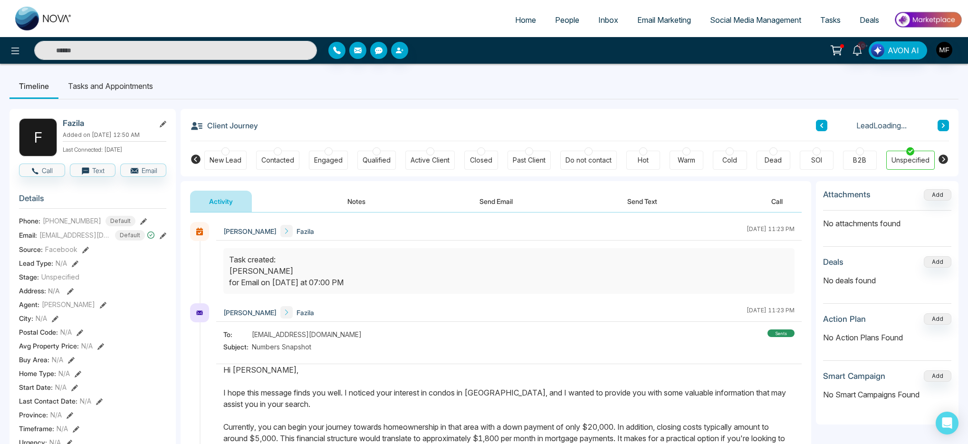
click at [824, 126] on button at bounding box center [821, 125] width 11 height 11
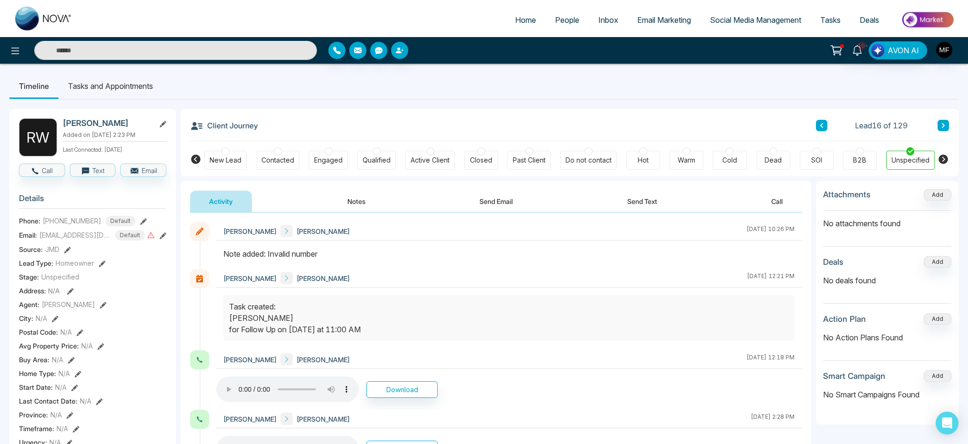
click at [824, 126] on button at bounding box center [821, 125] width 11 height 11
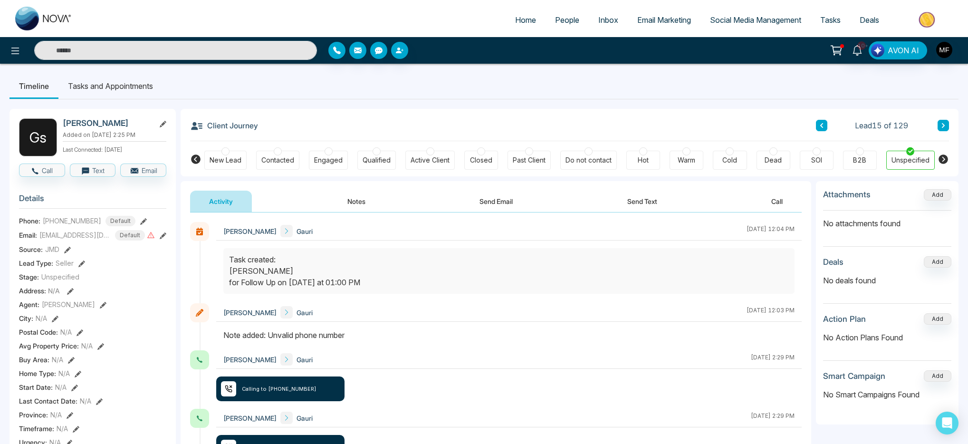
click at [824, 126] on button at bounding box center [821, 125] width 11 height 11
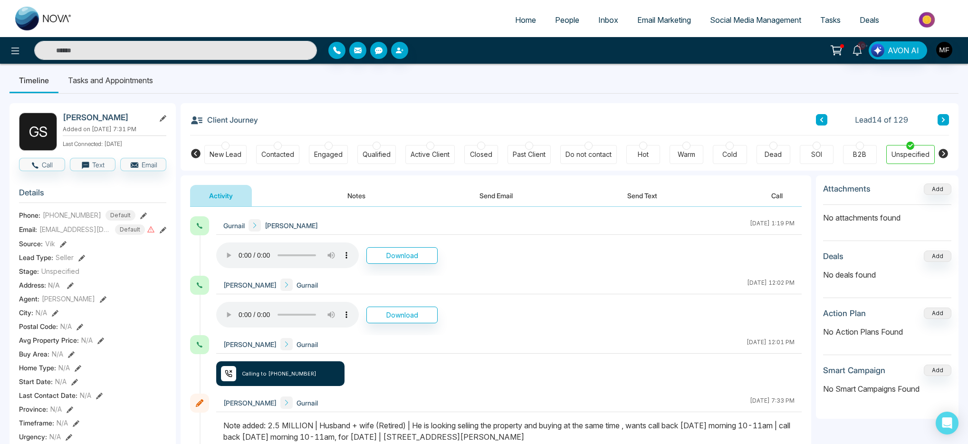
scroll to position [8, 0]
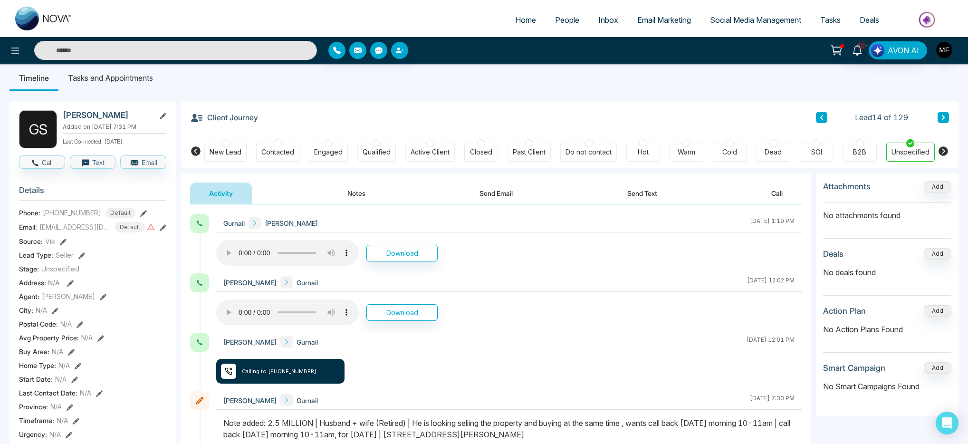
click at [822, 117] on icon at bounding box center [821, 118] width 5 height 6
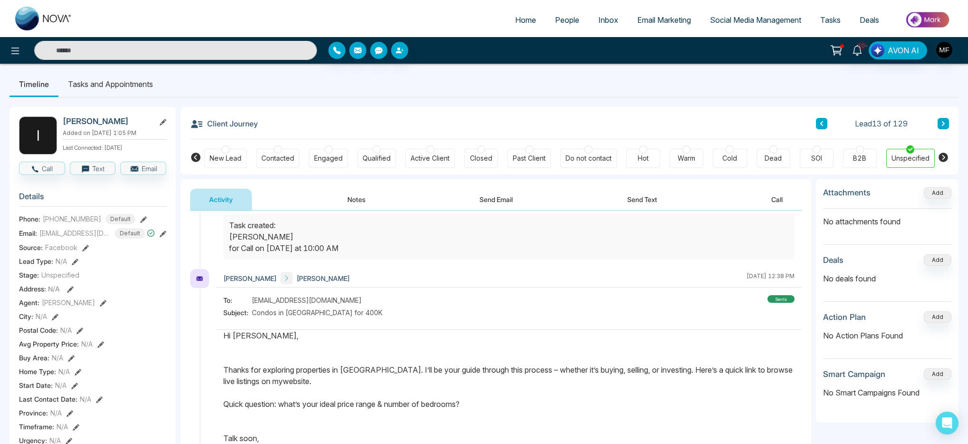
scroll to position [37, 0]
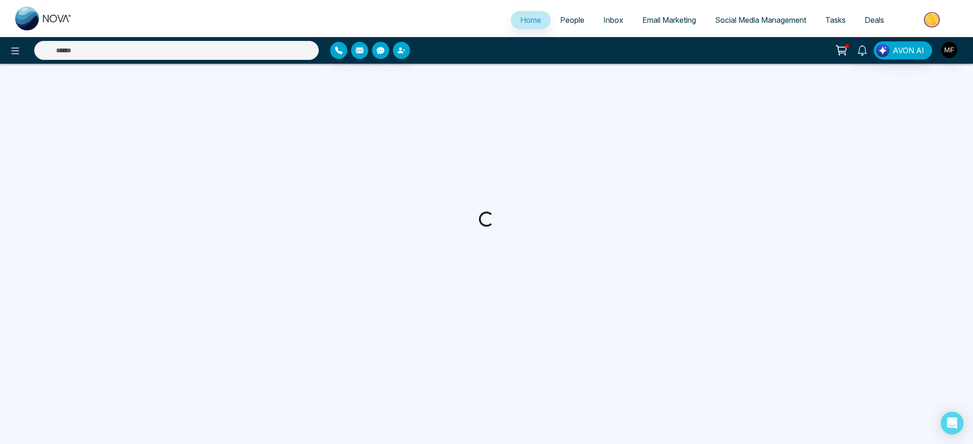
select select "*"
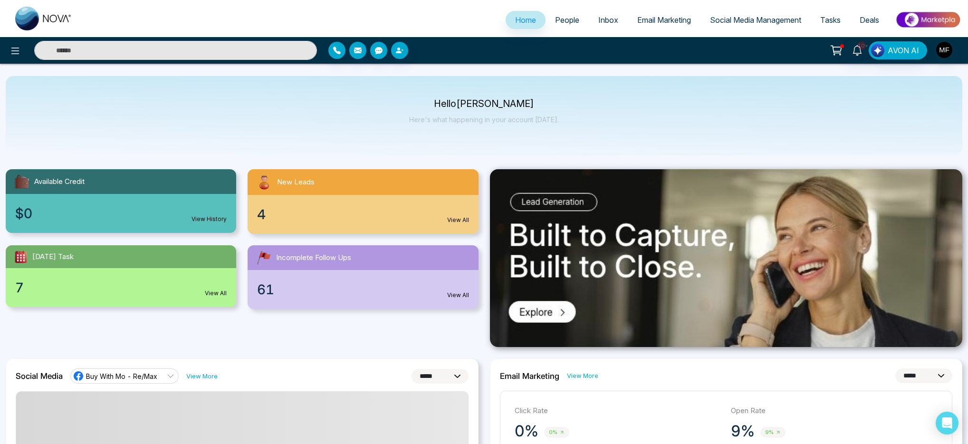
click at [561, 26] on link "People" at bounding box center [566, 20] width 43 height 18
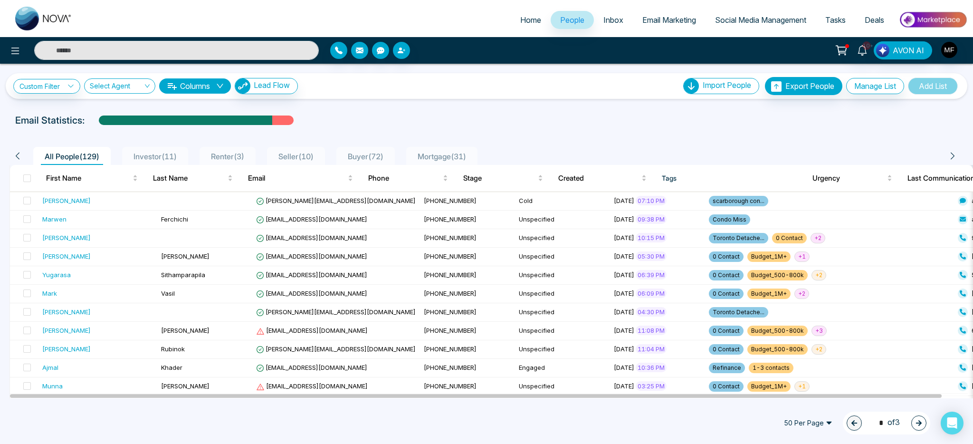
click at [822, 426] on span "50 Per Page" at bounding box center [808, 422] width 62 height 15
click at [820, 406] on div "100 Per Page" at bounding box center [808, 404] width 50 height 10
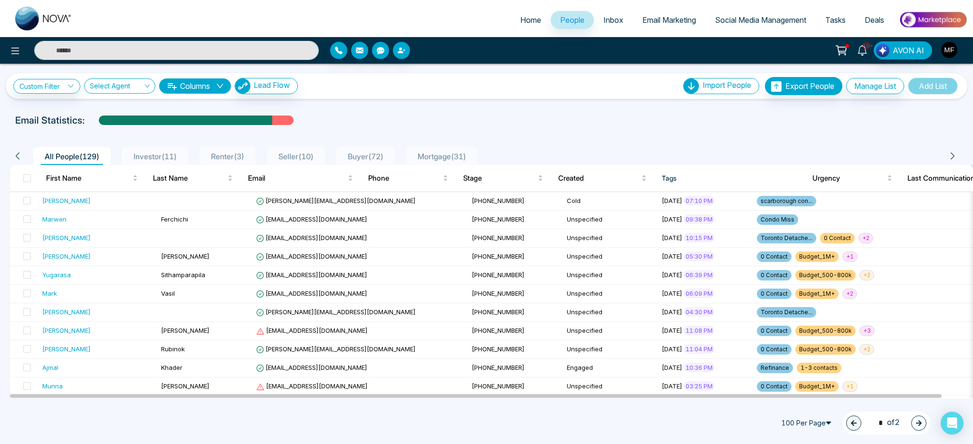
click at [862, 49] on icon at bounding box center [862, 50] width 10 height 10
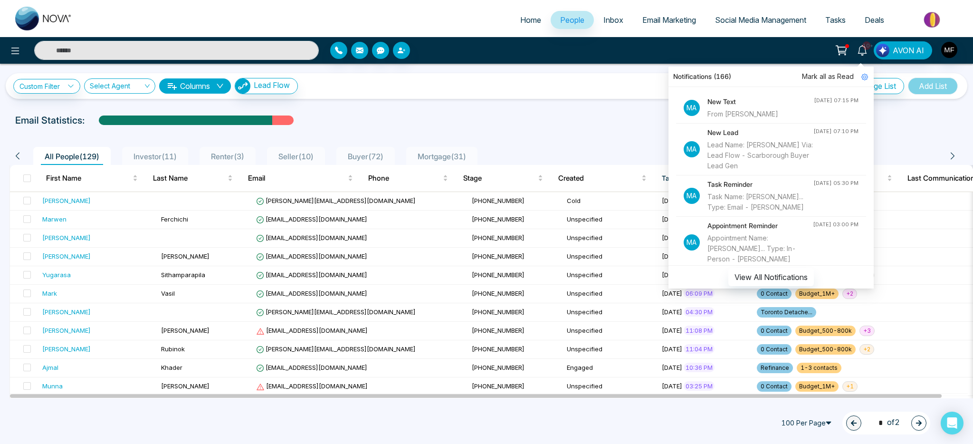
click at [607, 94] on div "Custom Filter Choose a filters Cancel Apply Select Agent Columns Lead Flow Impo…" at bounding box center [486, 86] width 946 height 18
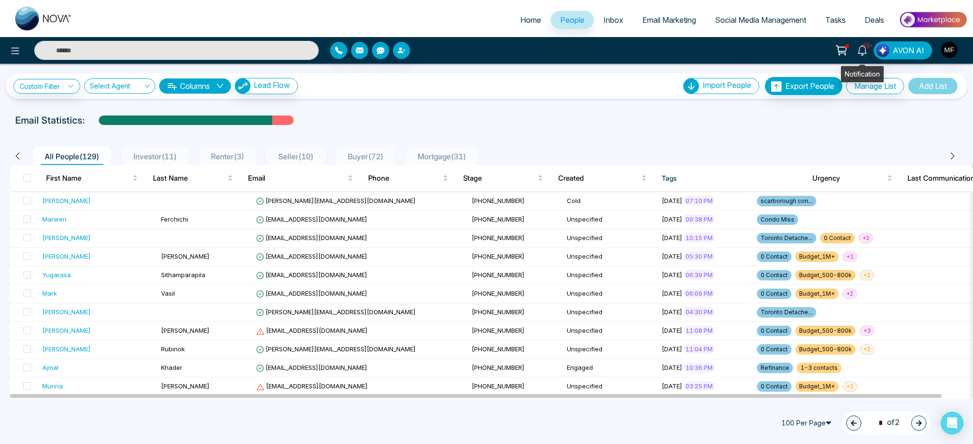
click at [867, 54] on icon at bounding box center [862, 50] width 10 height 10
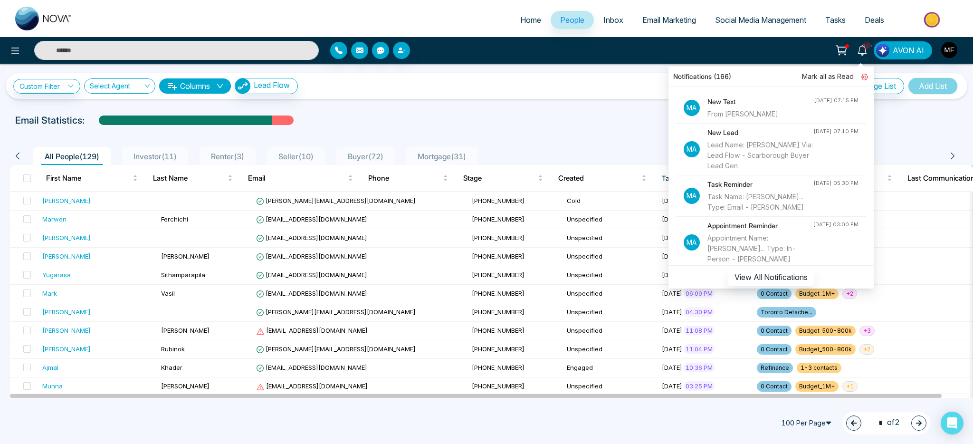
click at [865, 76] on icon at bounding box center [864, 77] width 7 height 7
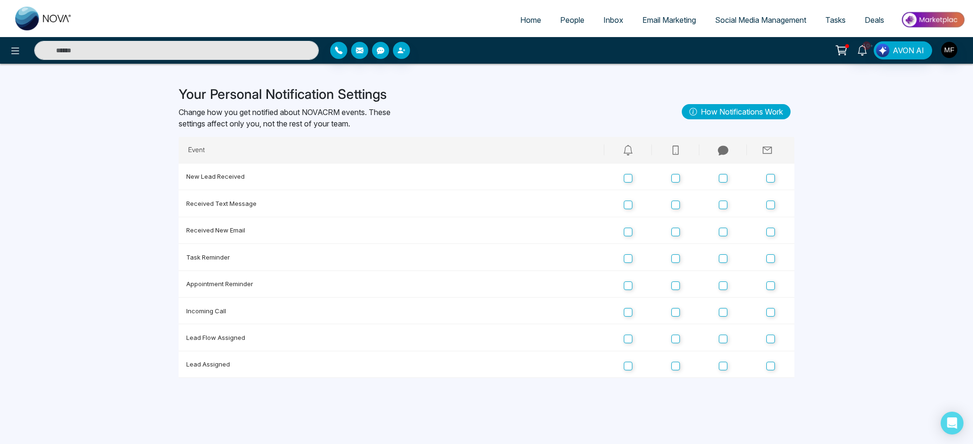
click at [839, 48] on icon at bounding box center [841, 49] width 10 height 7
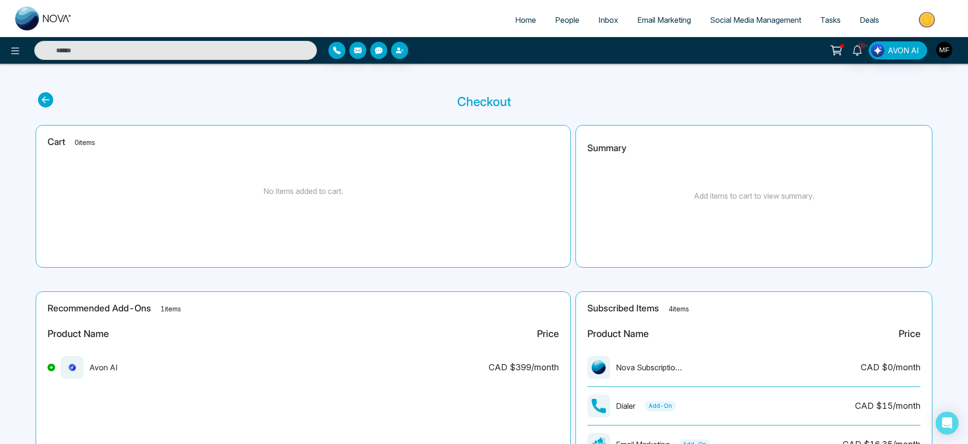
click at [526, 25] on link "Home" at bounding box center [526, 20] width 40 height 18
select select "*"
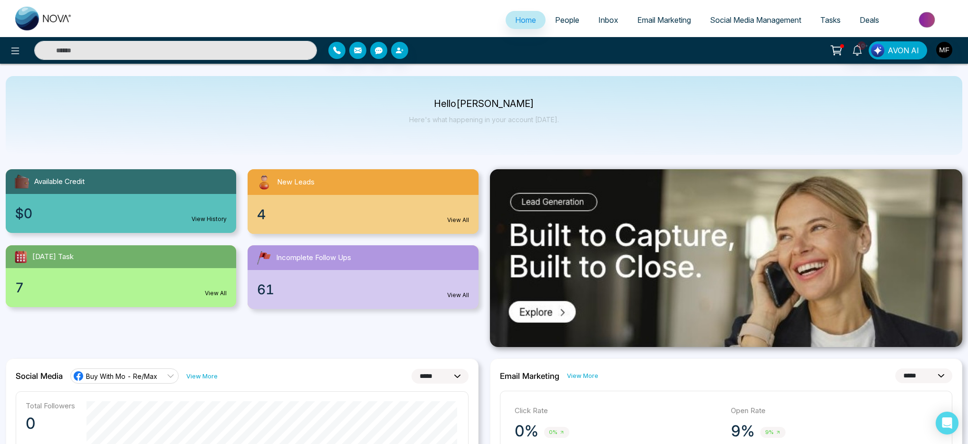
click at [563, 24] on span "People" at bounding box center [567, 20] width 24 height 10
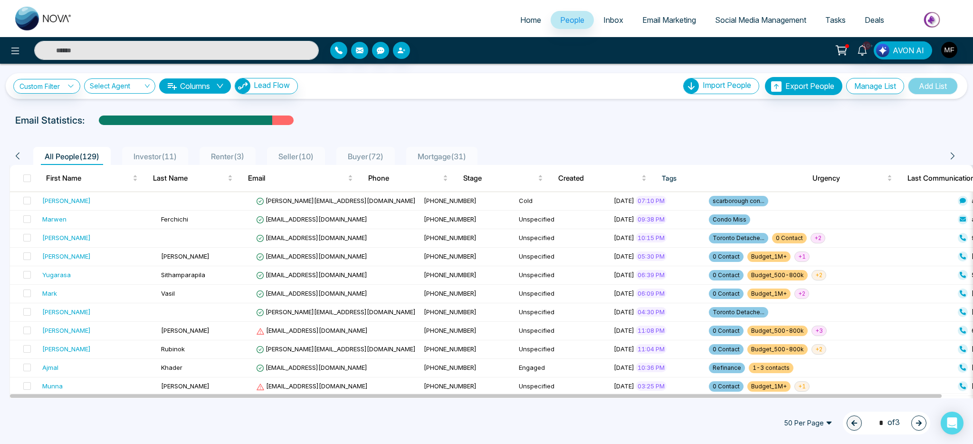
click at [522, 19] on span "Home" at bounding box center [530, 20] width 21 height 10
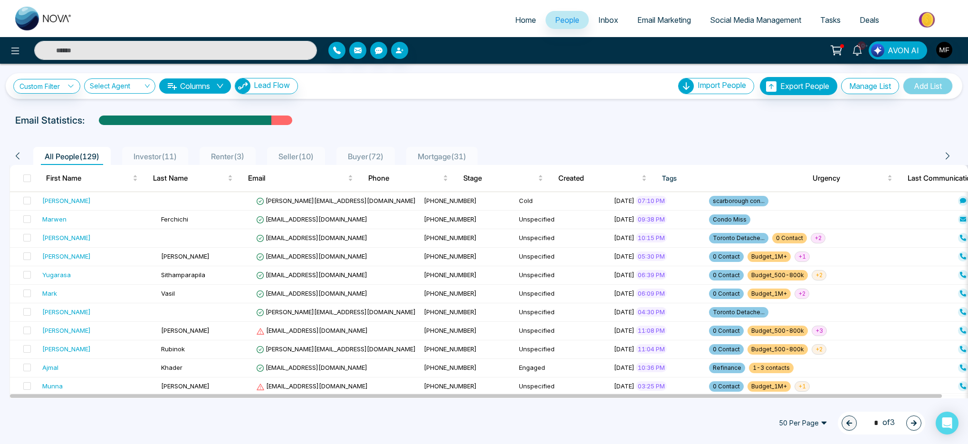
select select "*"
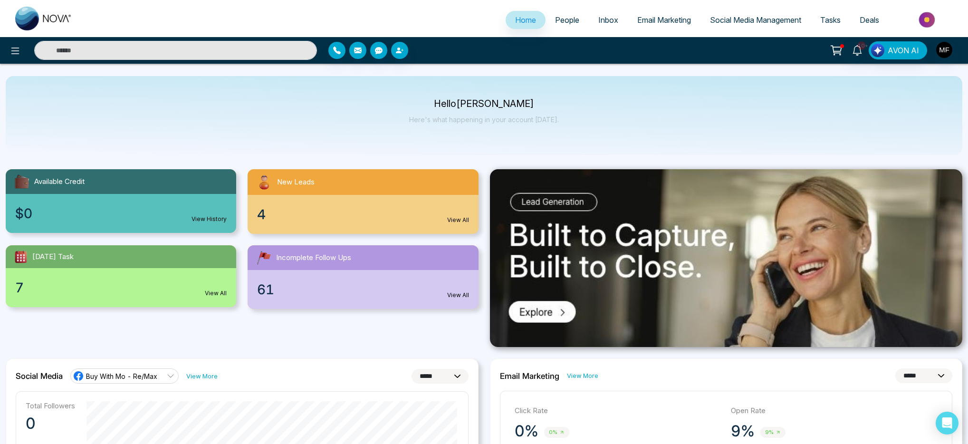
click at [467, 220] on link "View All" at bounding box center [458, 220] width 22 height 9
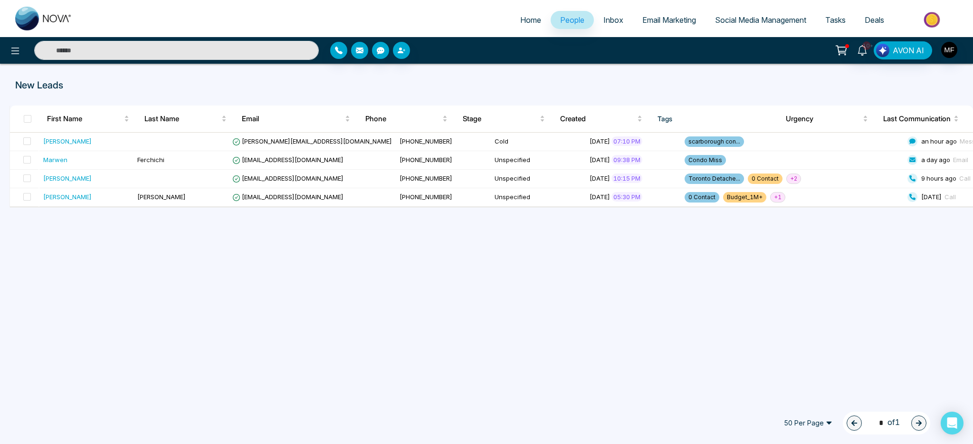
click at [33, 29] on img at bounding box center [43, 19] width 57 height 24
select select "*"
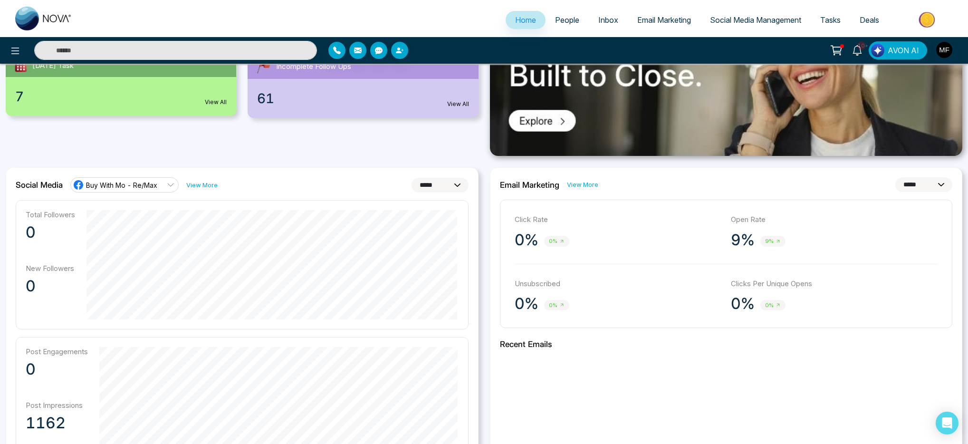
scroll to position [203, 0]
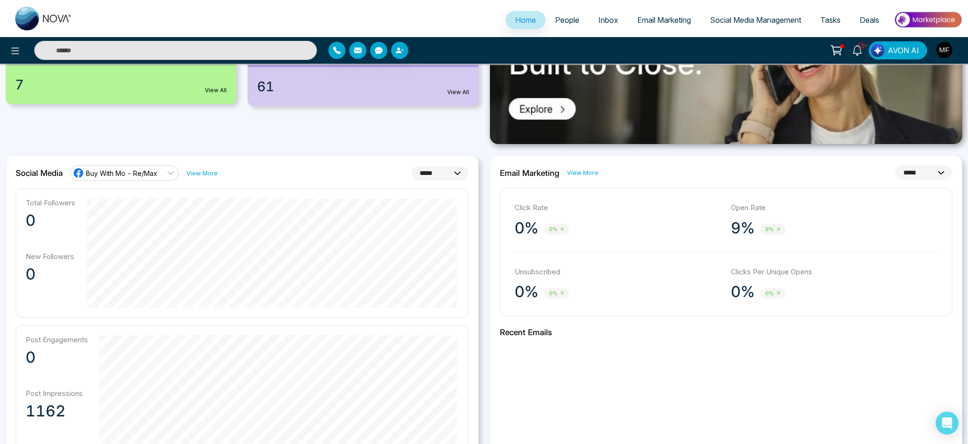
click at [768, 229] on span "9%" at bounding box center [772, 229] width 25 height 11
click at [731, 219] on p "9%" at bounding box center [743, 228] width 24 height 19
click at [900, 174] on select "**********" at bounding box center [923, 172] width 57 height 15
select select "**"
click at [895, 165] on select "**********" at bounding box center [923, 172] width 57 height 15
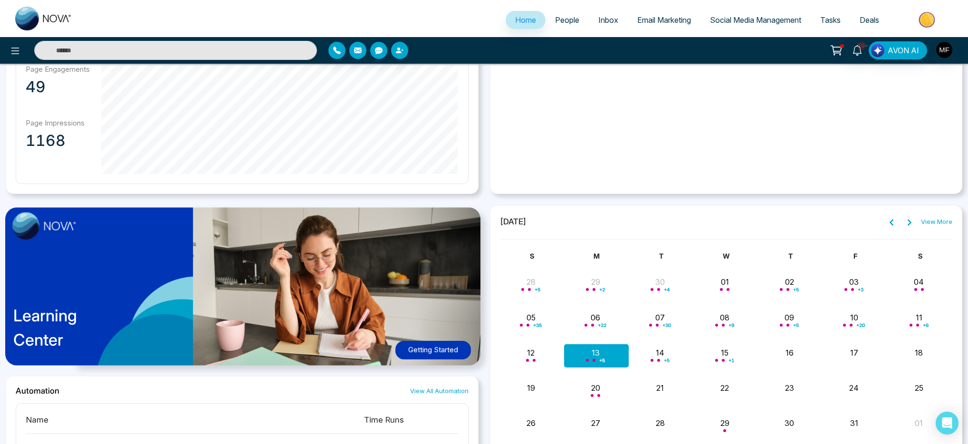
scroll to position [611, 0]
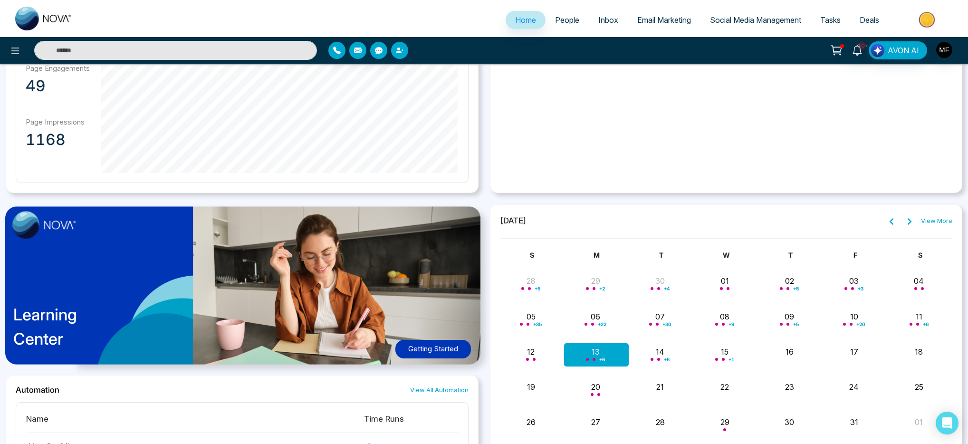
click at [485, 310] on img at bounding box center [247, 289] width 496 height 179
click at [480, 197] on div "**********" at bounding box center [484, 58] width 968 height 1023
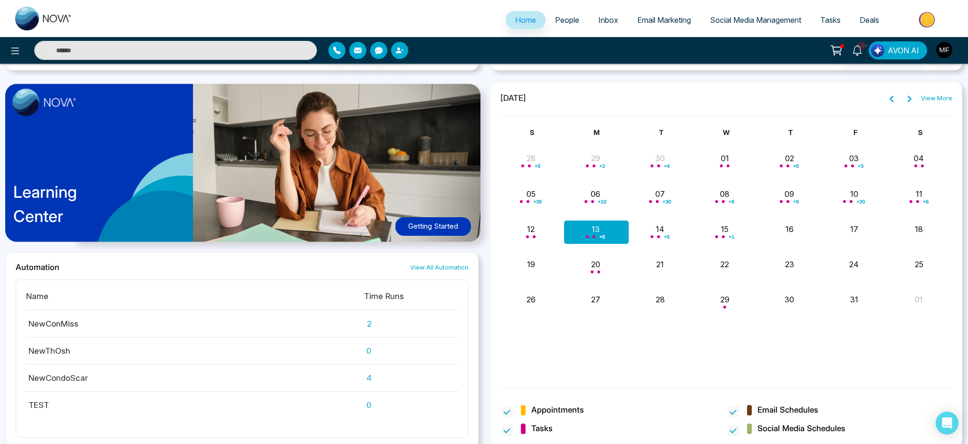
scroll to position [737, 0]
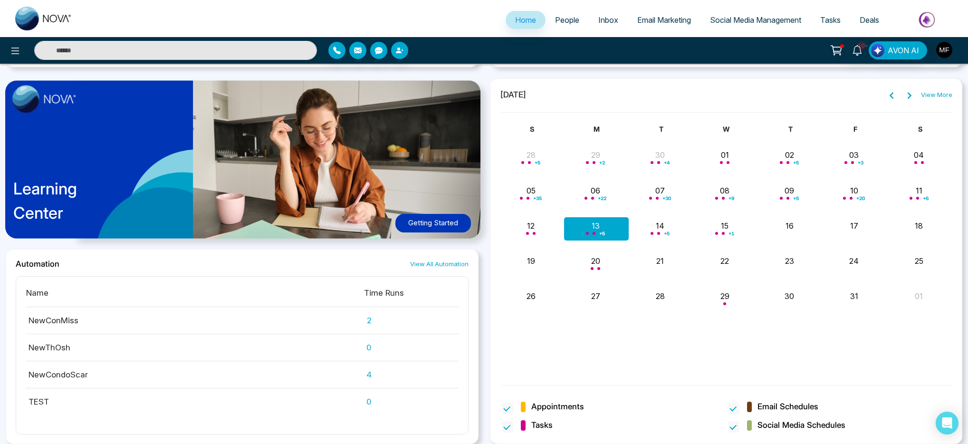
click at [453, 218] on button "Getting Started" at bounding box center [433, 223] width 76 height 19
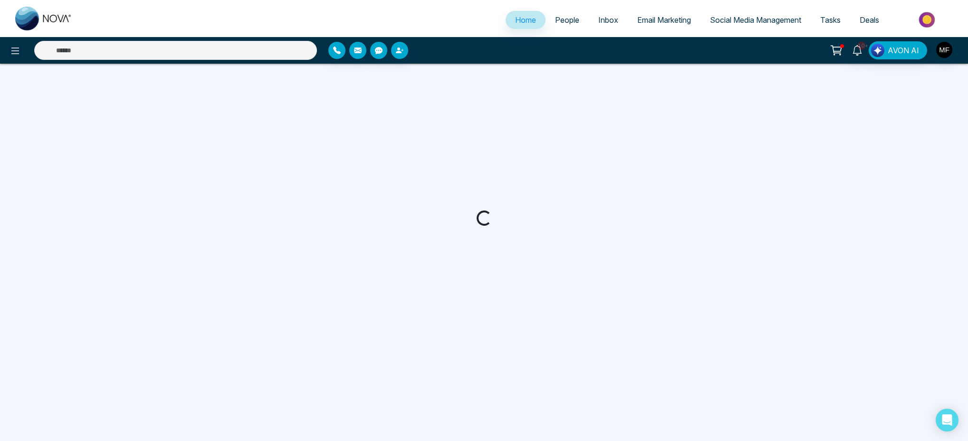
select select "*"
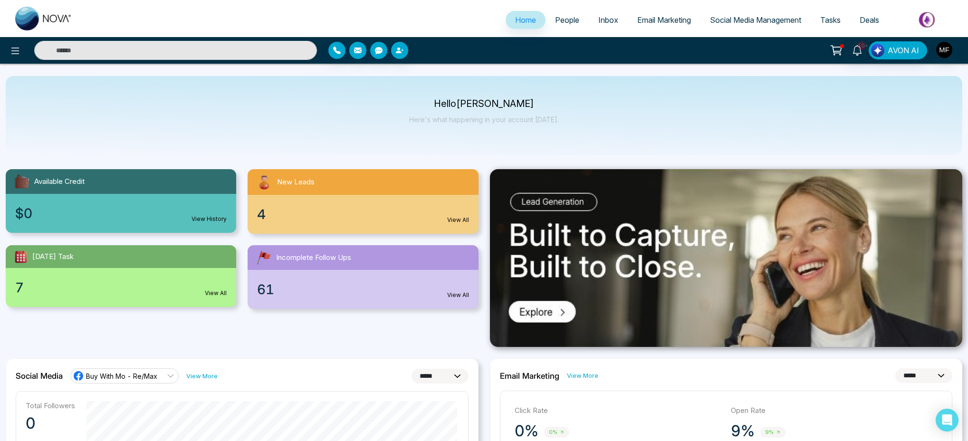
click at [556, 15] on span "People" at bounding box center [567, 20] width 24 height 10
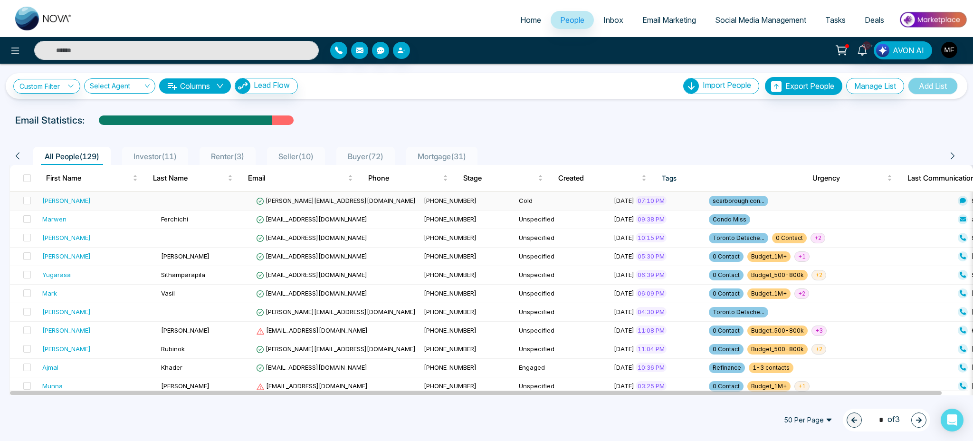
click at [115, 195] on td "[PERSON_NAME]" at bounding box center [97, 201] width 119 height 19
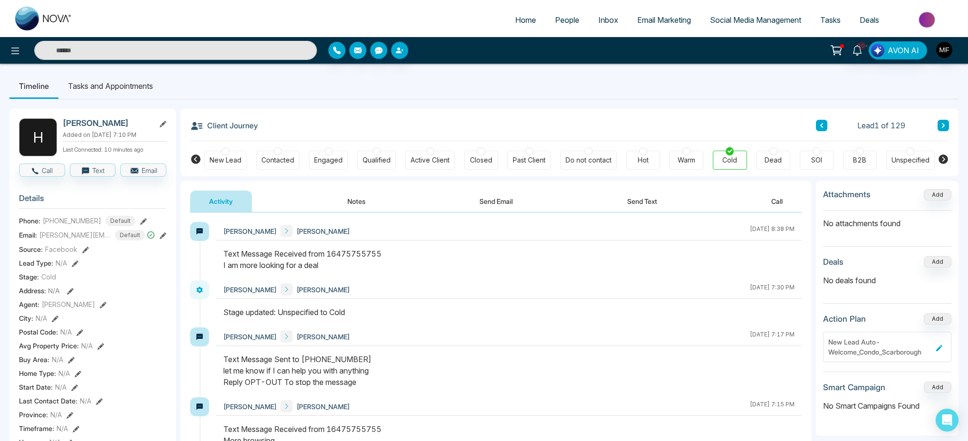
click at [360, 203] on button "Notes" at bounding box center [356, 201] width 56 height 21
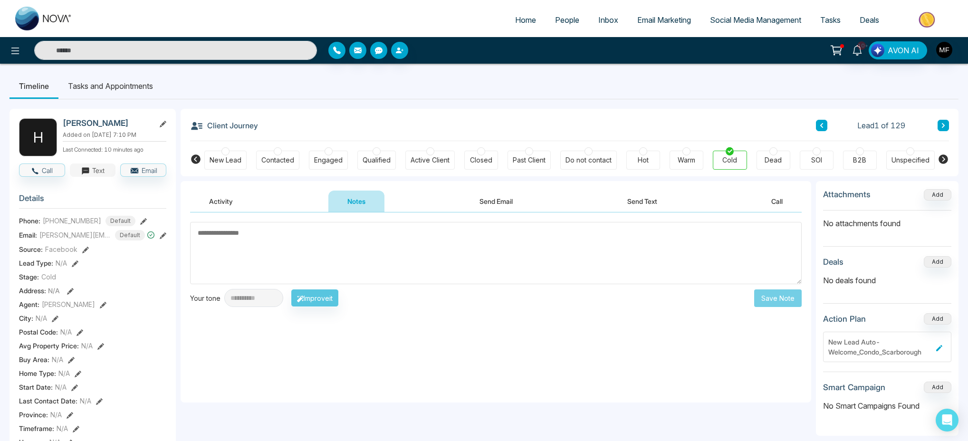
click at [94, 167] on button "Text" at bounding box center [93, 169] width 46 height 13
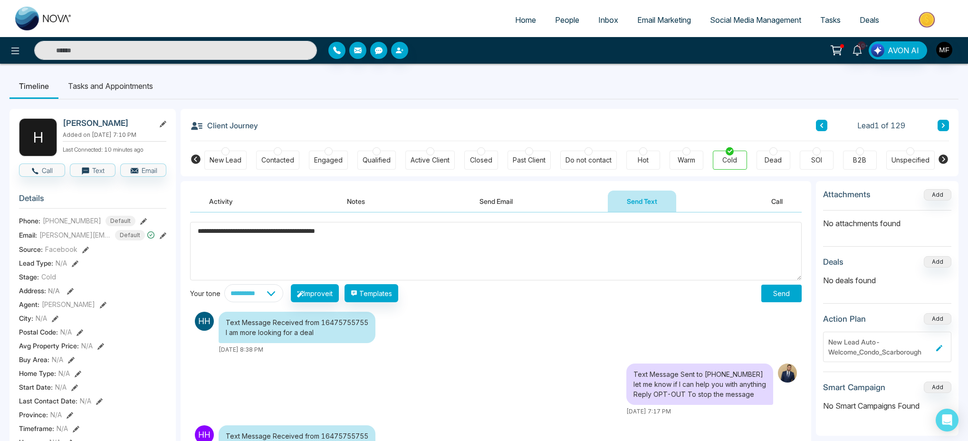
click at [299, 232] on textarea "**********" at bounding box center [496, 251] width 612 height 58
click at [332, 233] on textarea "**********" at bounding box center [496, 251] width 612 height 58
type textarea "**********"
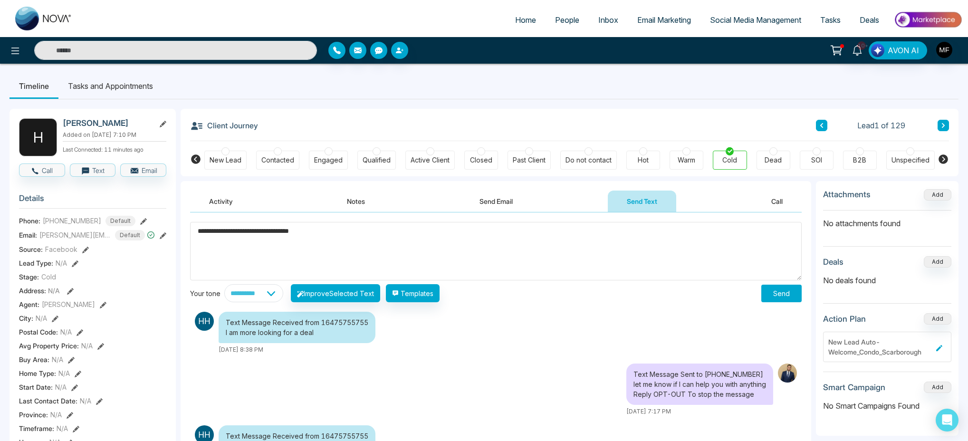
click at [779, 292] on button "Send" at bounding box center [781, 294] width 40 height 18
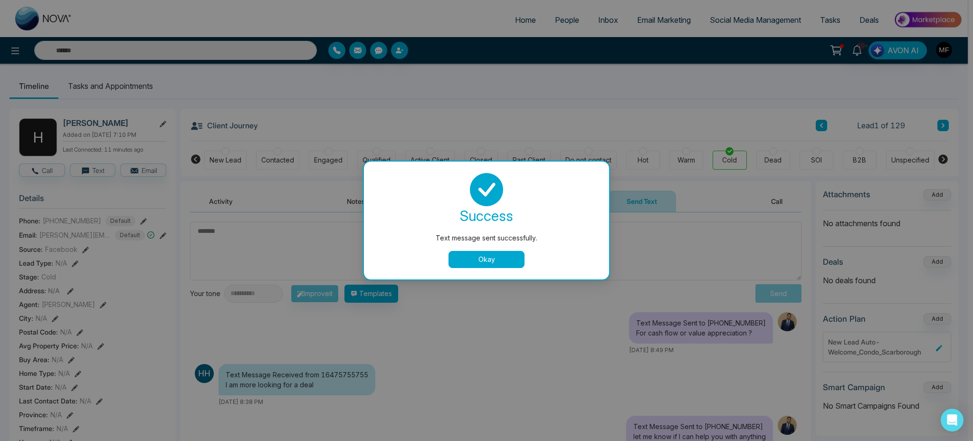
click at [497, 263] on button "Okay" at bounding box center [487, 259] width 76 height 17
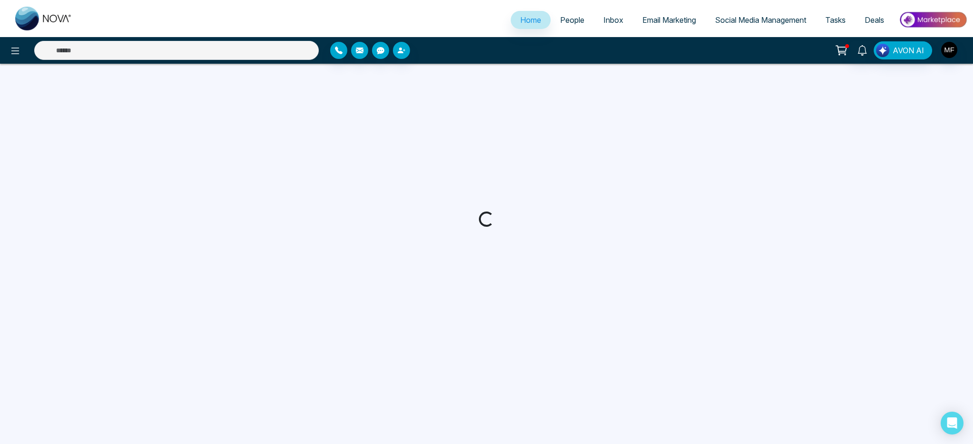
select select "*"
